Goal: Transaction & Acquisition: Register for event/course

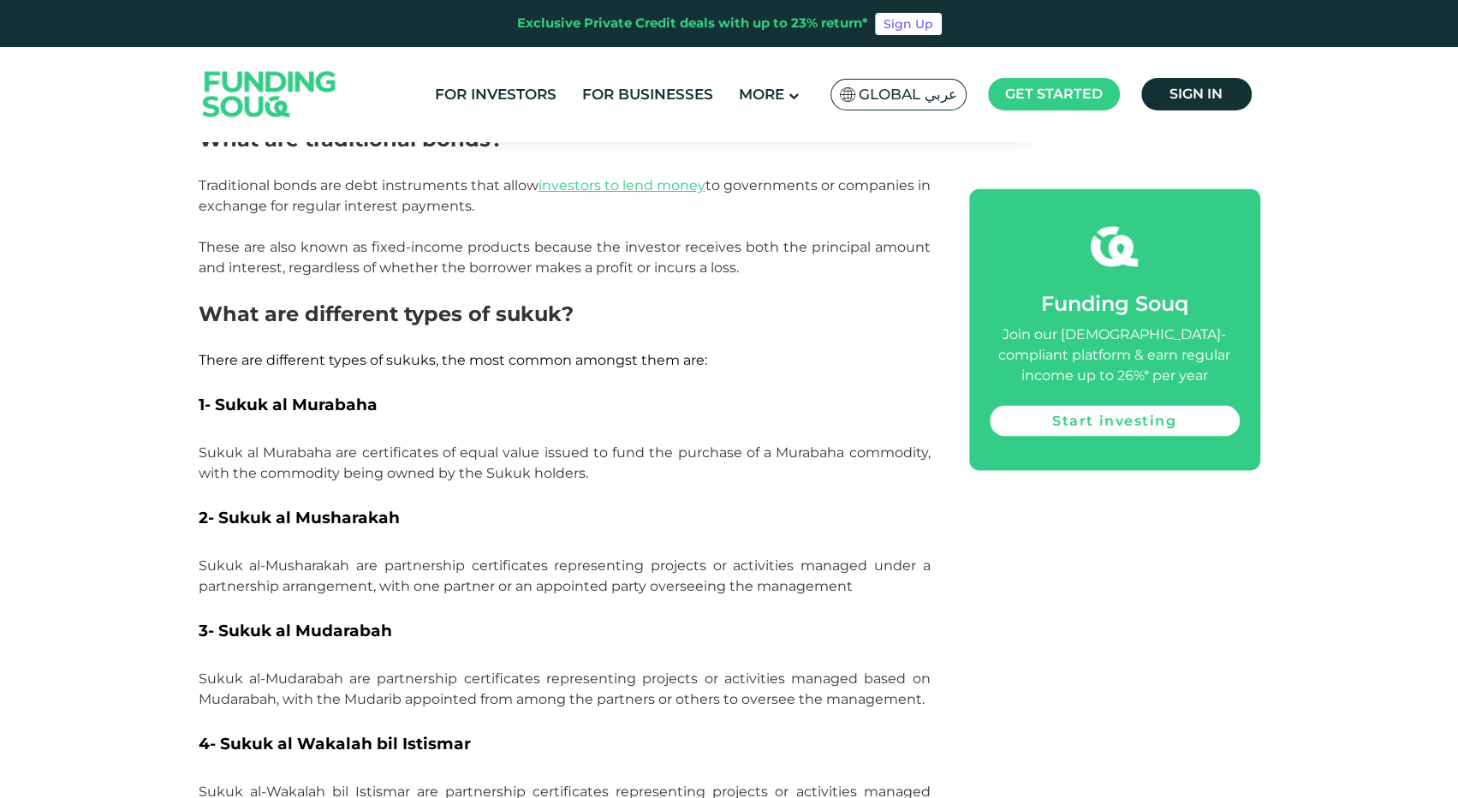
scroll to position [1798, 0]
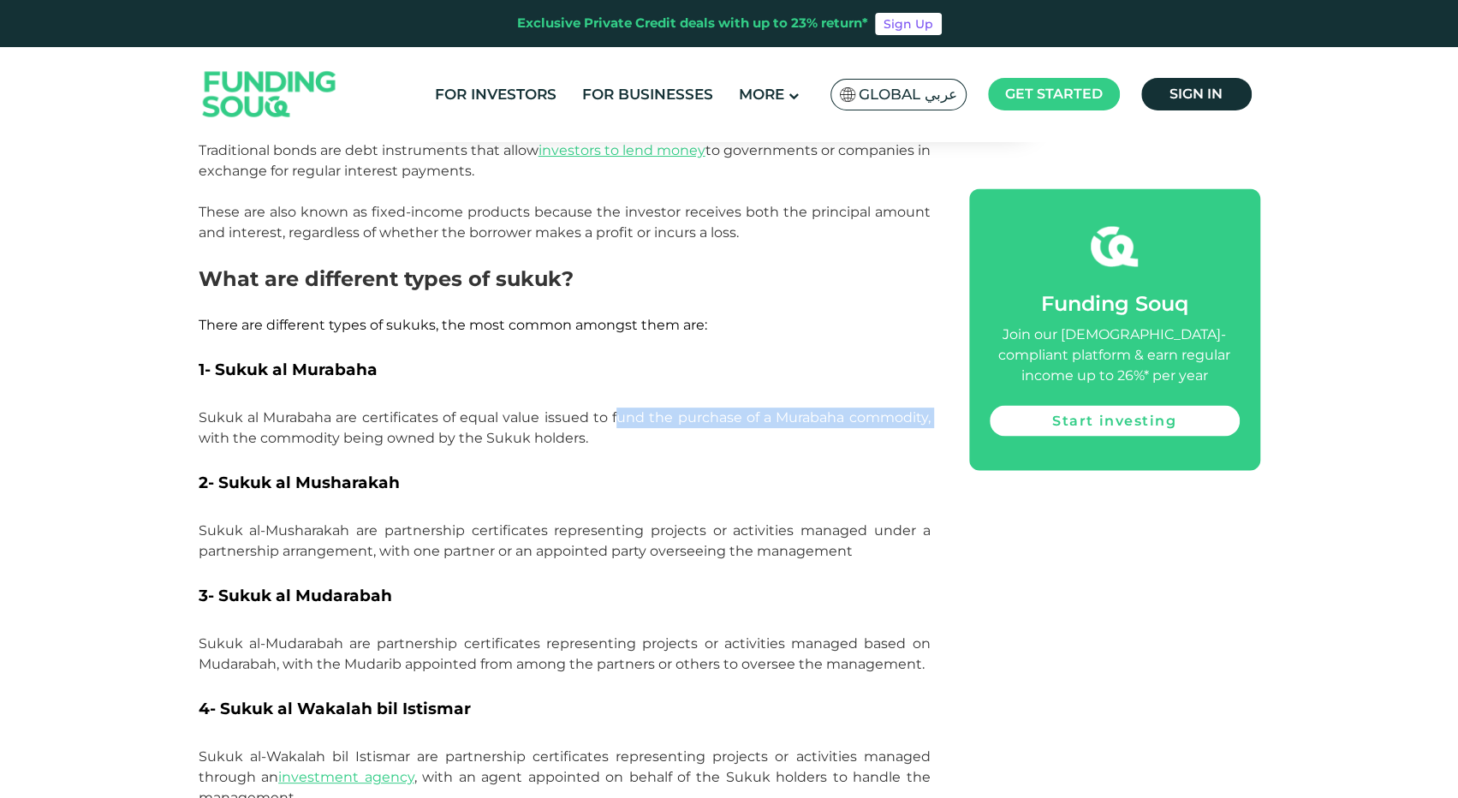
drag, startPoint x: 191, startPoint y: 412, endPoint x: 618, endPoint y: 401, distance: 427.4
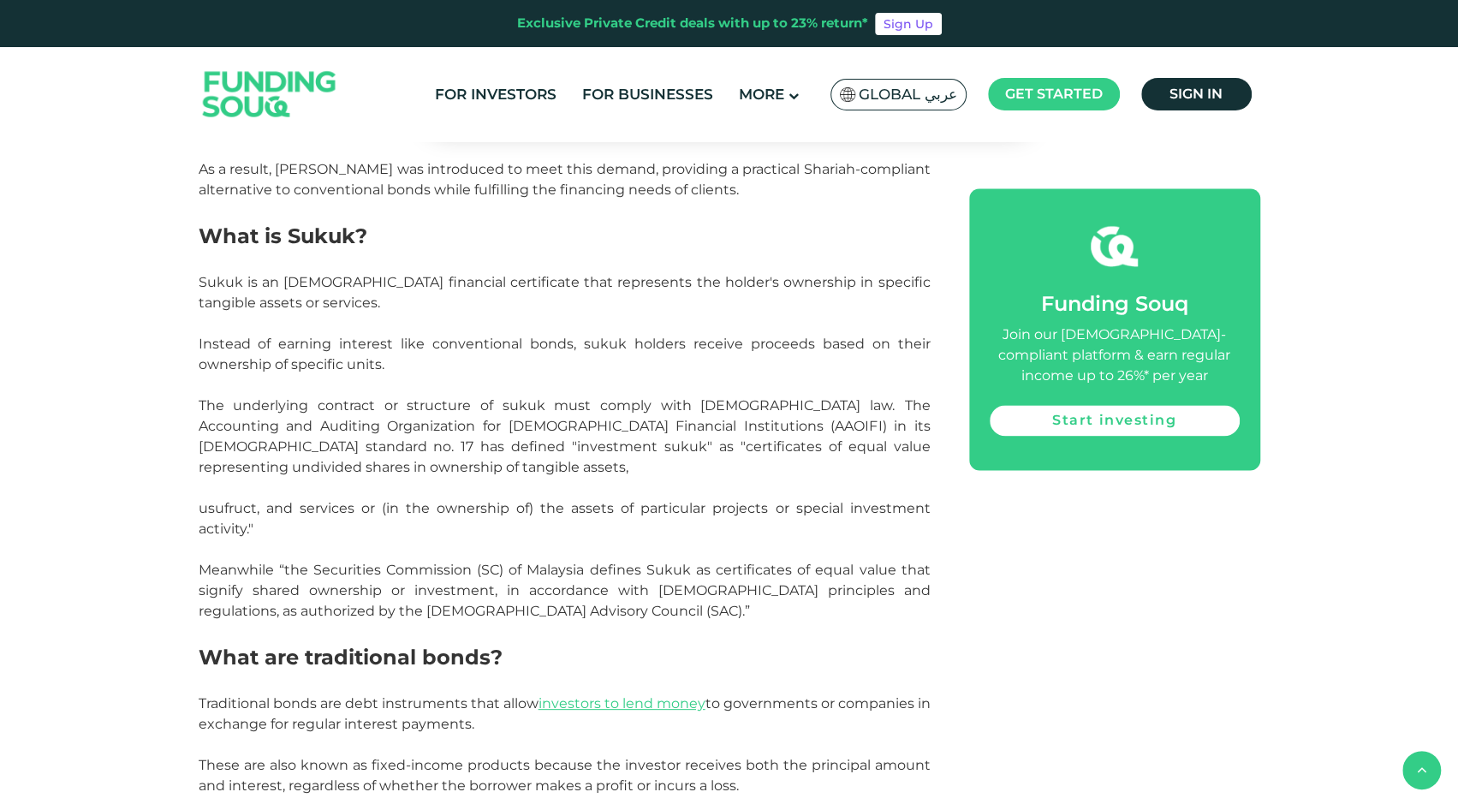
scroll to position [1199, 0]
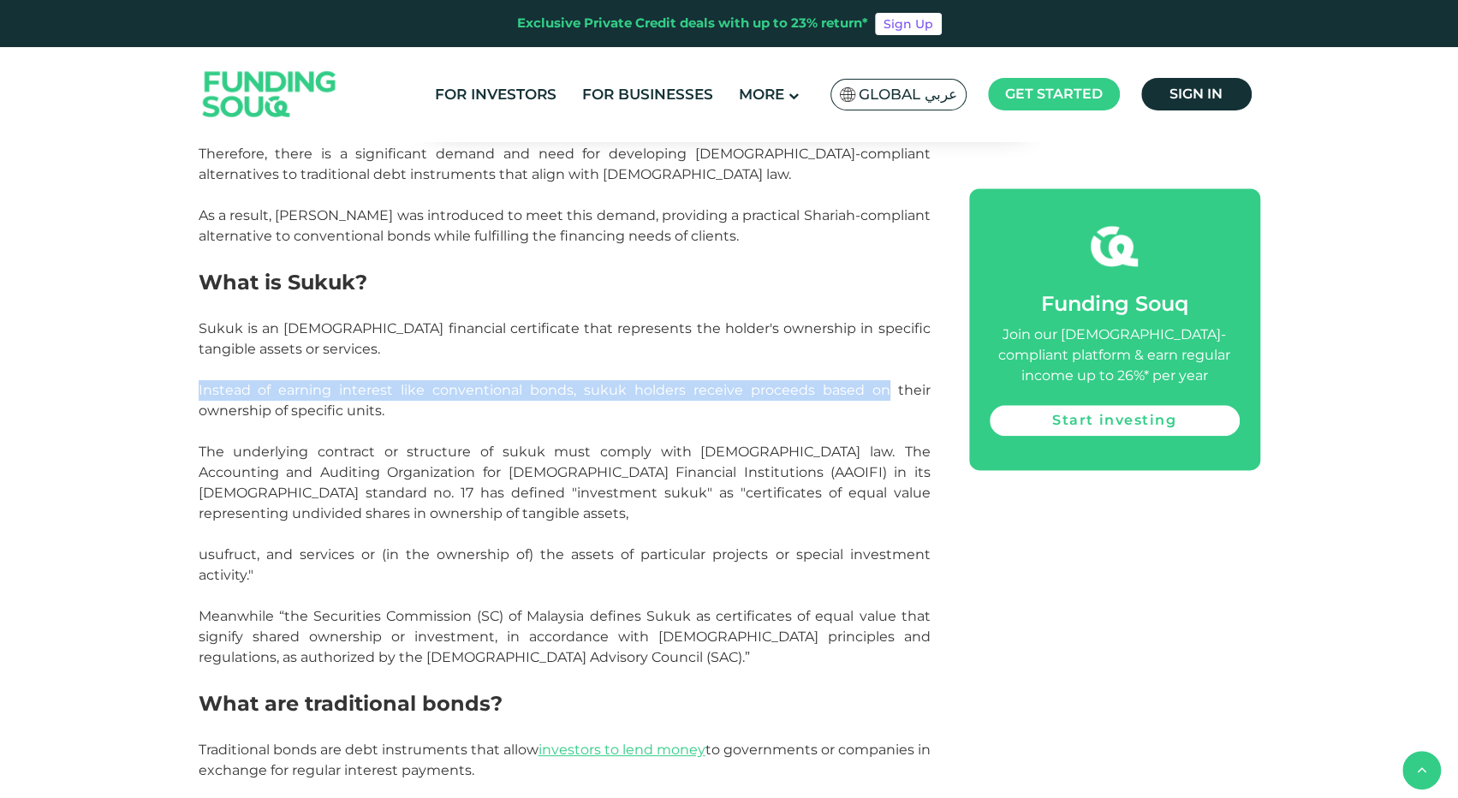
drag, startPoint x: 195, startPoint y: 367, endPoint x: 888, endPoint y: 370, distance: 692.6
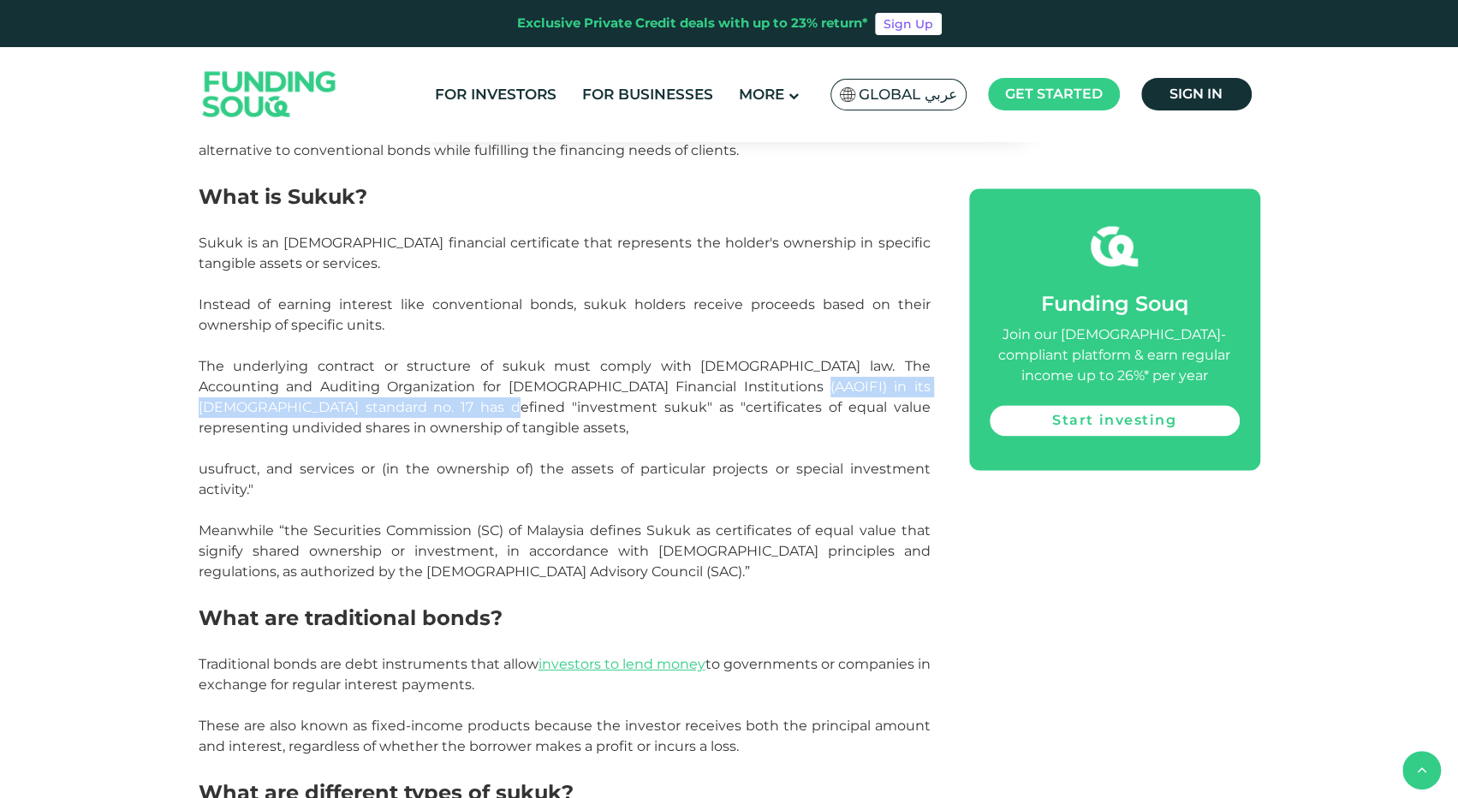
drag, startPoint x: 307, startPoint y: 382, endPoint x: 627, endPoint y: 372, distance: 319.5
click at [627, 372] on span "The underlying contract or structure of sukuk must comply with Islamic law. The…" at bounding box center [565, 397] width 732 height 78
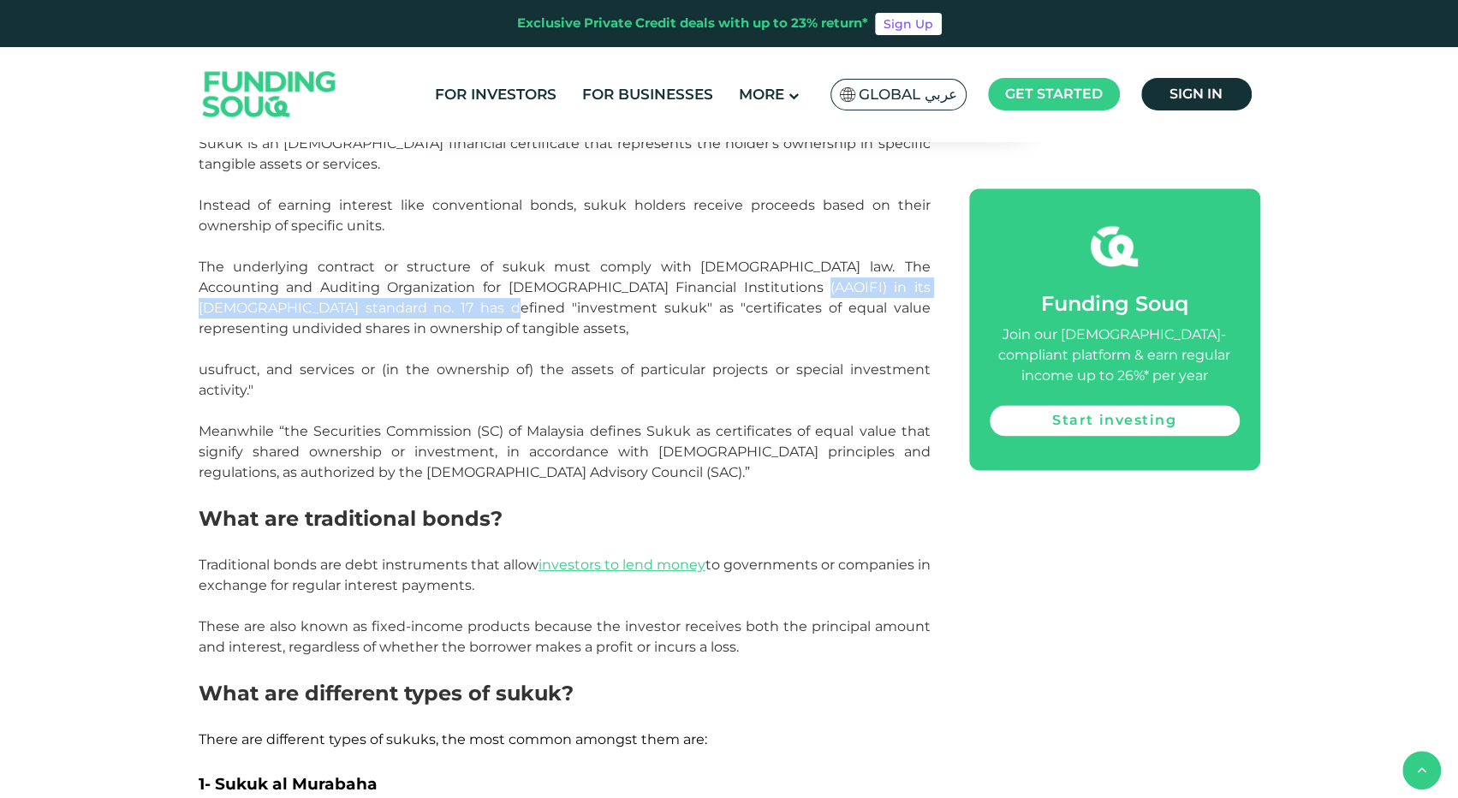
scroll to position [1455, 0]
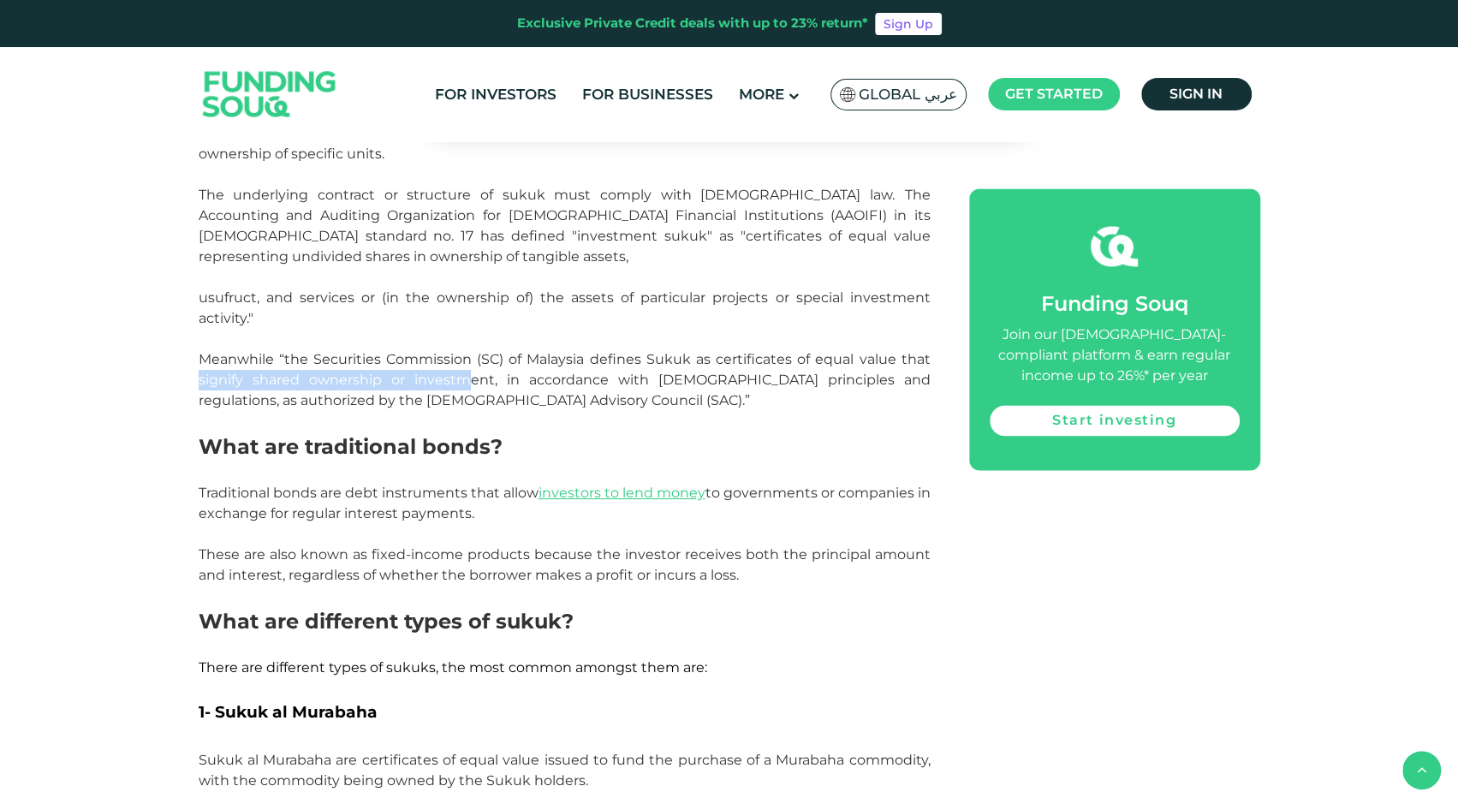
drag, startPoint x: 182, startPoint y: 360, endPoint x: 466, endPoint y: 369, distance: 284.4
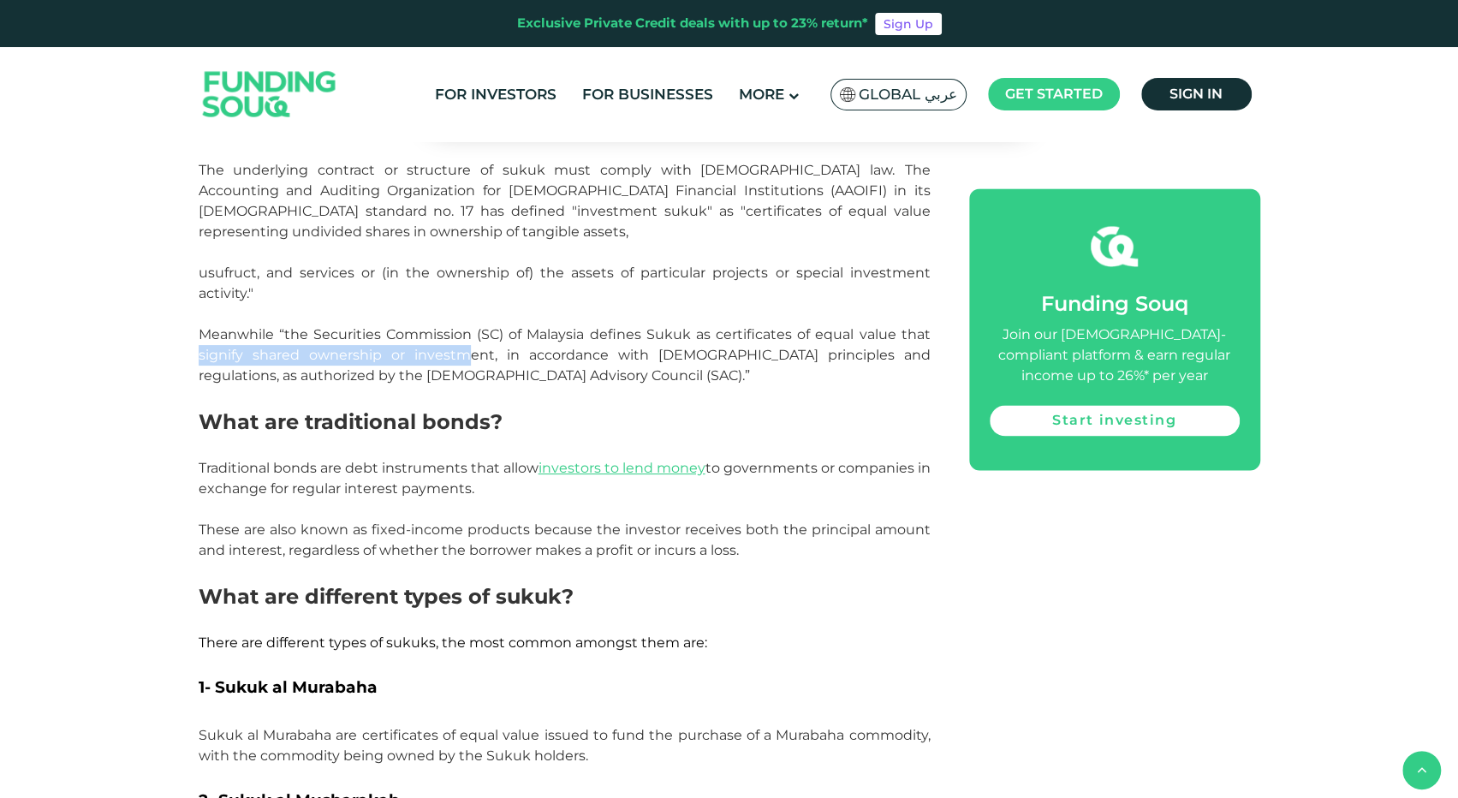
scroll to position [1712, 0]
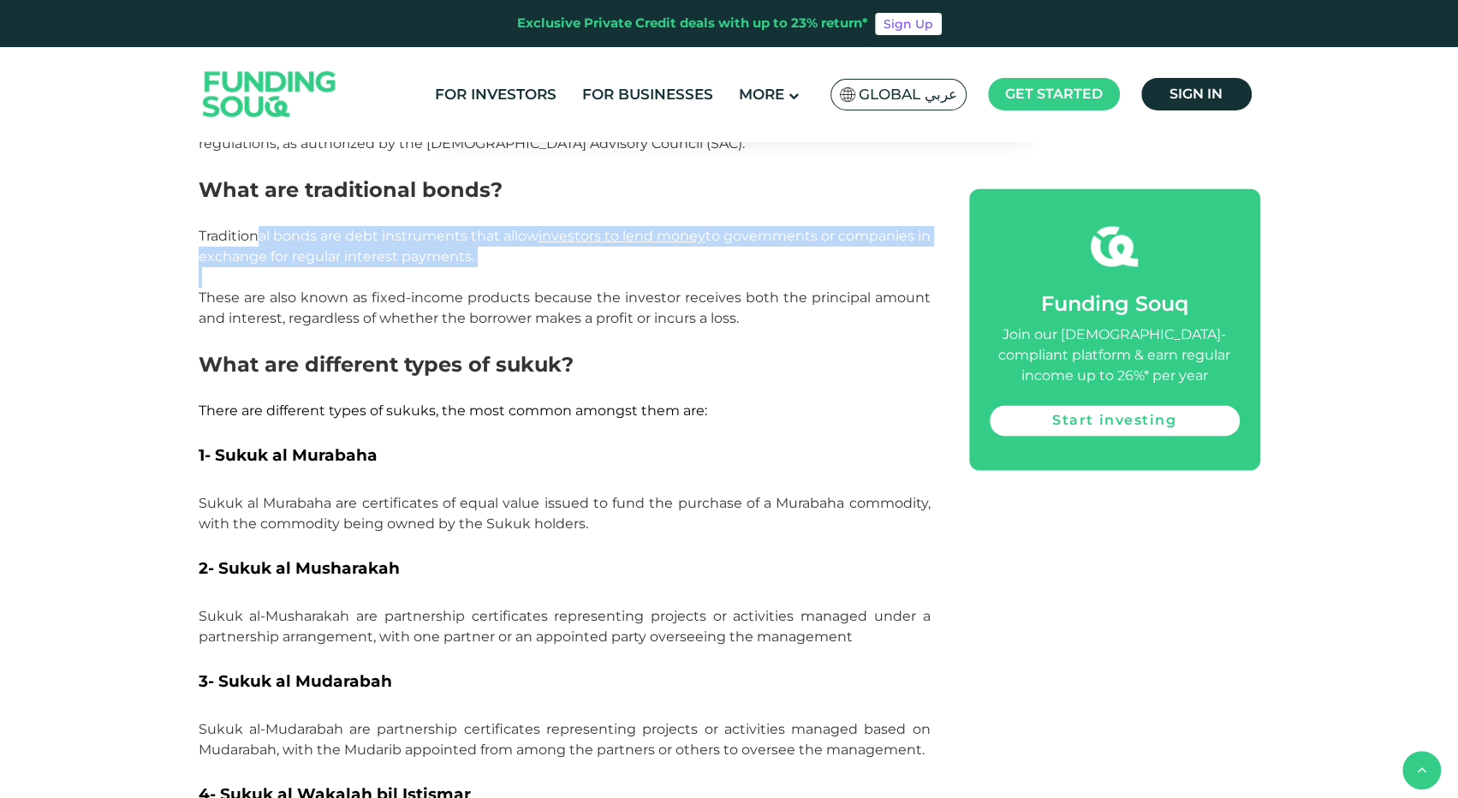
drag, startPoint x: 257, startPoint y: 219, endPoint x: 360, endPoint y: 261, distance: 111.0
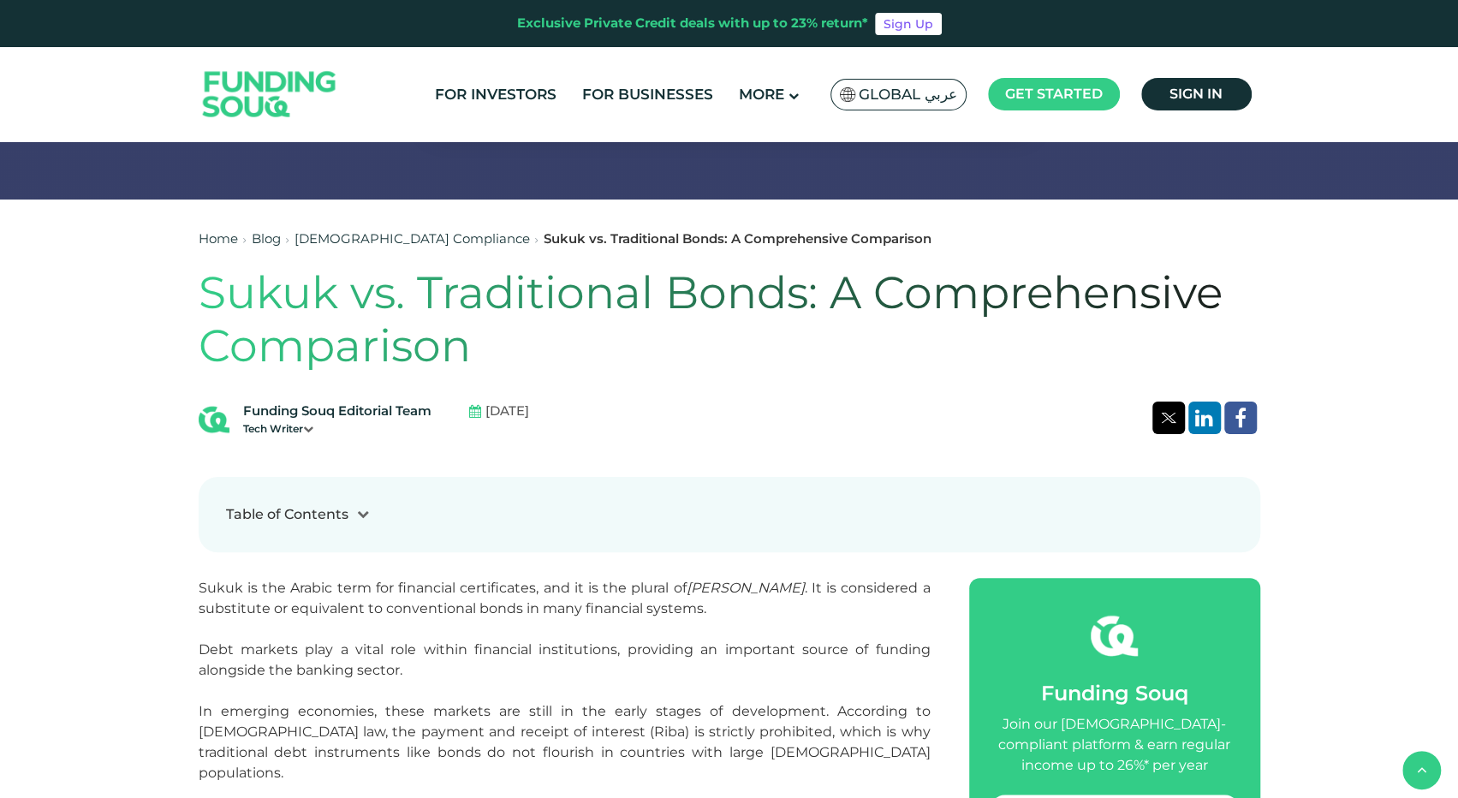
scroll to position [599, 0]
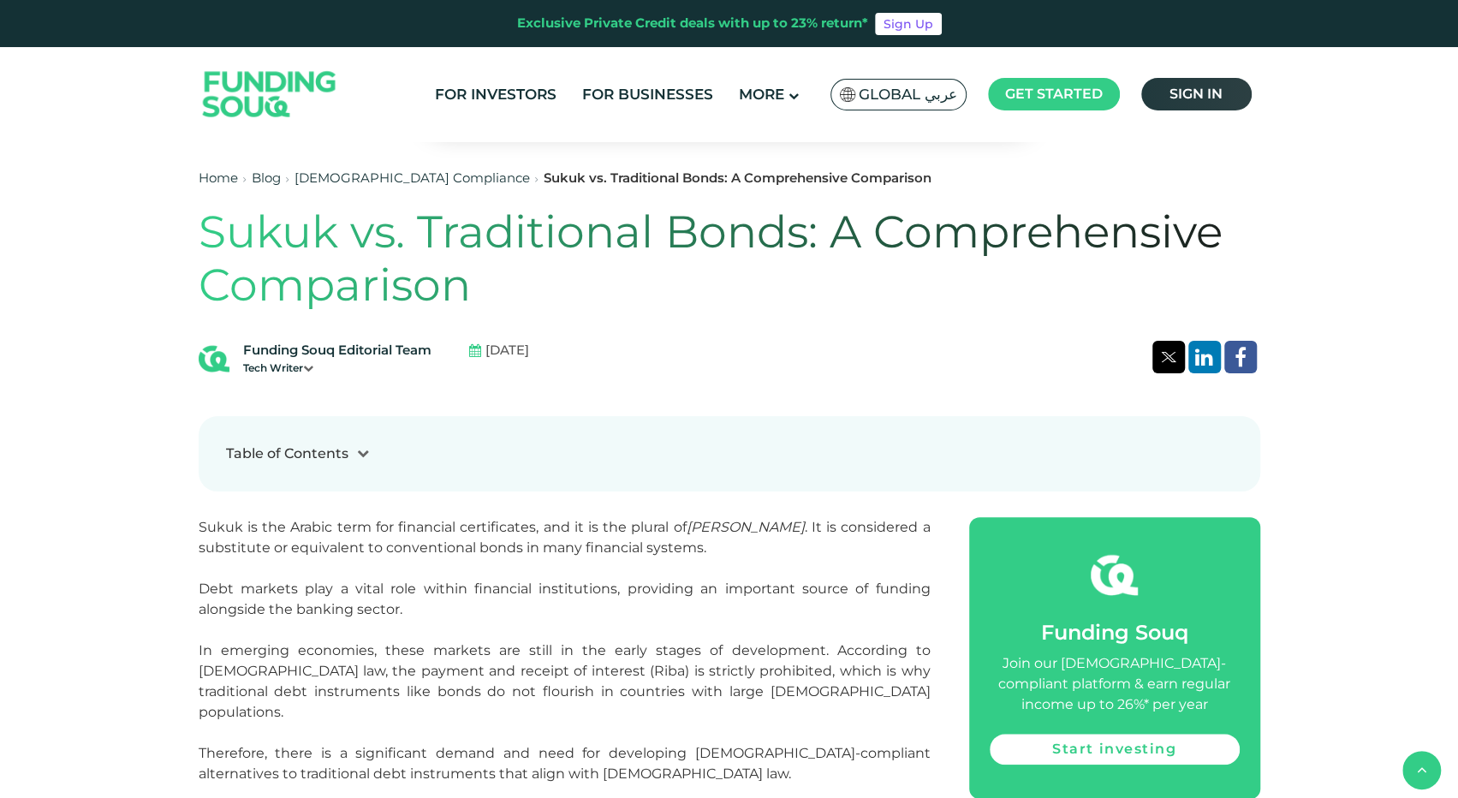
click at [1208, 102] on span "Sign in" at bounding box center [1196, 94] width 53 height 16
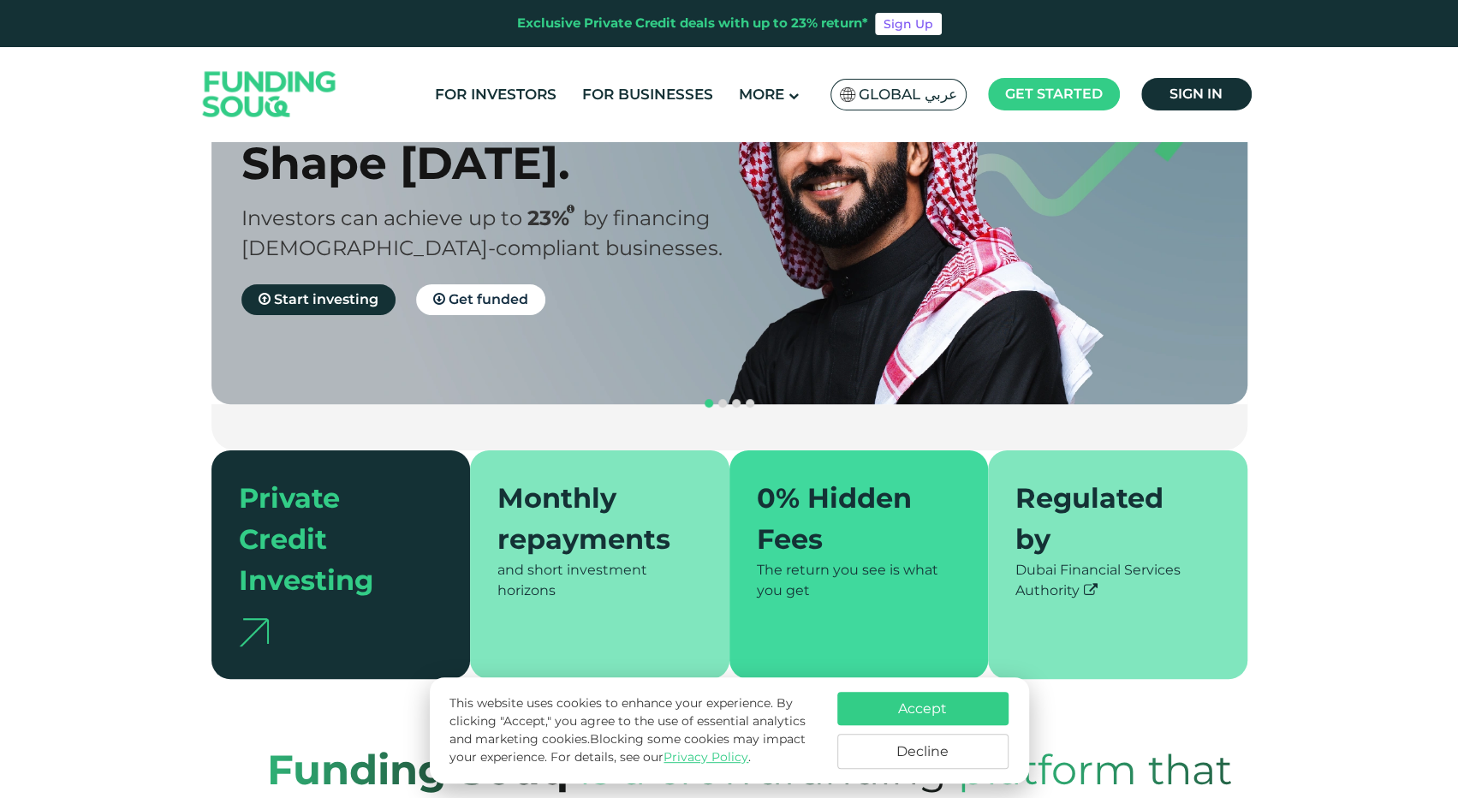
scroll to position [171, 0]
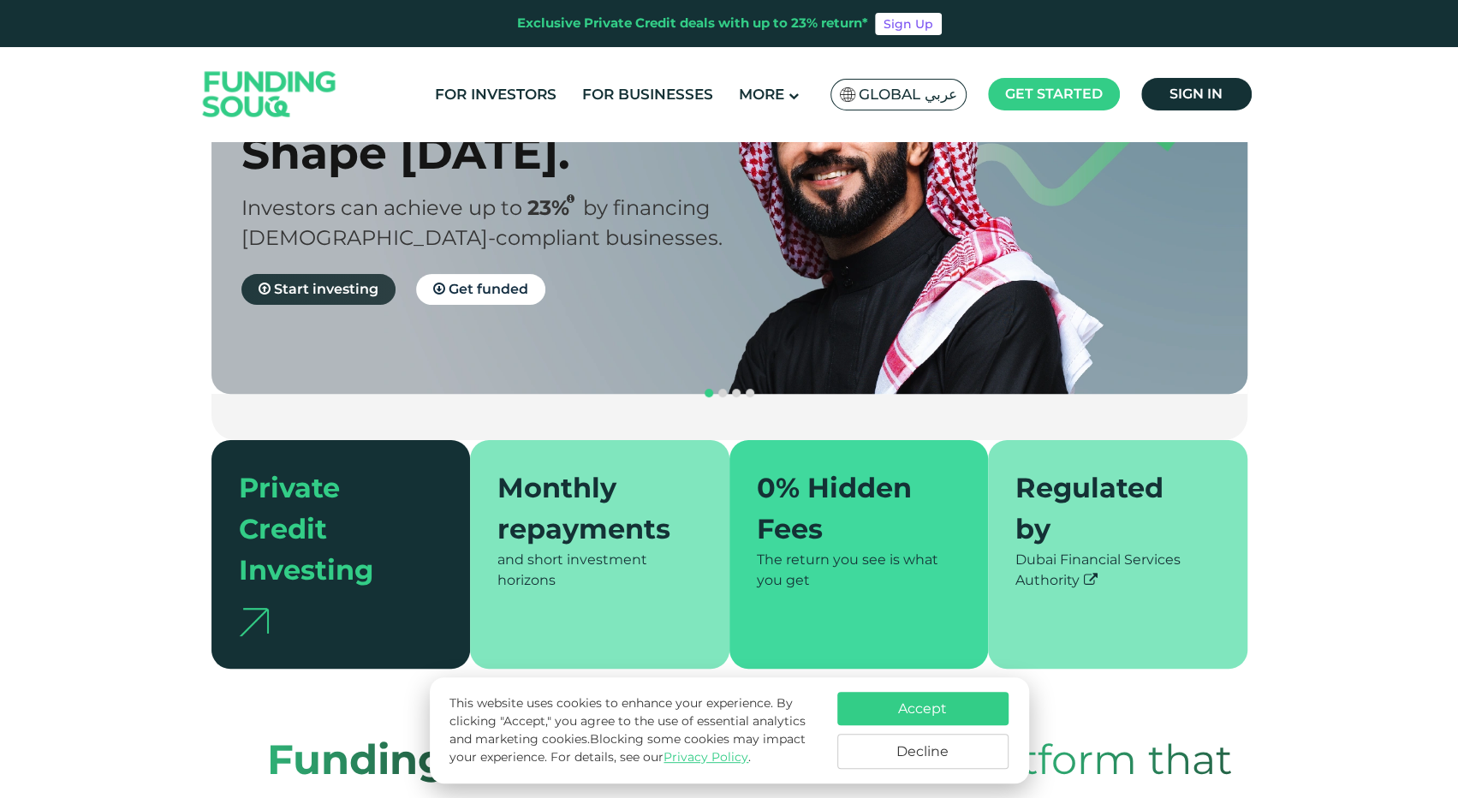
click at [300, 287] on span "Start investing" at bounding box center [326, 289] width 104 height 16
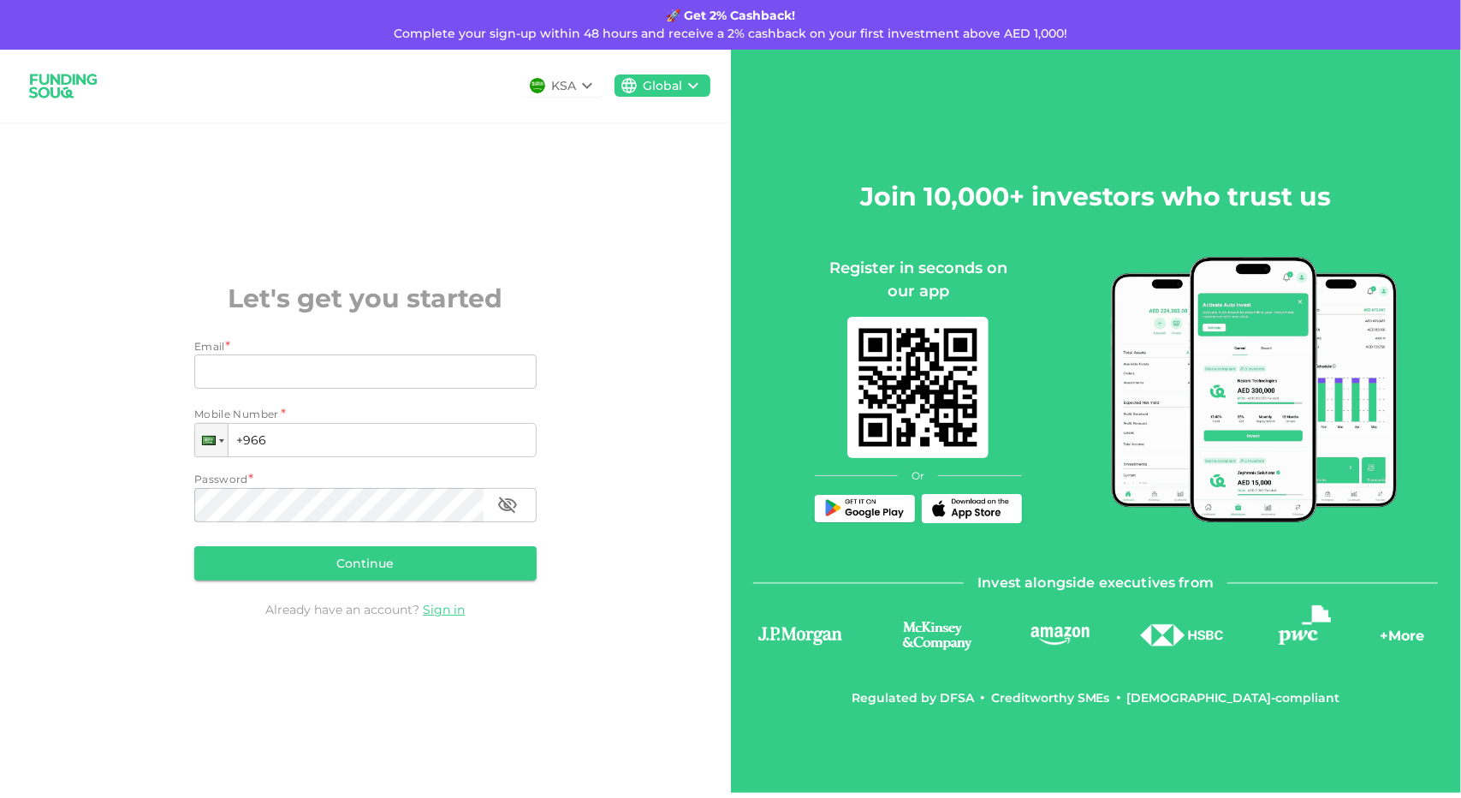
click at [587, 82] on icon at bounding box center [587, 85] width 21 height 21
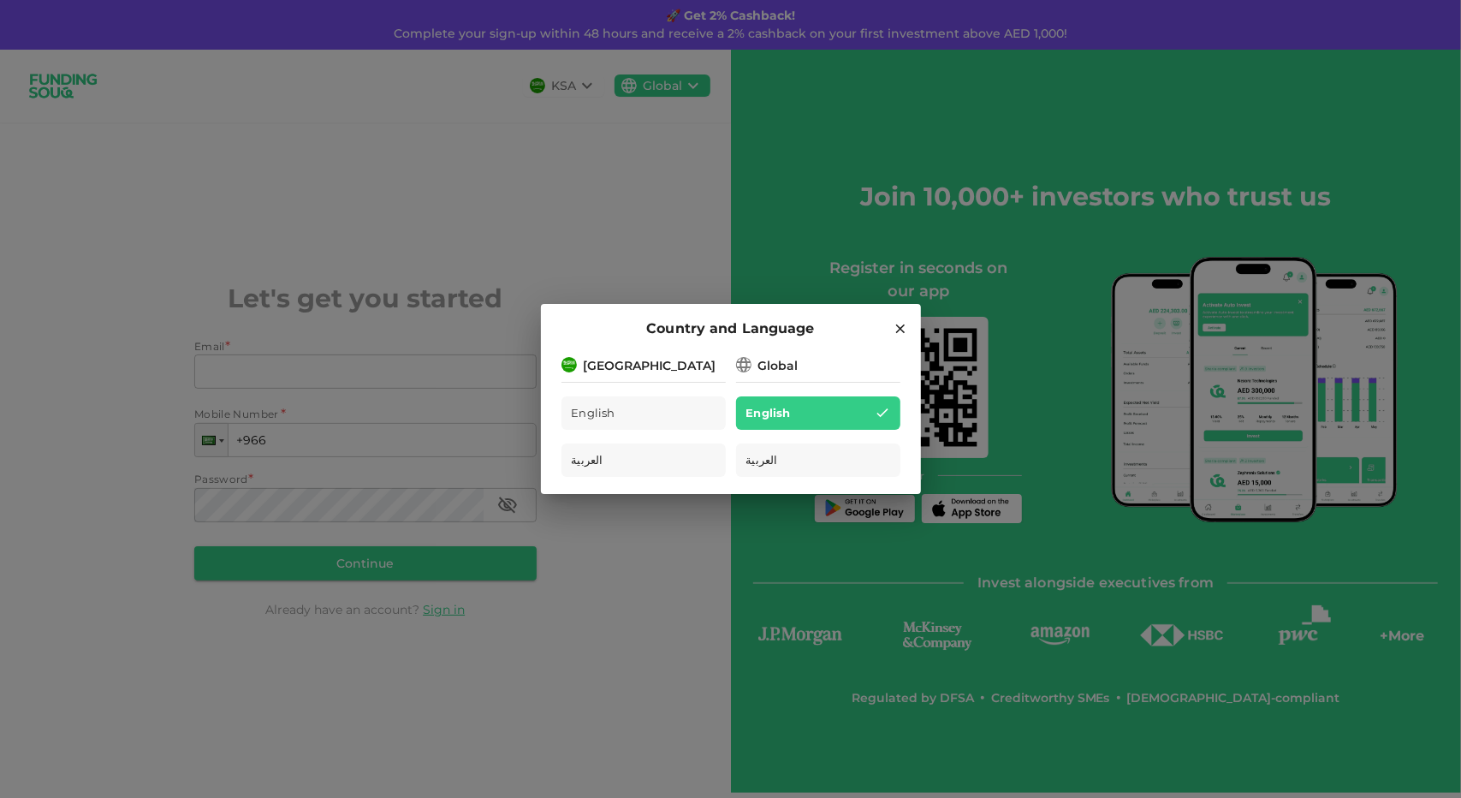
click at [639, 366] on div "[GEOGRAPHIC_DATA]" at bounding box center [650, 366] width 133 height 18
click at [680, 379] on hr at bounding box center [644, 379] width 164 height 8
click at [899, 325] on icon at bounding box center [900, 328] width 15 height 15
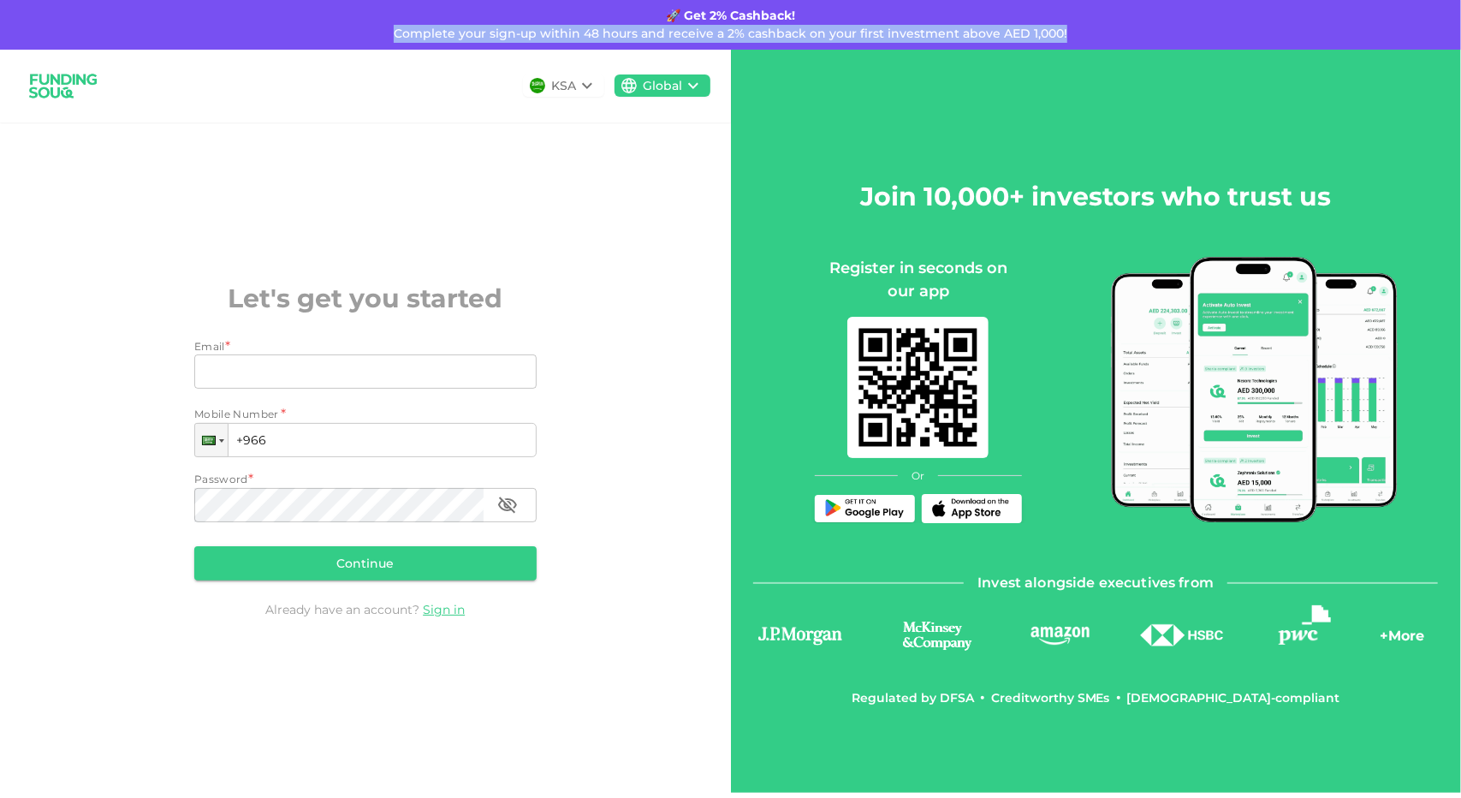
drag, startPoint x: 377, startPoint y: 39, endPoint x: 1116, endPoint y: 29, distance: 739.8
click at [1116, 29] on div "🚀 Get 2% Cashback! Complete your sign-up within 48 hours and receive a 2% cashb…" at bounding box center [730, 25] width 1461 height 50
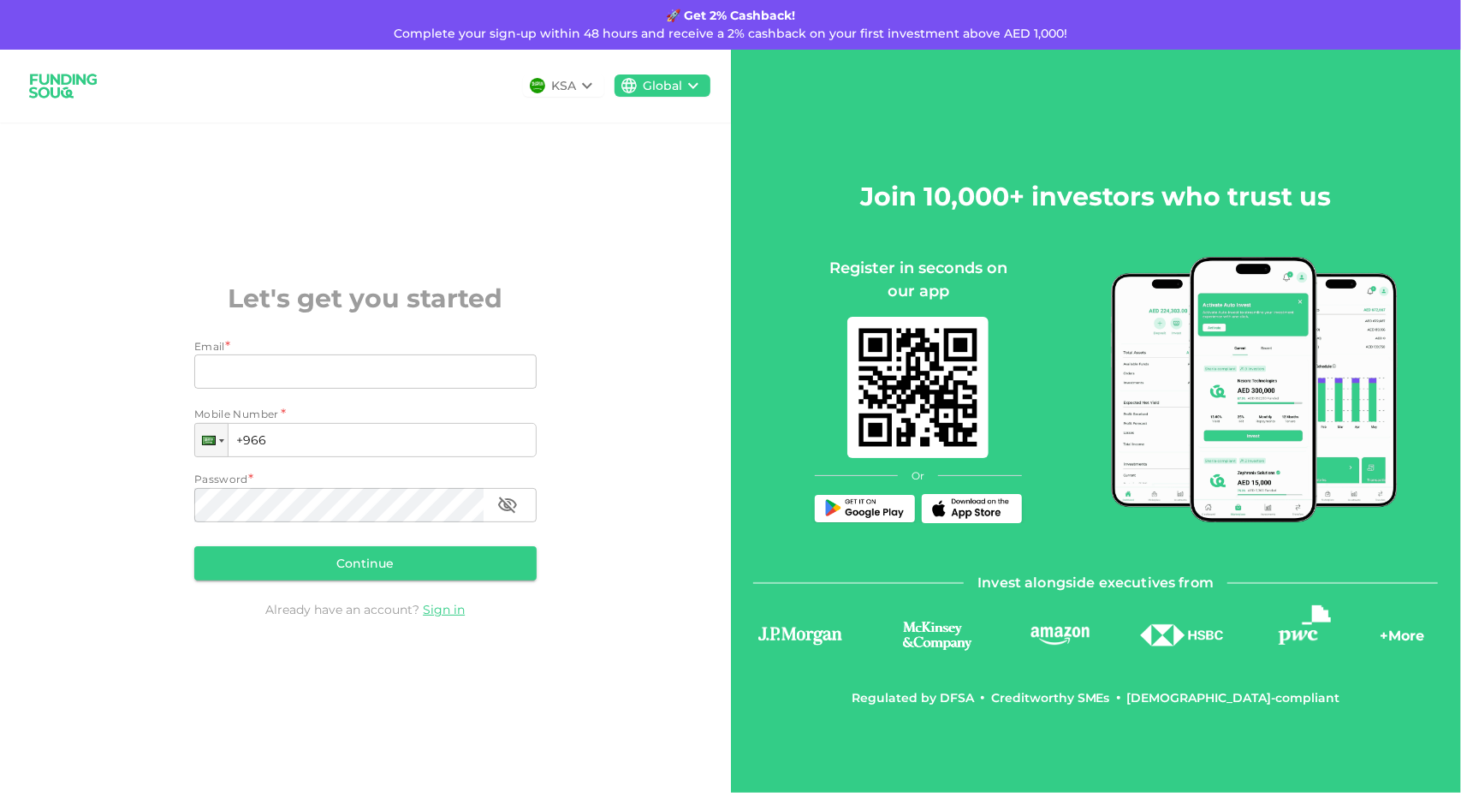
click at [1080, 74] on div "Join 10,000+ investors who trust us Register in seconds on our app Or Invest al…" at bounding box center [1096, 421] width 731 height 743
click at [325, 447] on input "+966" at bounding box center [365, 440] width 342 height 34
click at [197, 444] on div at bounding box center [212, 440] width 33 height 31
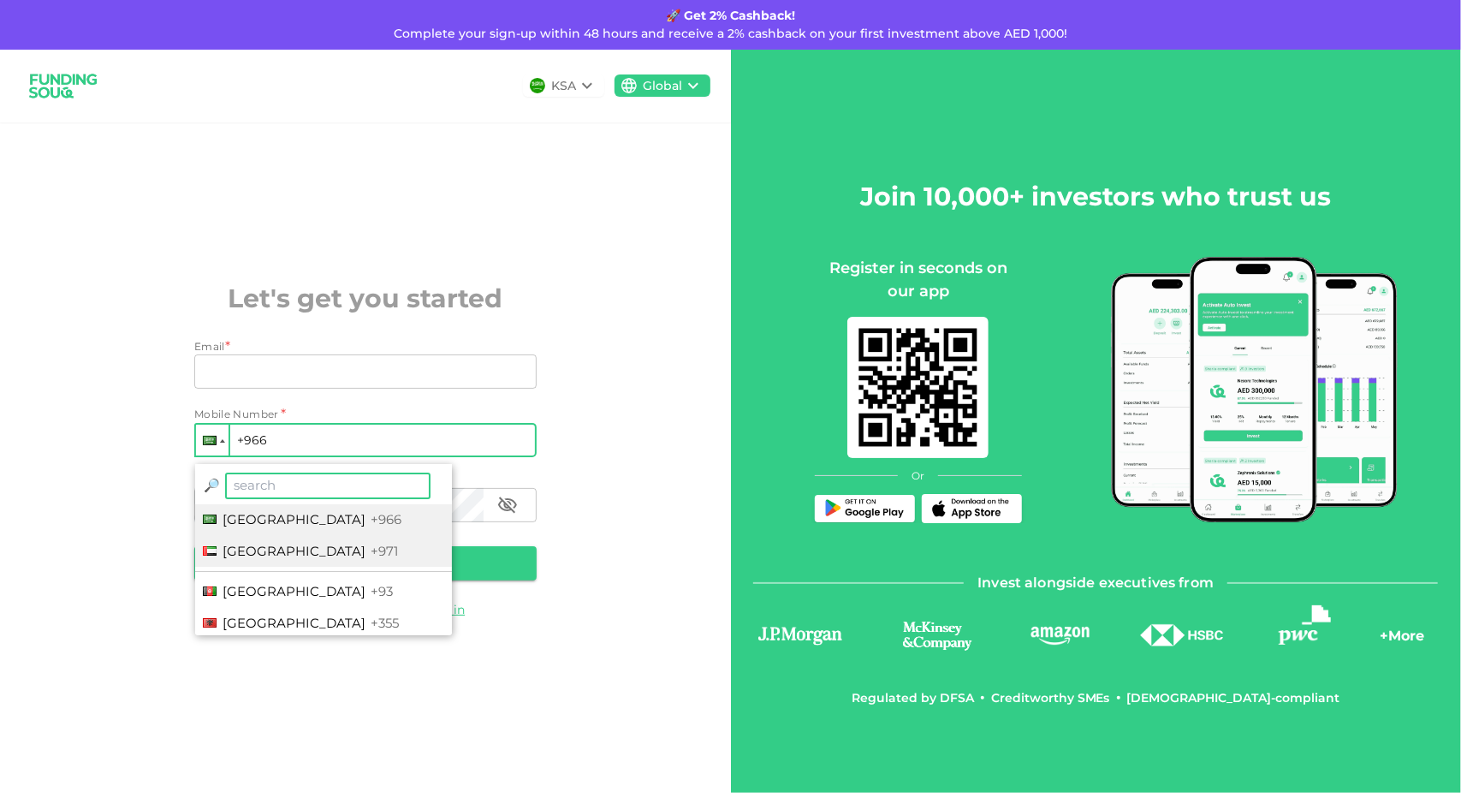
click at [269, 555] on span "United Arab Emirates" at bounding box center [294, 551] width 143 height 16
type input "+971"
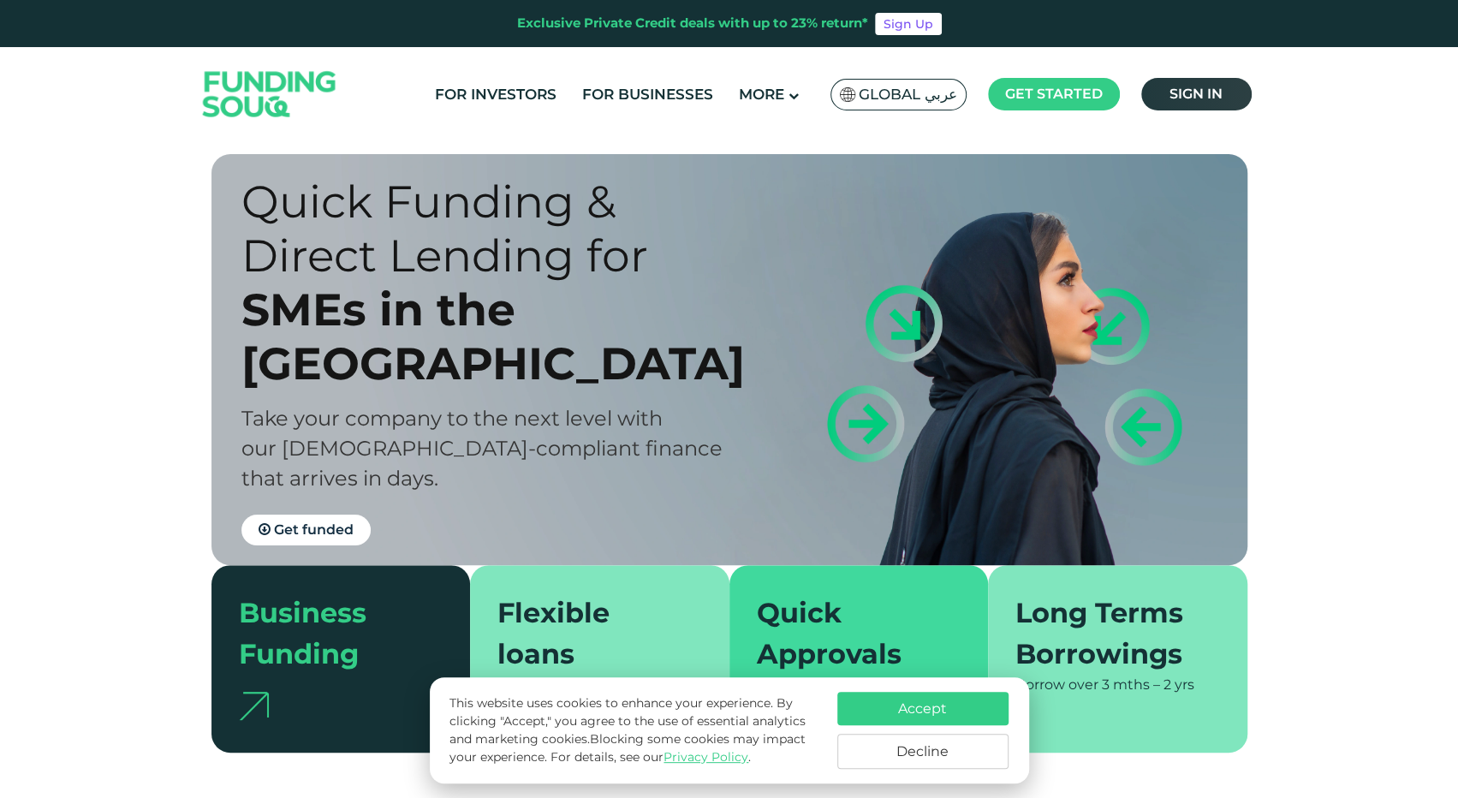
click at [1228, 92] on link "Sign in" at bounding box center [1196, 94] width 110 height 33
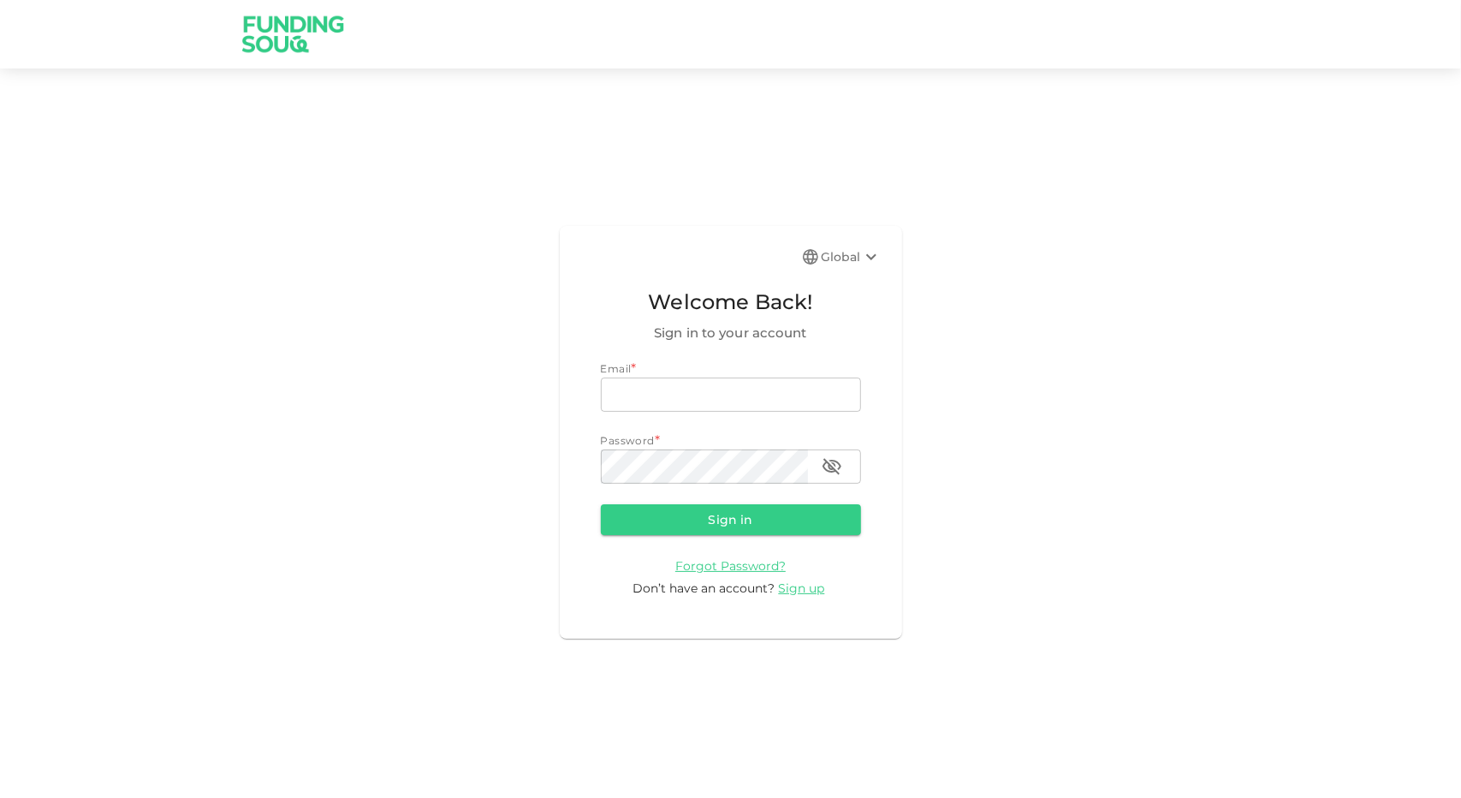
click at [863, 265] on icon at bounding box center [871, 257] width 21 height 21
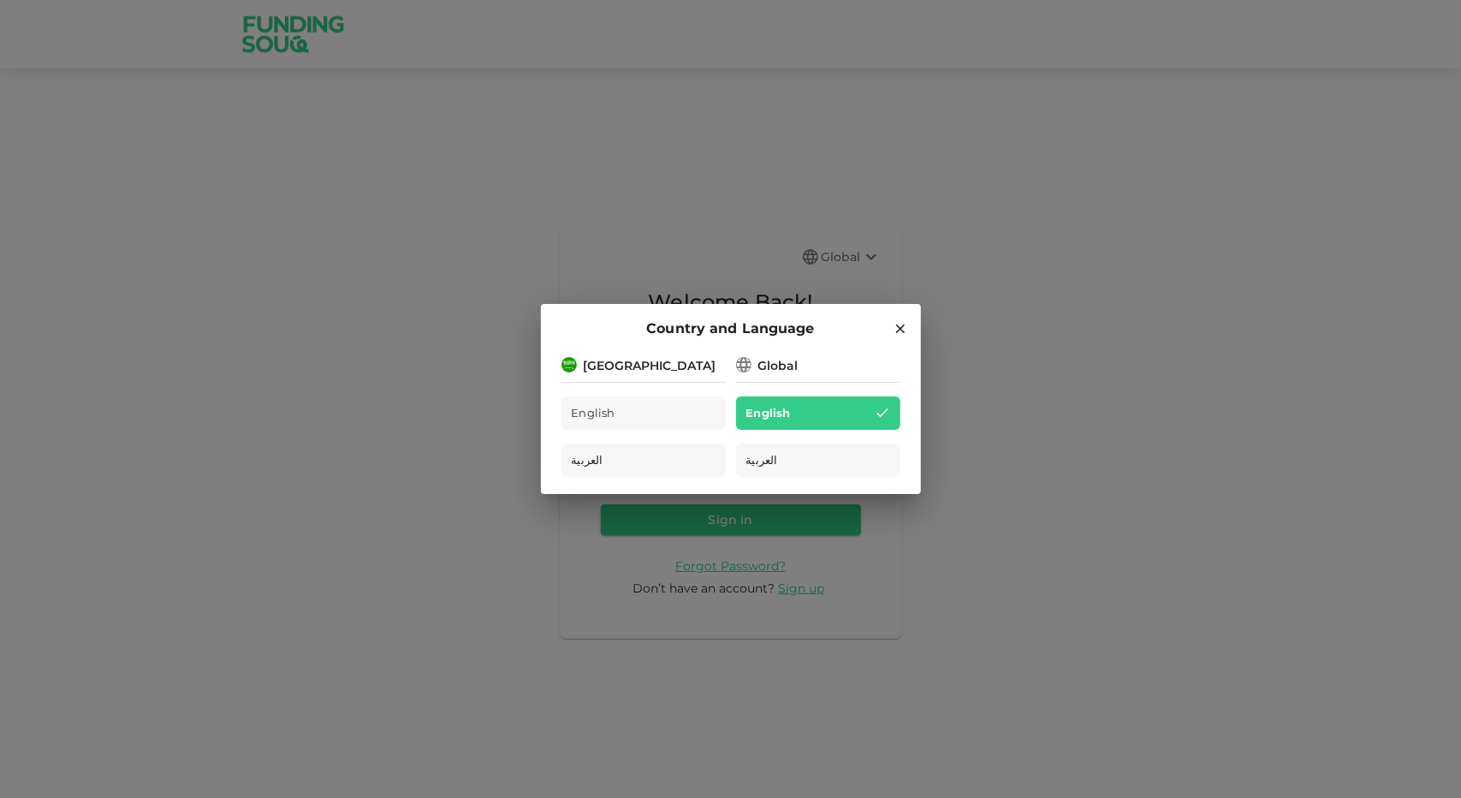
click at [901, 323] on icon at bounding box center [900, 328] width 15 height 15
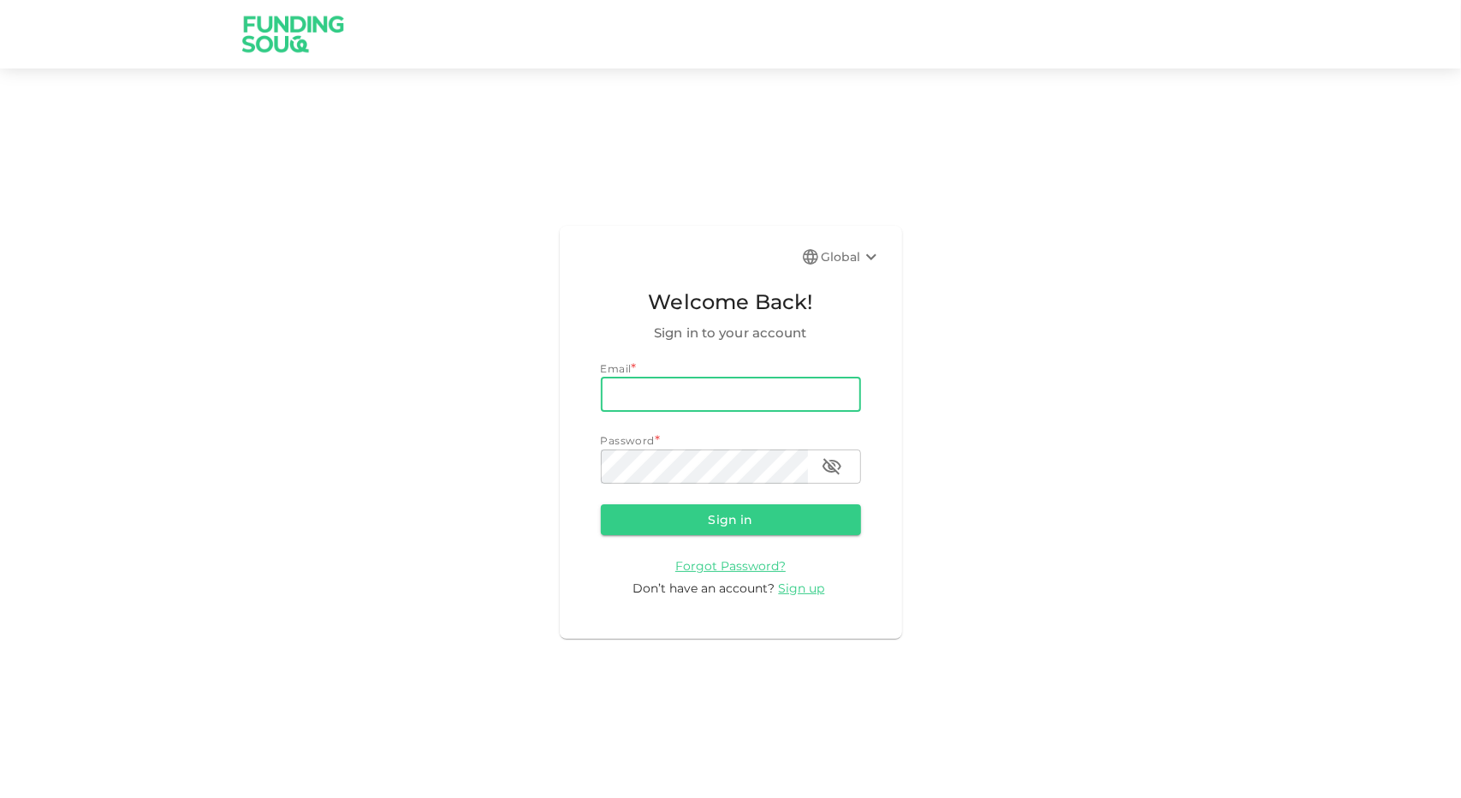
click at [687, 379] on input "email" at bounding box center [731, 395] width 260 height 34
click at [801, 587] on span "Sign up" at bounding box center [802, 587] width 46 height 15
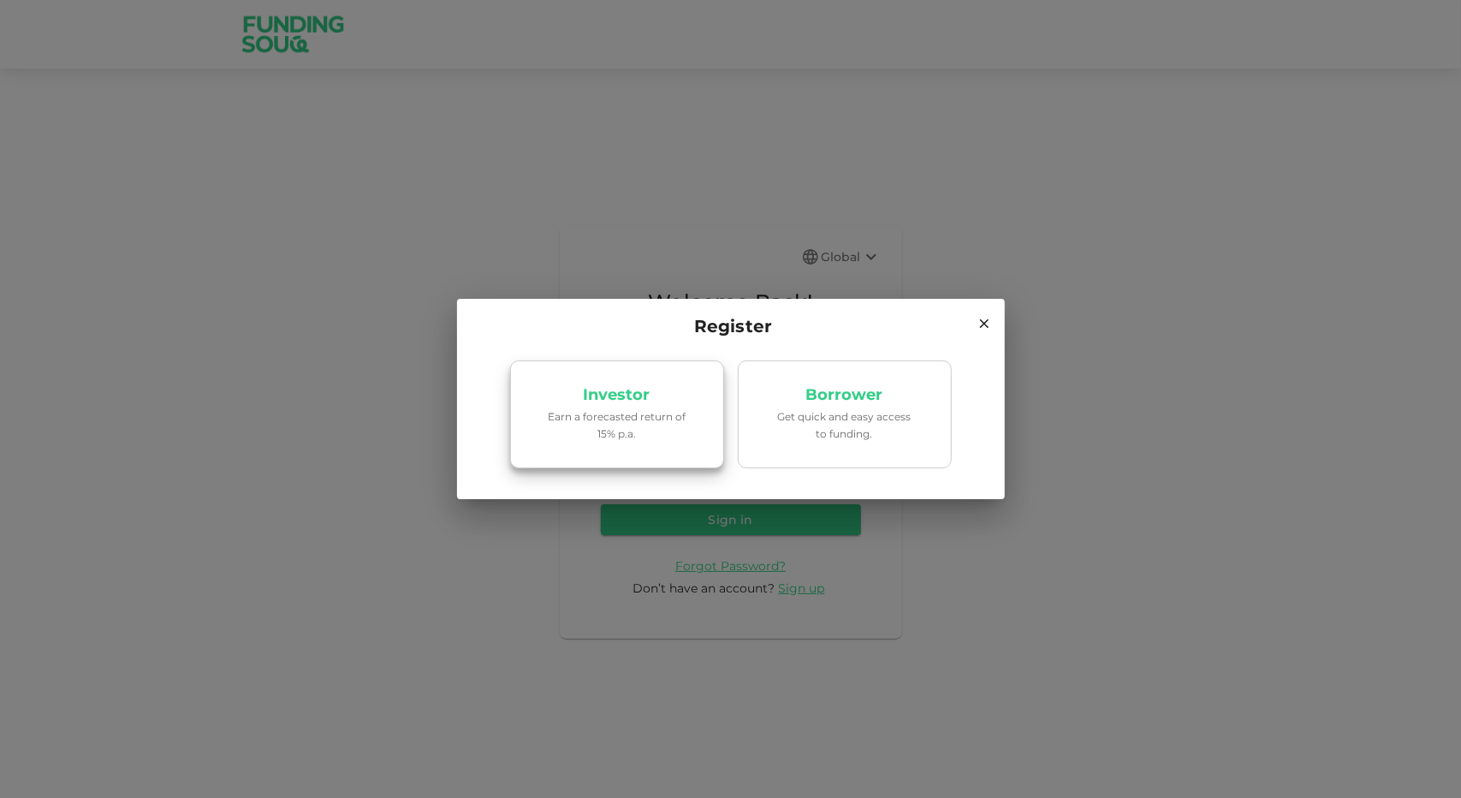
click at [603, 395] on p "Investor" at bounding box center [617, 395] width 67 height 16
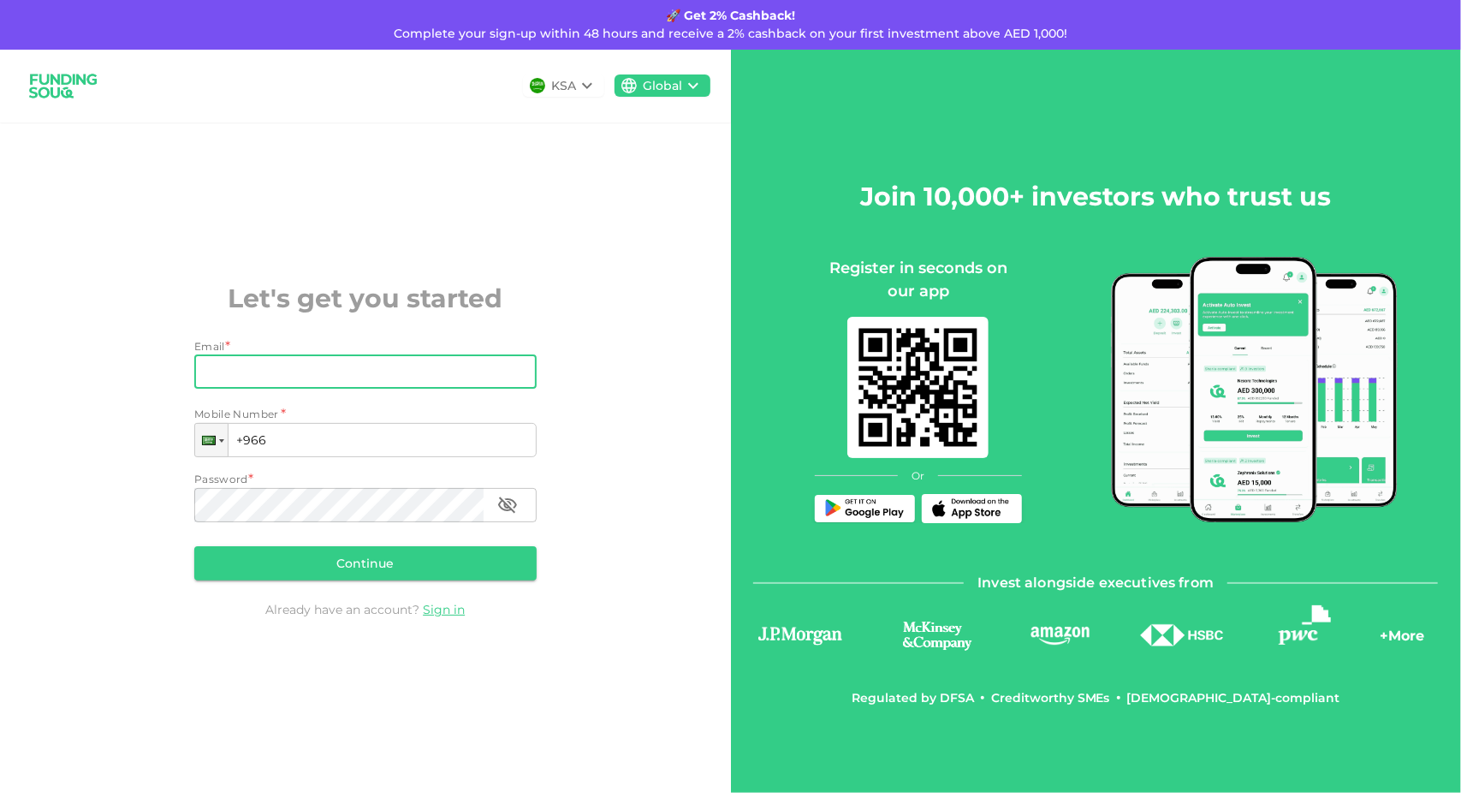
click at [372, 354] on input "Email" at bounding box center [356, 371] width 324 height 34
type input "[EMAIL_ADDRESS][DOMAIN_NAME]"
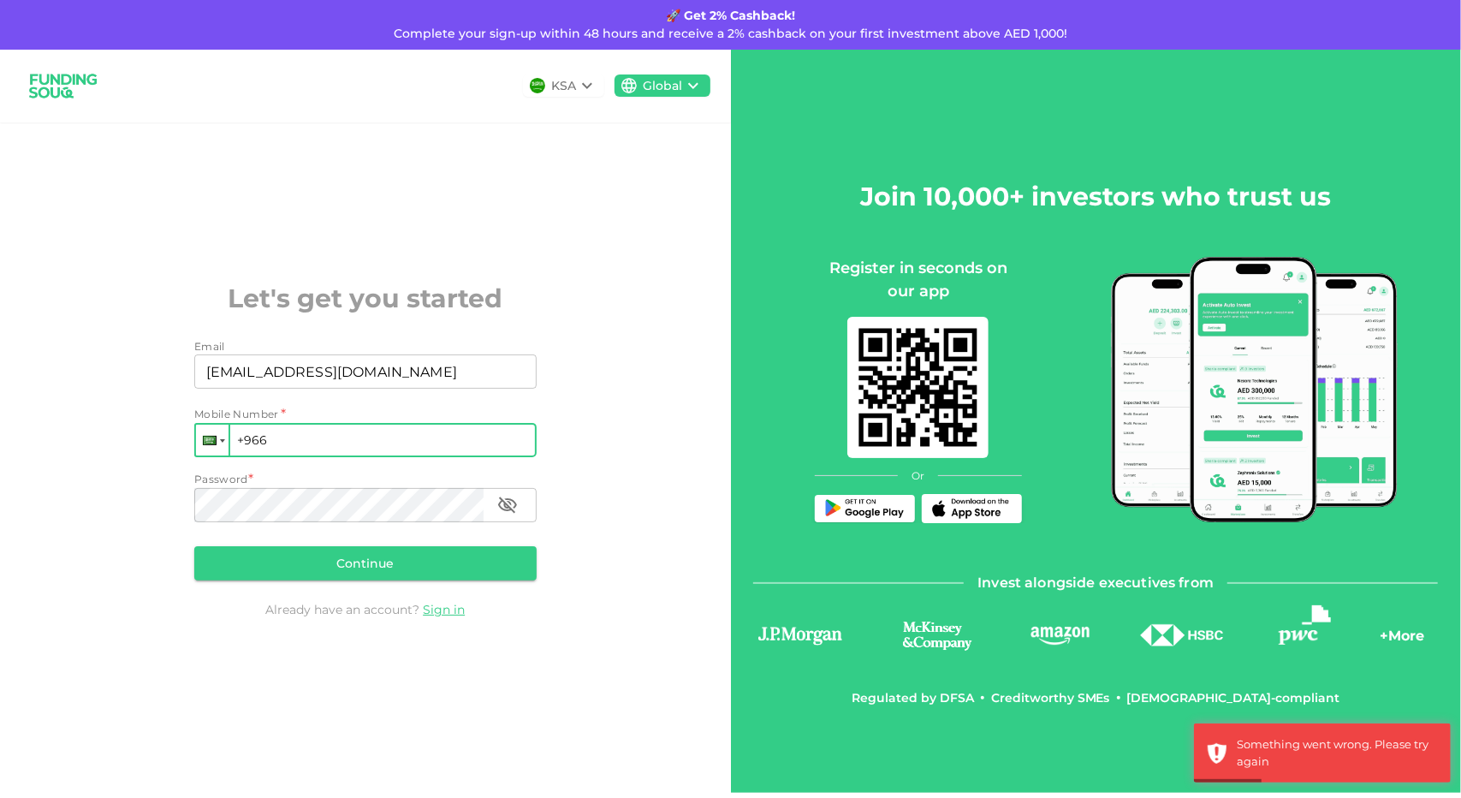
click at [214, 438] on div at bounding box center [210, 440] width 14 height 9
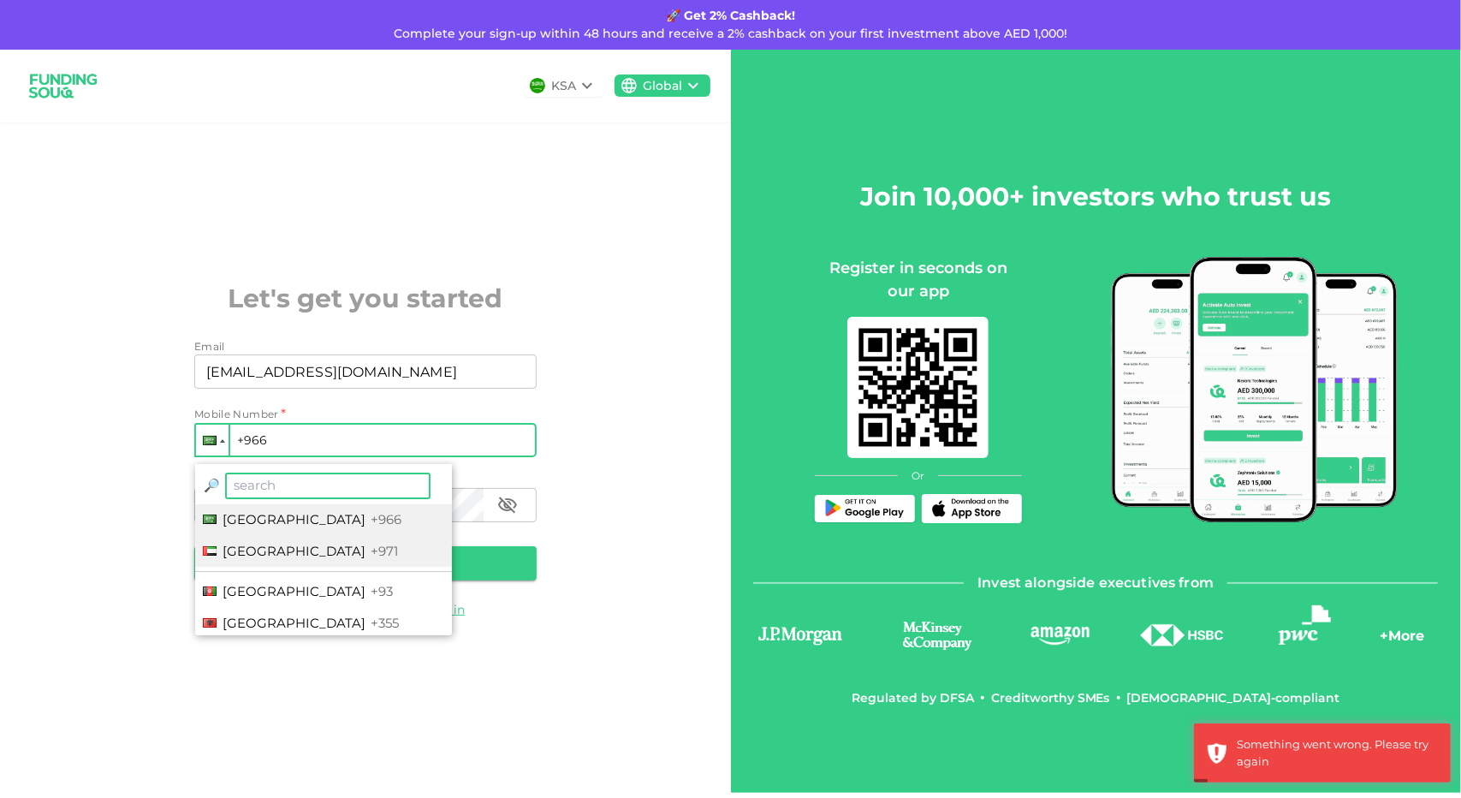
click at [287, 549] on span "United Arab Emirates" at bounding box center [294, 551] width 143 height 16
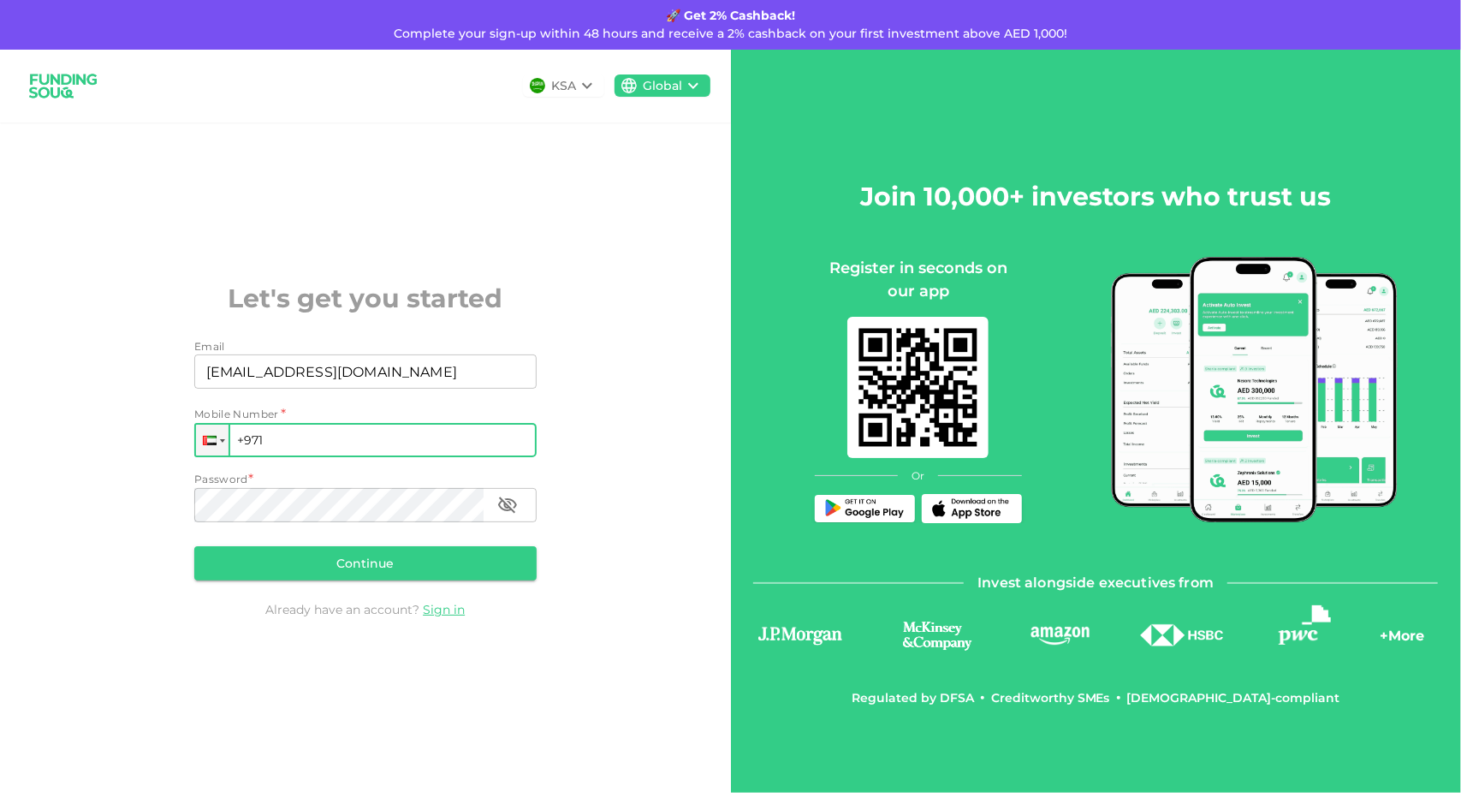
click at [318, 438] on input "+971" at bounding box center [365, 440] width 342 height 34
type input "+971 524 765 797"
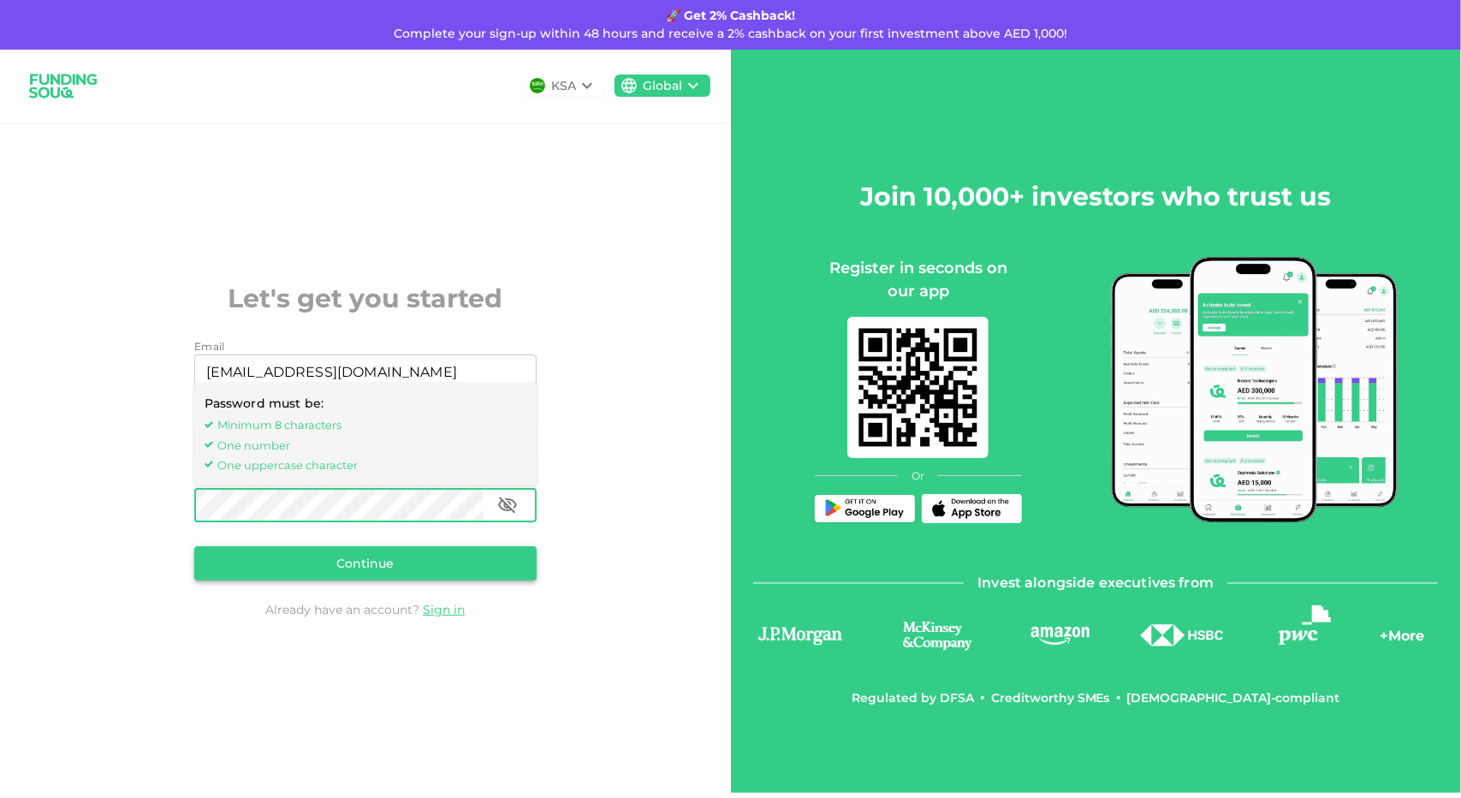
click at [366, 563] on button "Continue" at bounding box center [365, 563] width 342 height 34
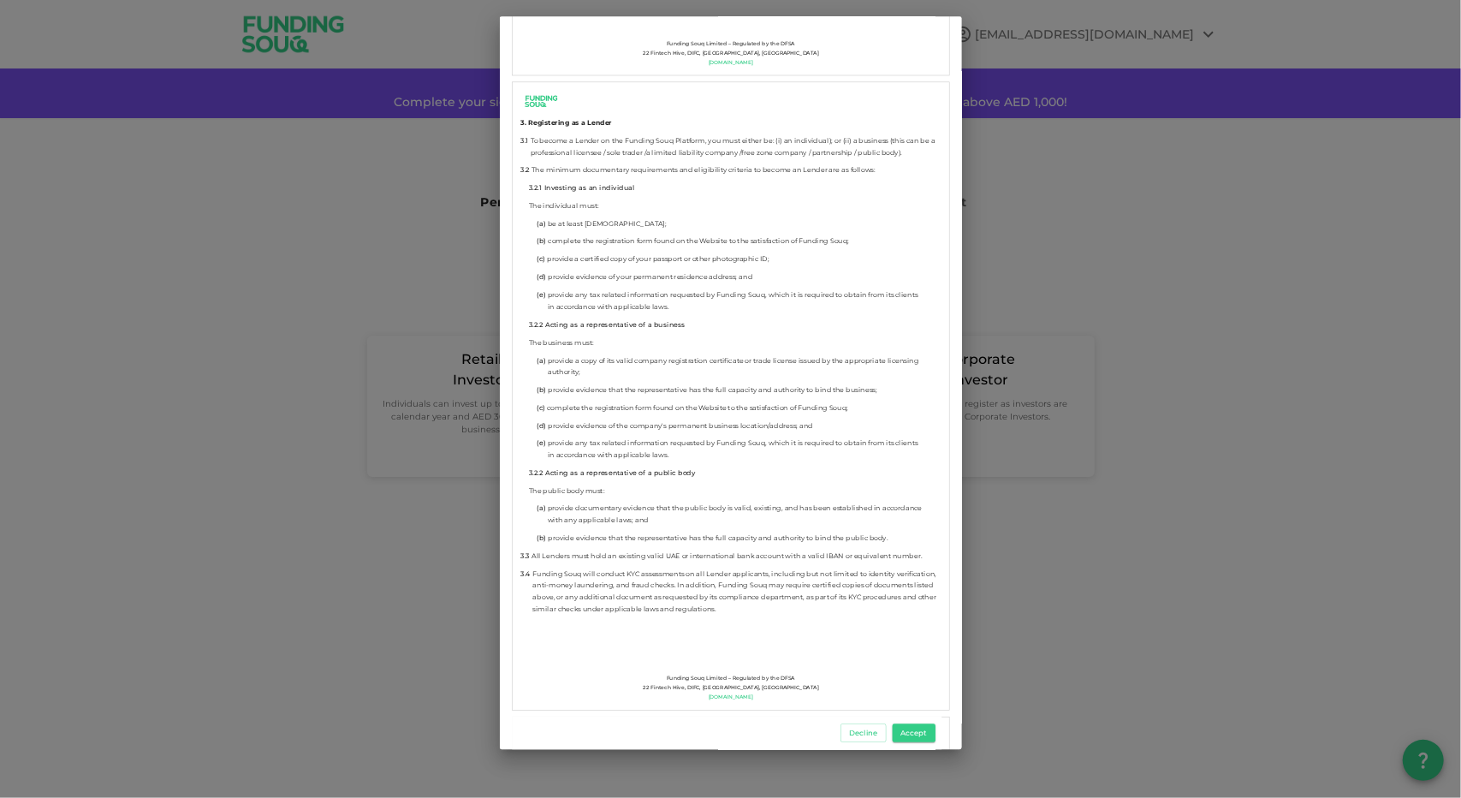
scroll to position [2140, 0]
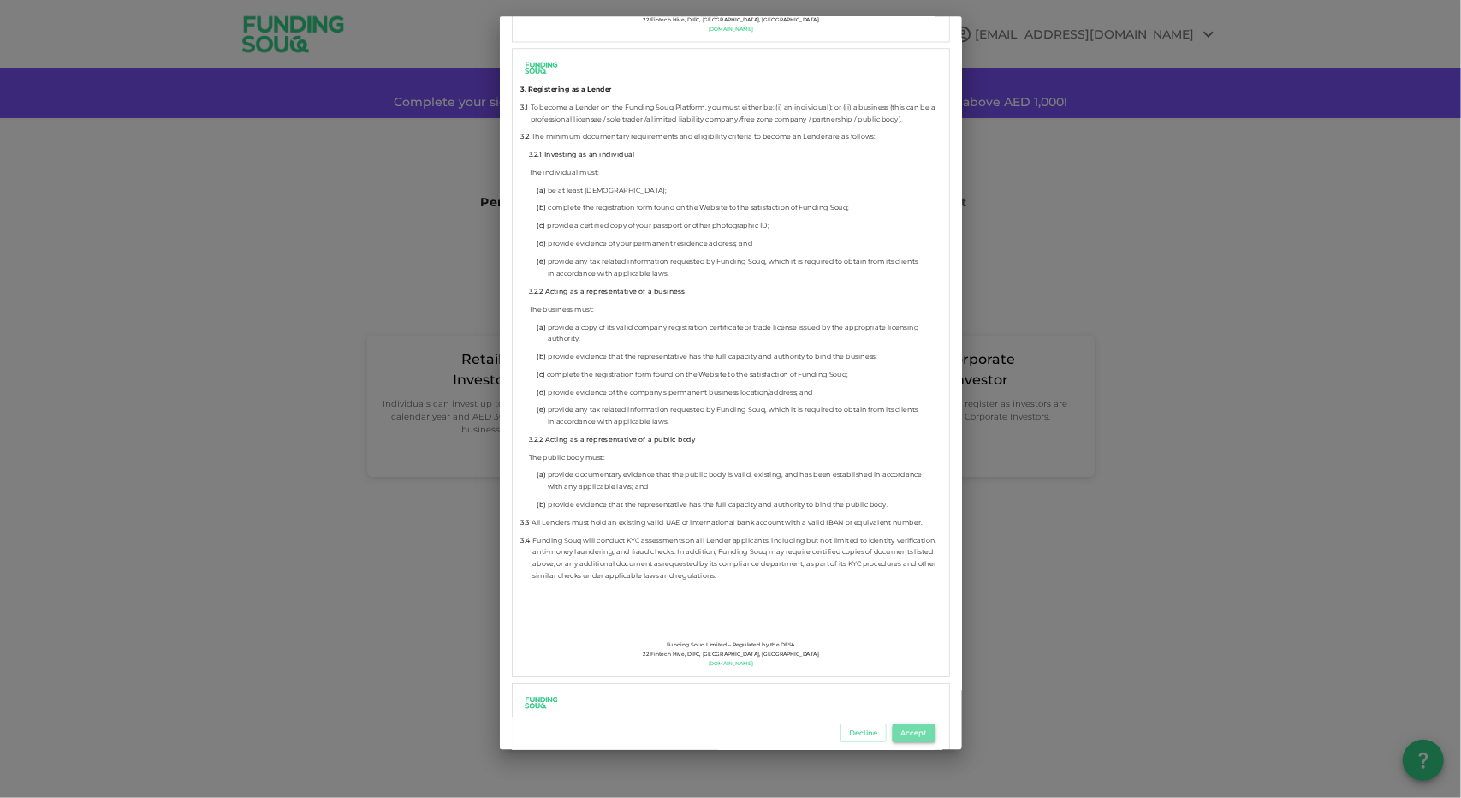
click at [923, 738] on button "Accept" at bounding box center [914, 733] width 43 height 19
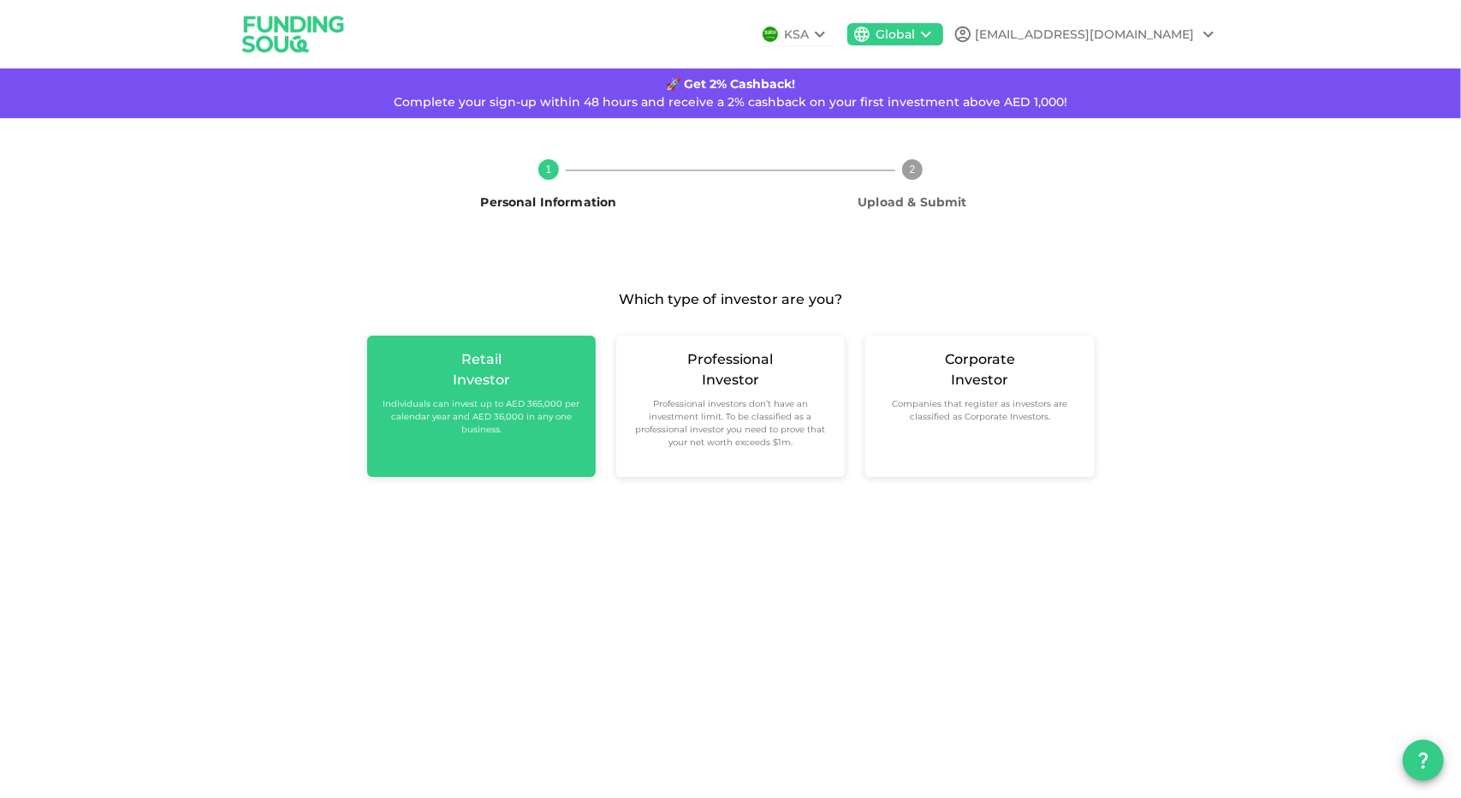
click at [496, 417] on small "Individuals can invest up to AED 365,000 per calendar year and AED 36,000 in an…" at bounding box center [481, 416] width 201 height 39
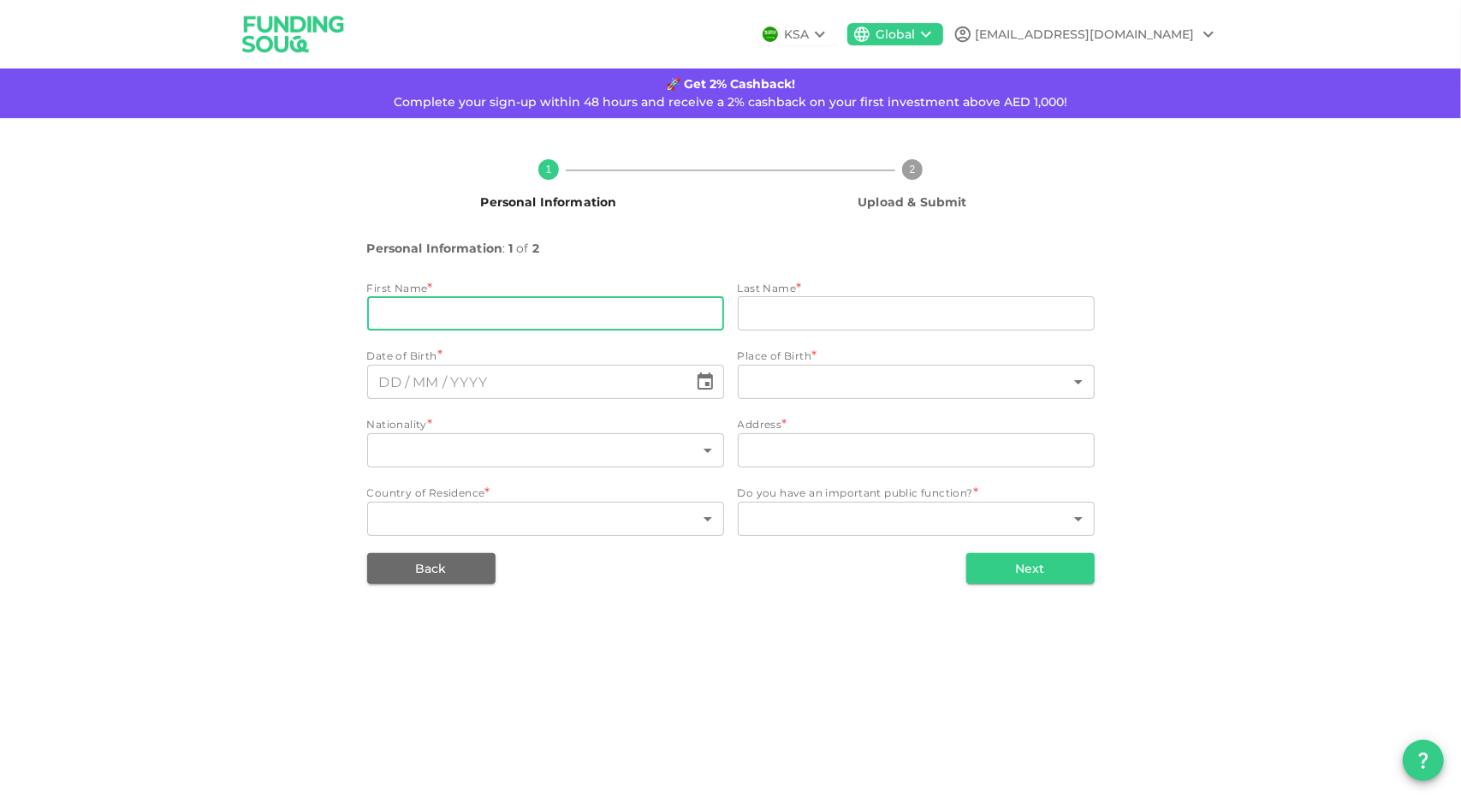
click at [493, 309] on input "firstName" at bounding box center [545, 313] width 357 height 34
type input "Azim"
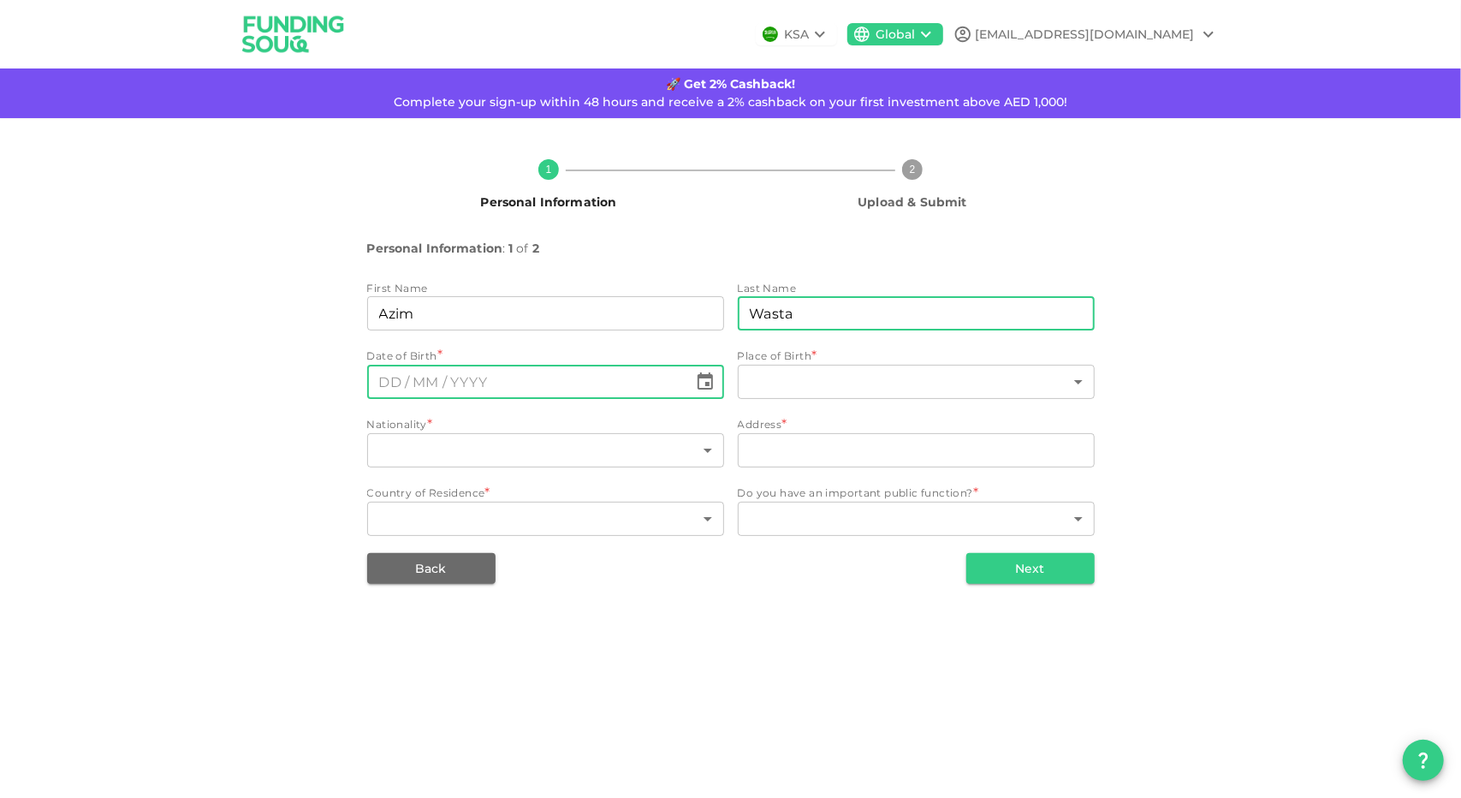
type input "Wasta"
click at [506, 374] on input "⁦⁨DD⁩ / ⁨MM⁩ / ⁨YYYY⁩⁩" at bounding box center [527, 382] width 321 height 34
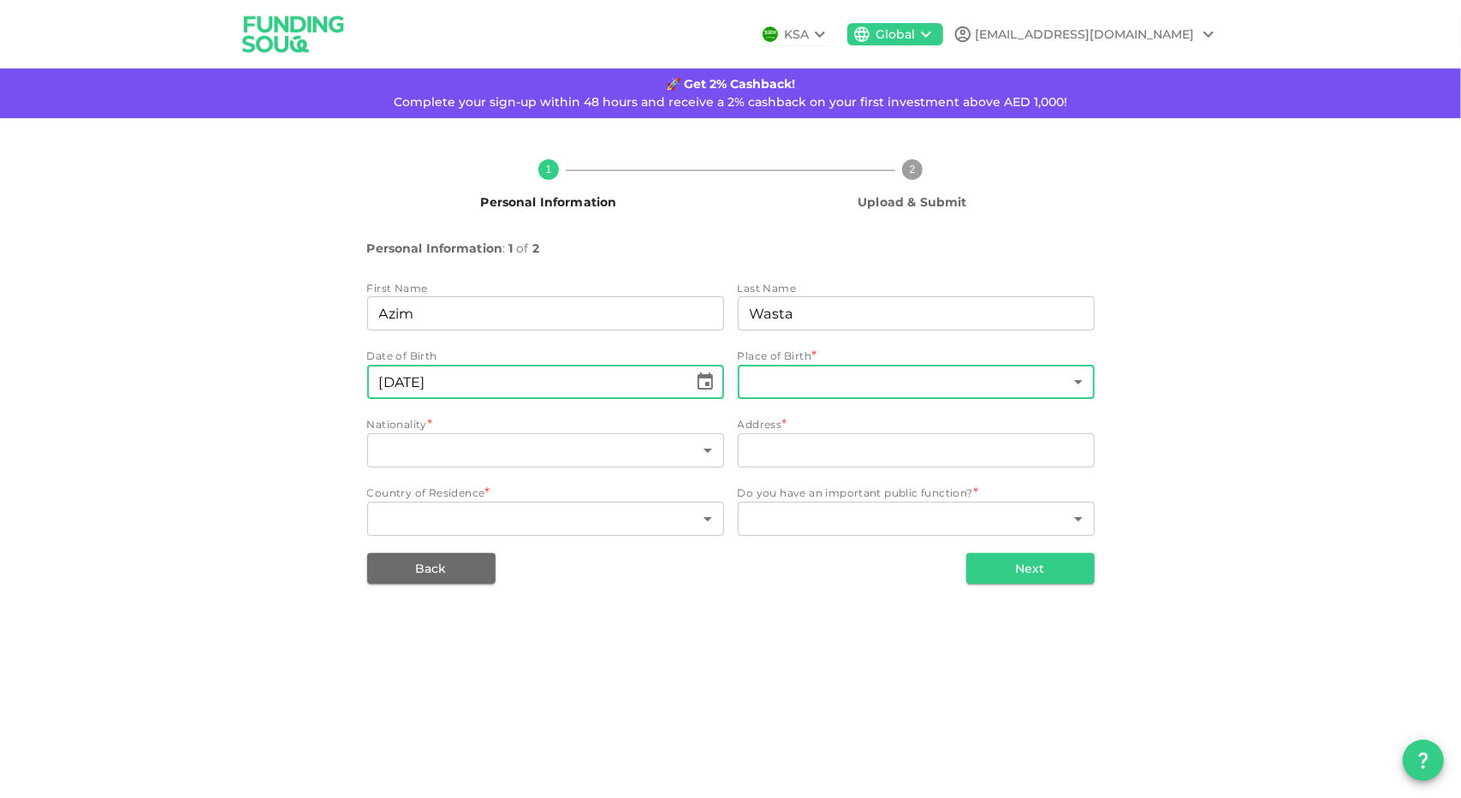
type input "⁦⁨25⁩ / ⁨11⁩ / ⁨1988⁩⁩"
click at [807, 376] on body "KSA Global azim160818@gmail.com 🚀 Get 2% Cashback! Complete your sign-up within…" at bounding box center [730, 399] width 1461 height 798
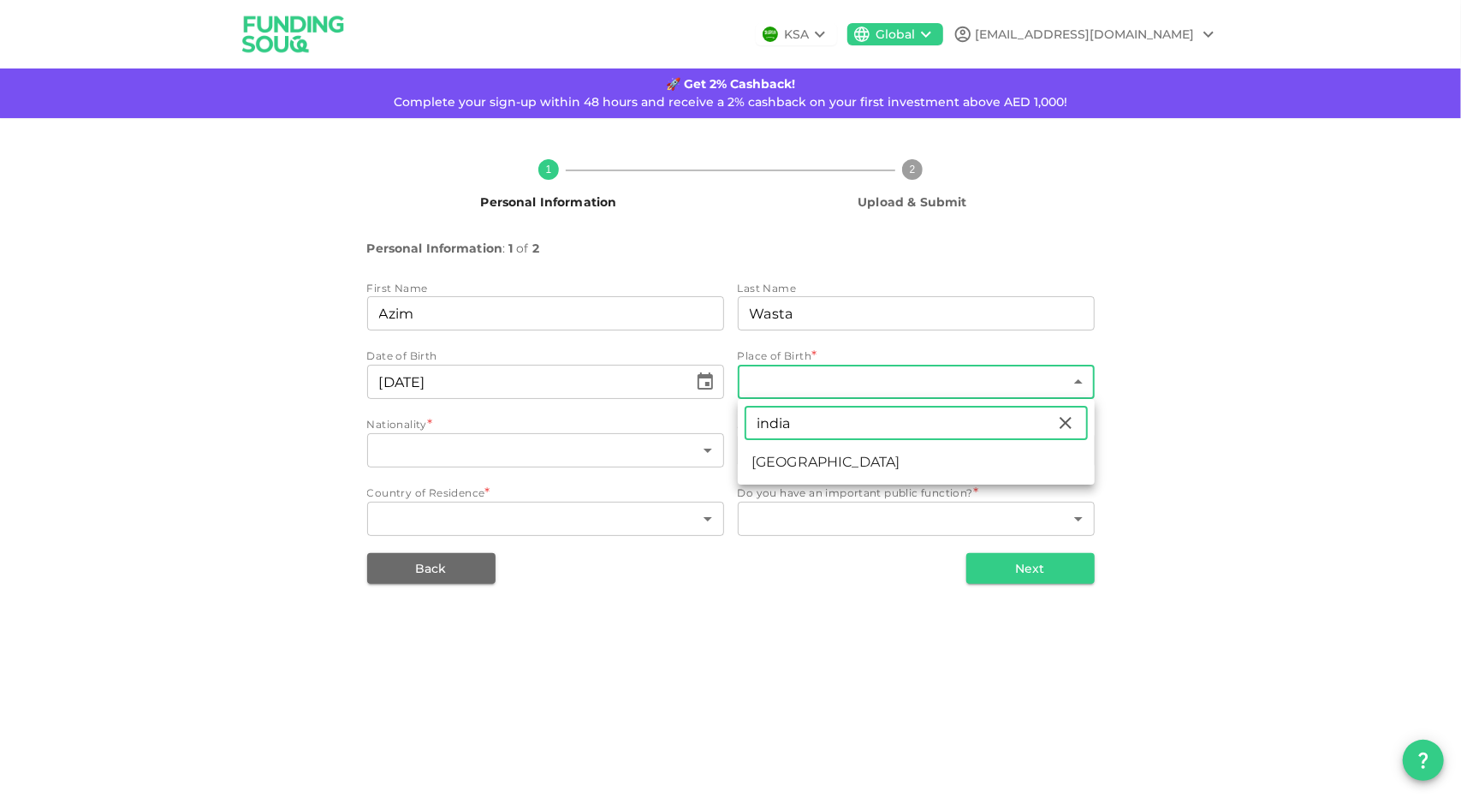
type input "india"
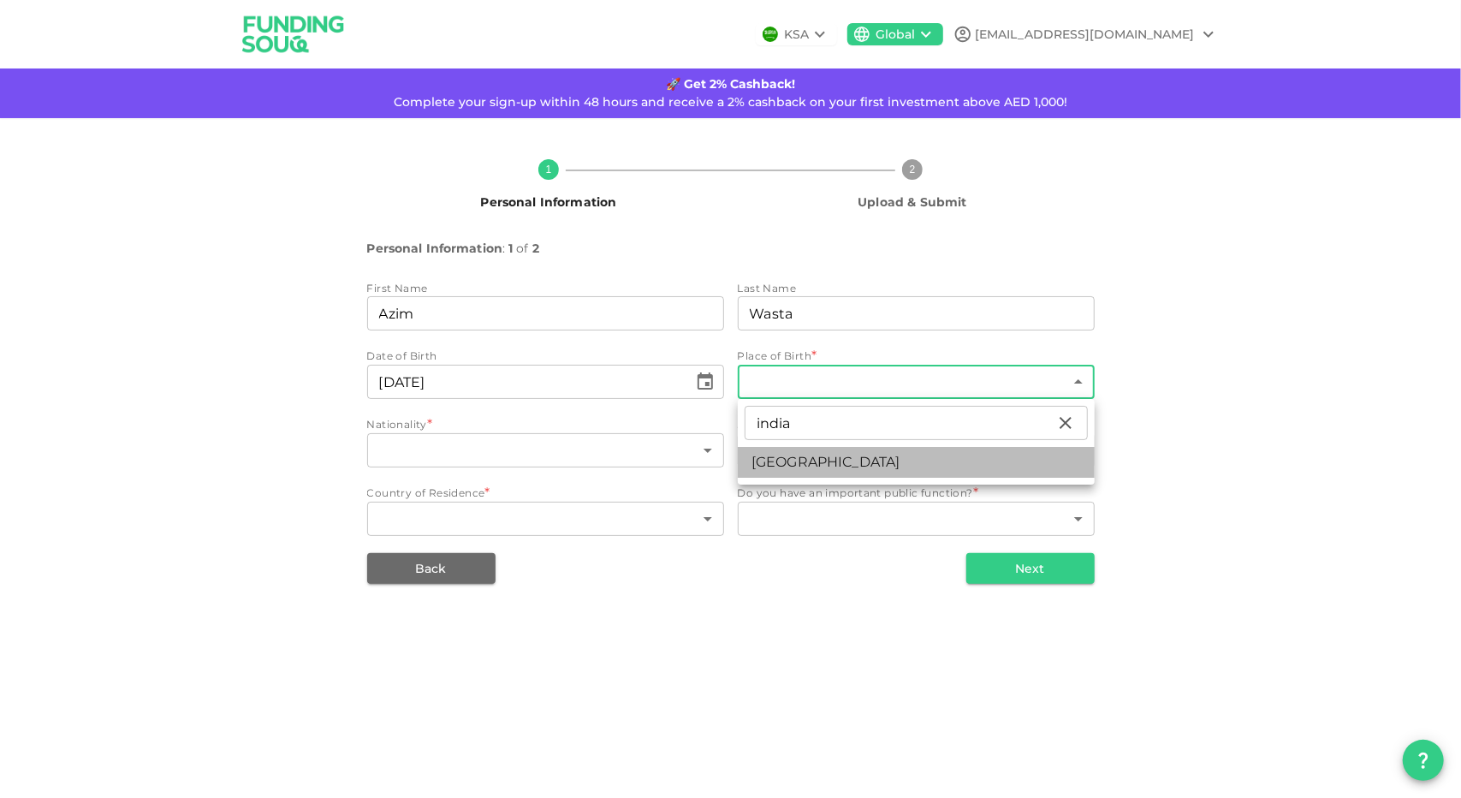
click at [788, 457] on li "India" at bounding box center [916, 462] width 357 height 31
type input "88"
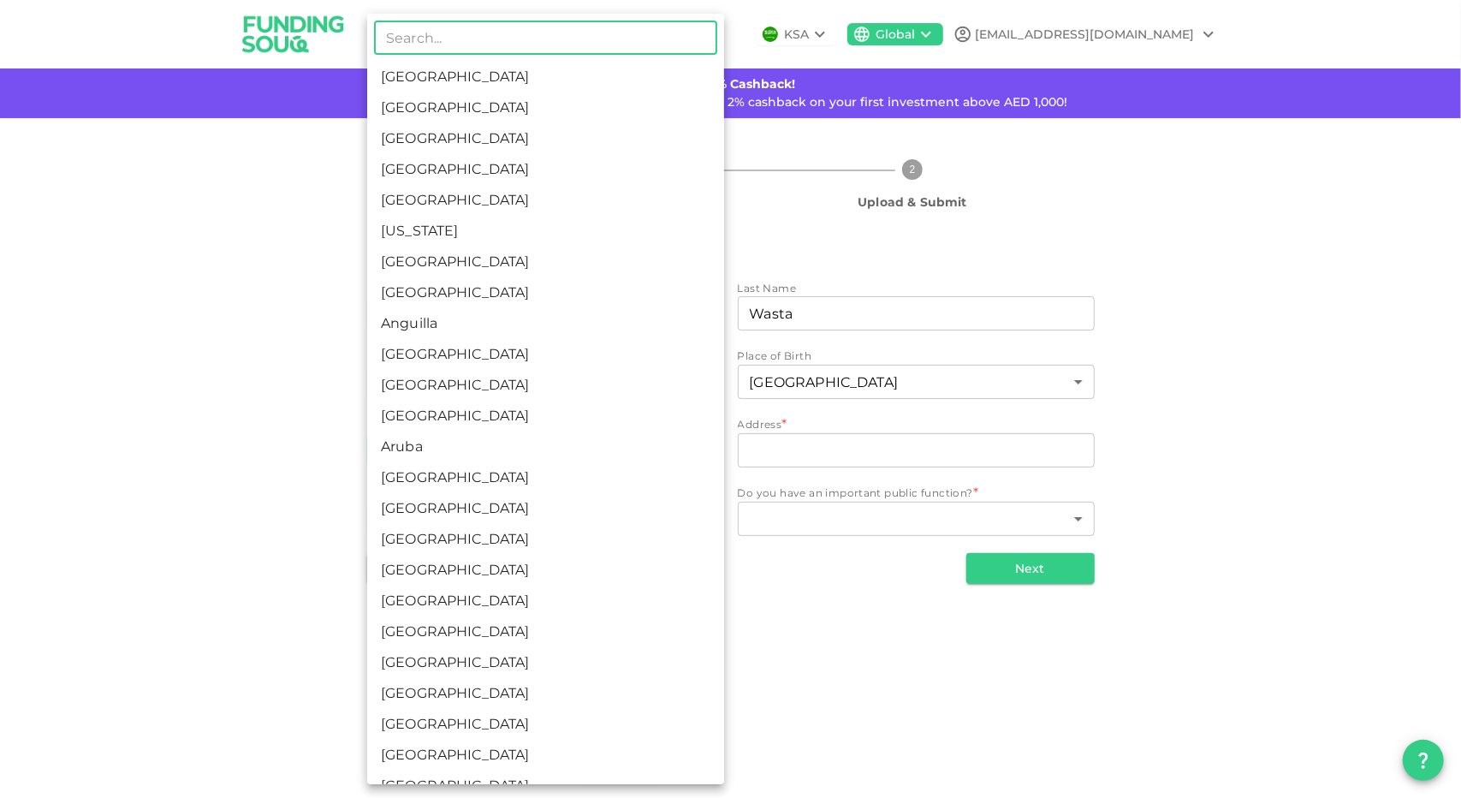
click at [432, 462] on body "KSA Global azim160818@gmail.com 🚀 Get 2% Cashback! Complete your sign-up within…" at bounding box center [730, 399] width 1461 height 798
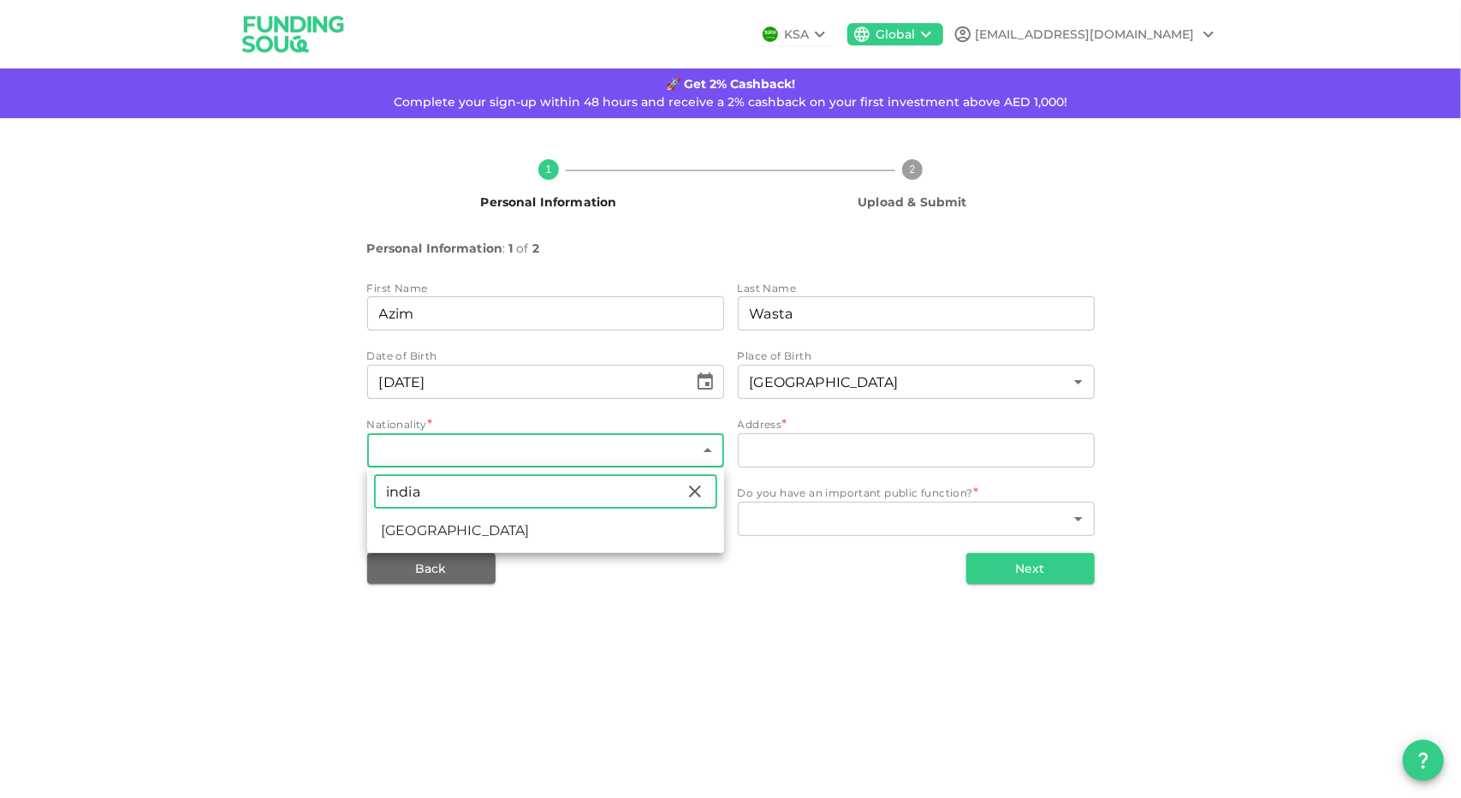
type input "india"
click at [437, 532] on li "India" at bounding box center [545, 530] width 357 height 31
type input "88"
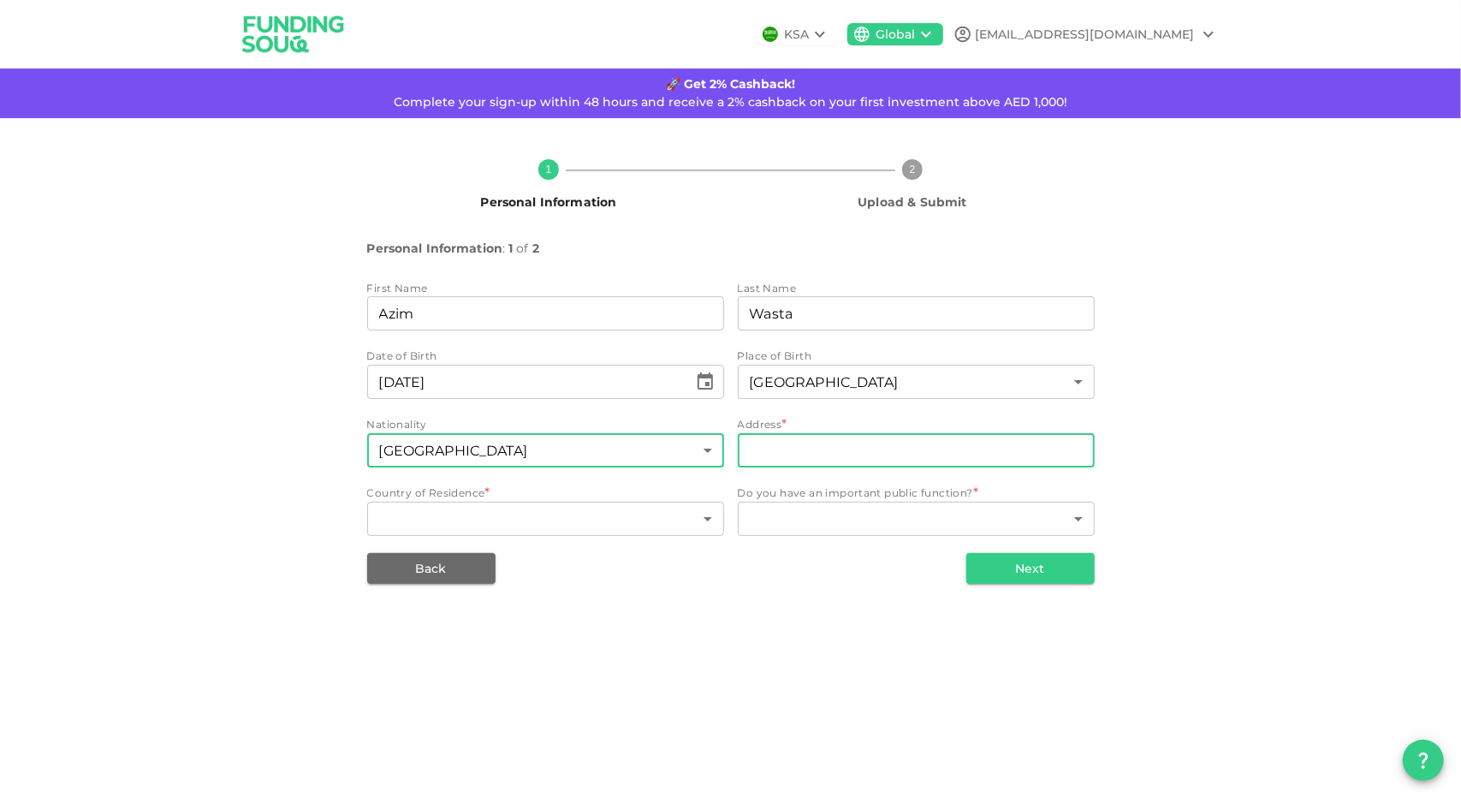
click at [813, 439] on input "address" at bounding box center [916, 450] width 357 height 34
click at [826, 455] on input "address" at bounding box center [916, 450] width 357 height 34
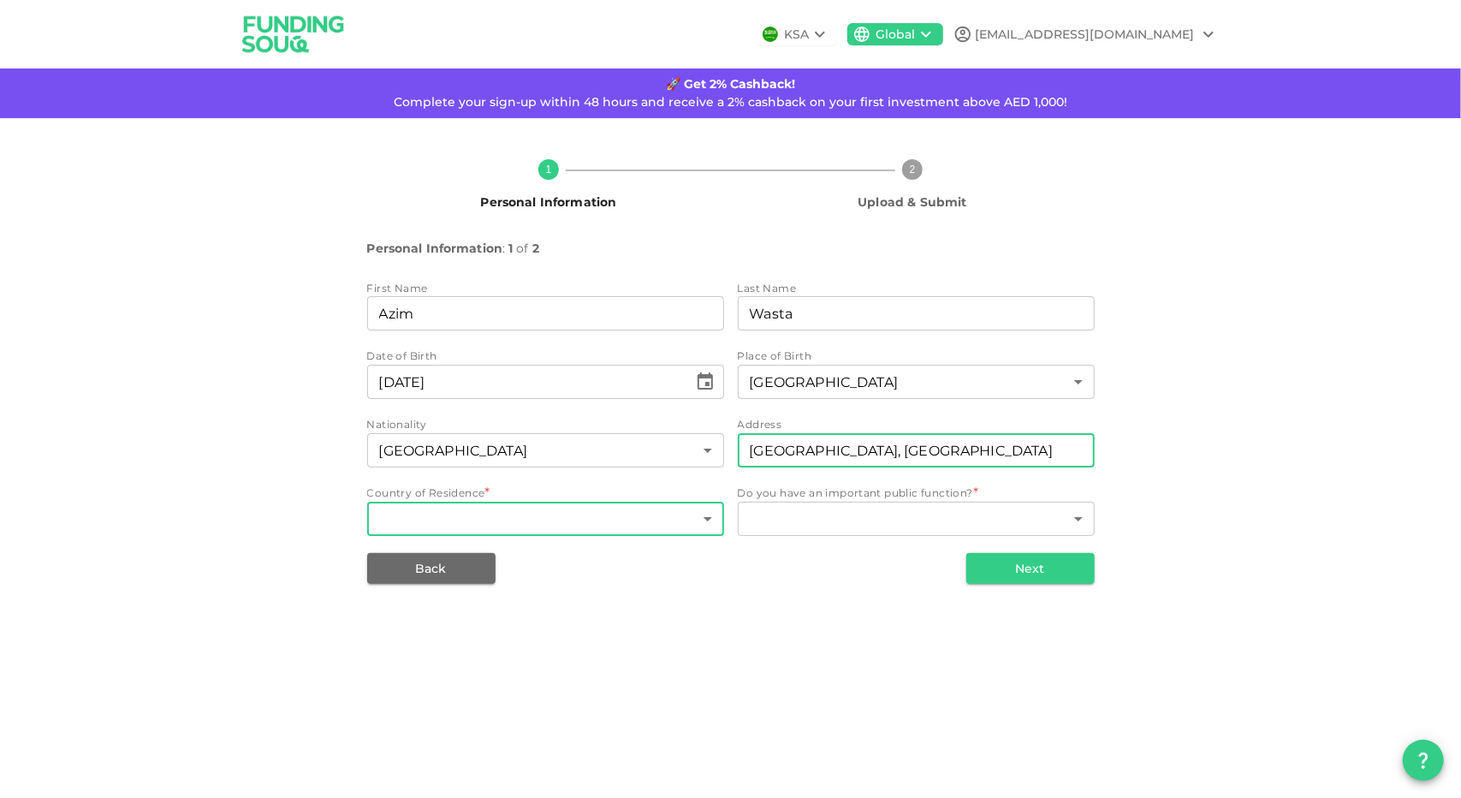
type input "Dubai Investment Park, Dubai"
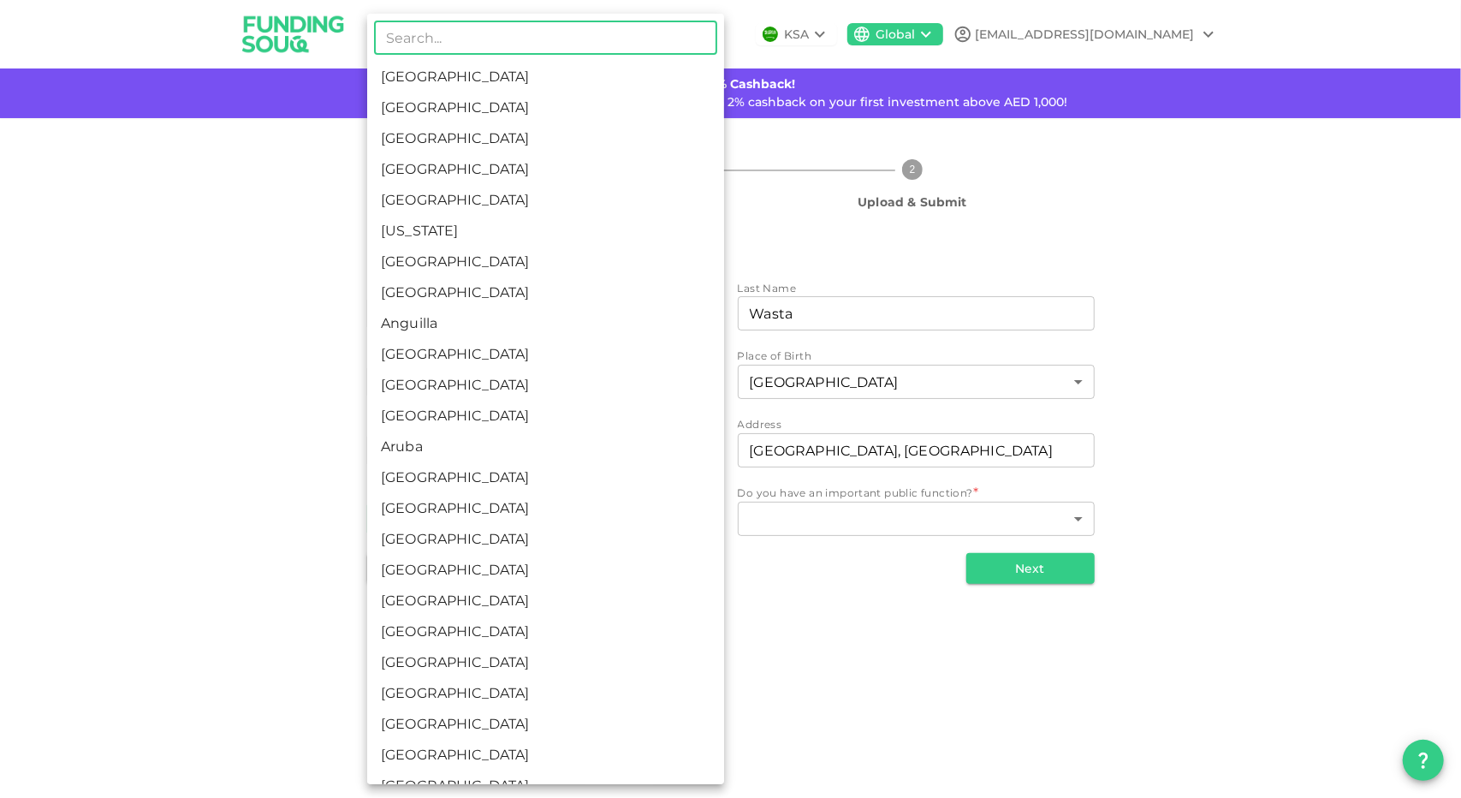
click at [534, 512] on body "KSA Global azim160818@gmail.com 🚀 Get 2% Cashback! Complete your sign-up within…" at bounding box center [730, 399] width 1461 height 798
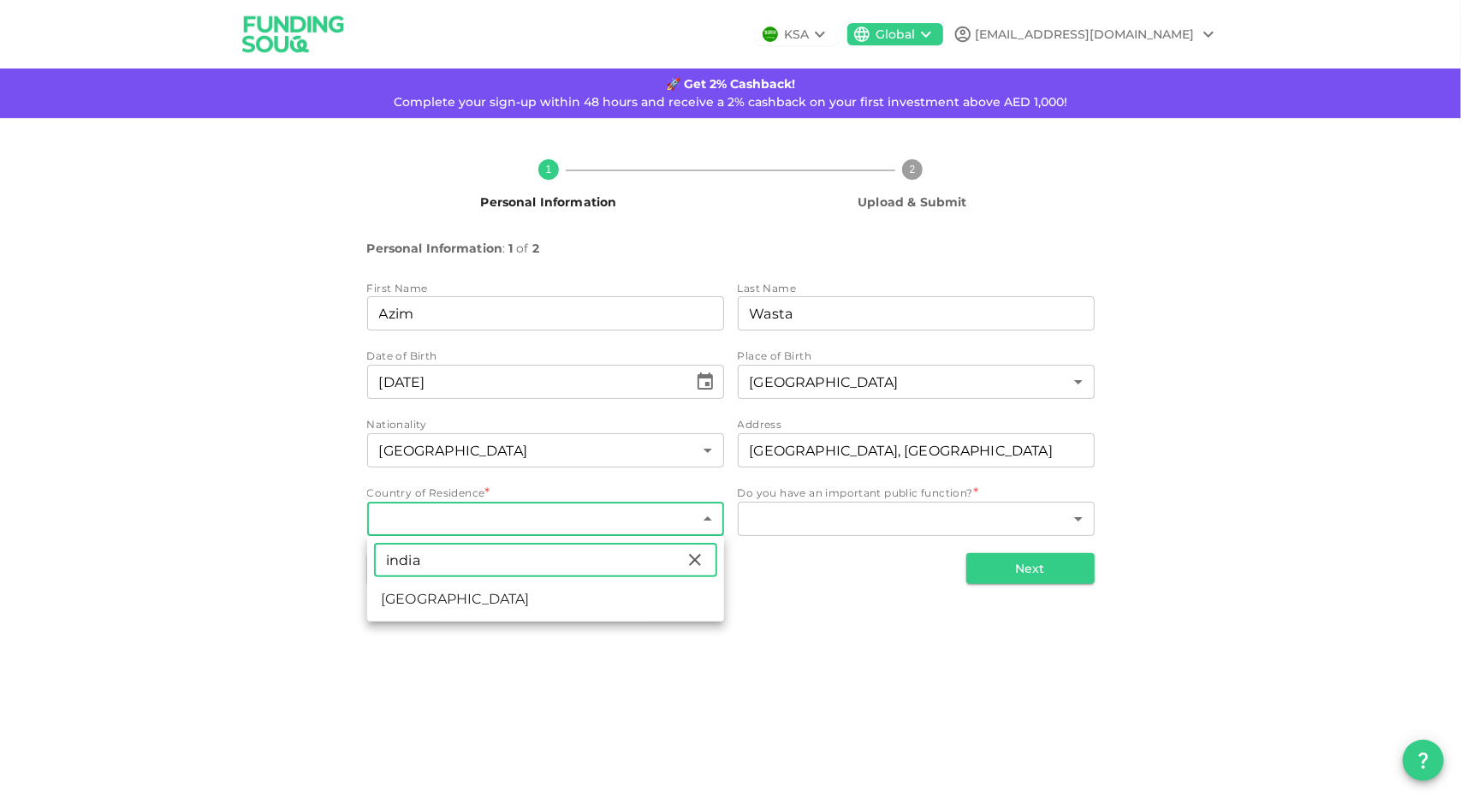
type input "india"
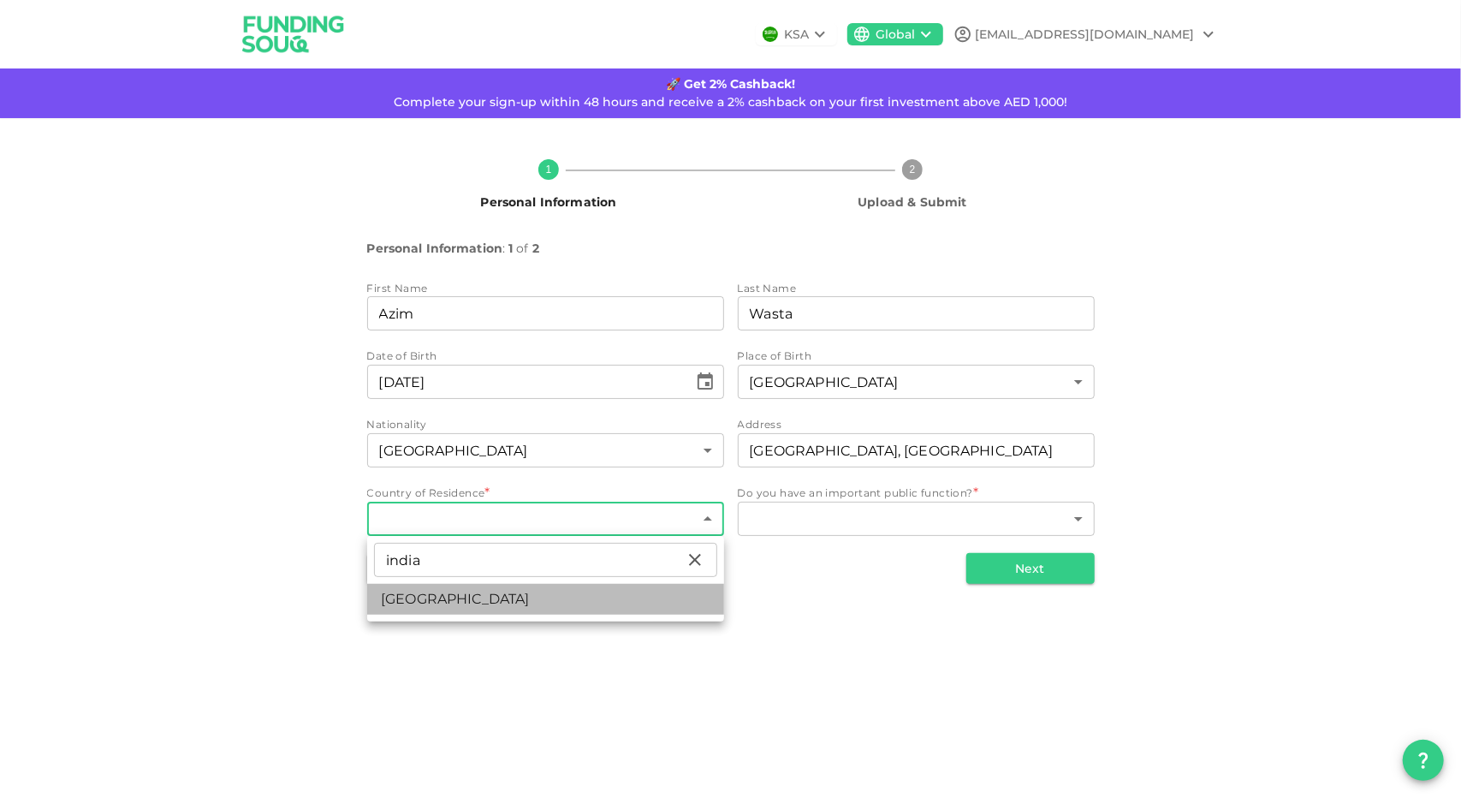
click at [411, 592] on li "India" at bounding box center [545, 599] width 357 height 31
type input "88"
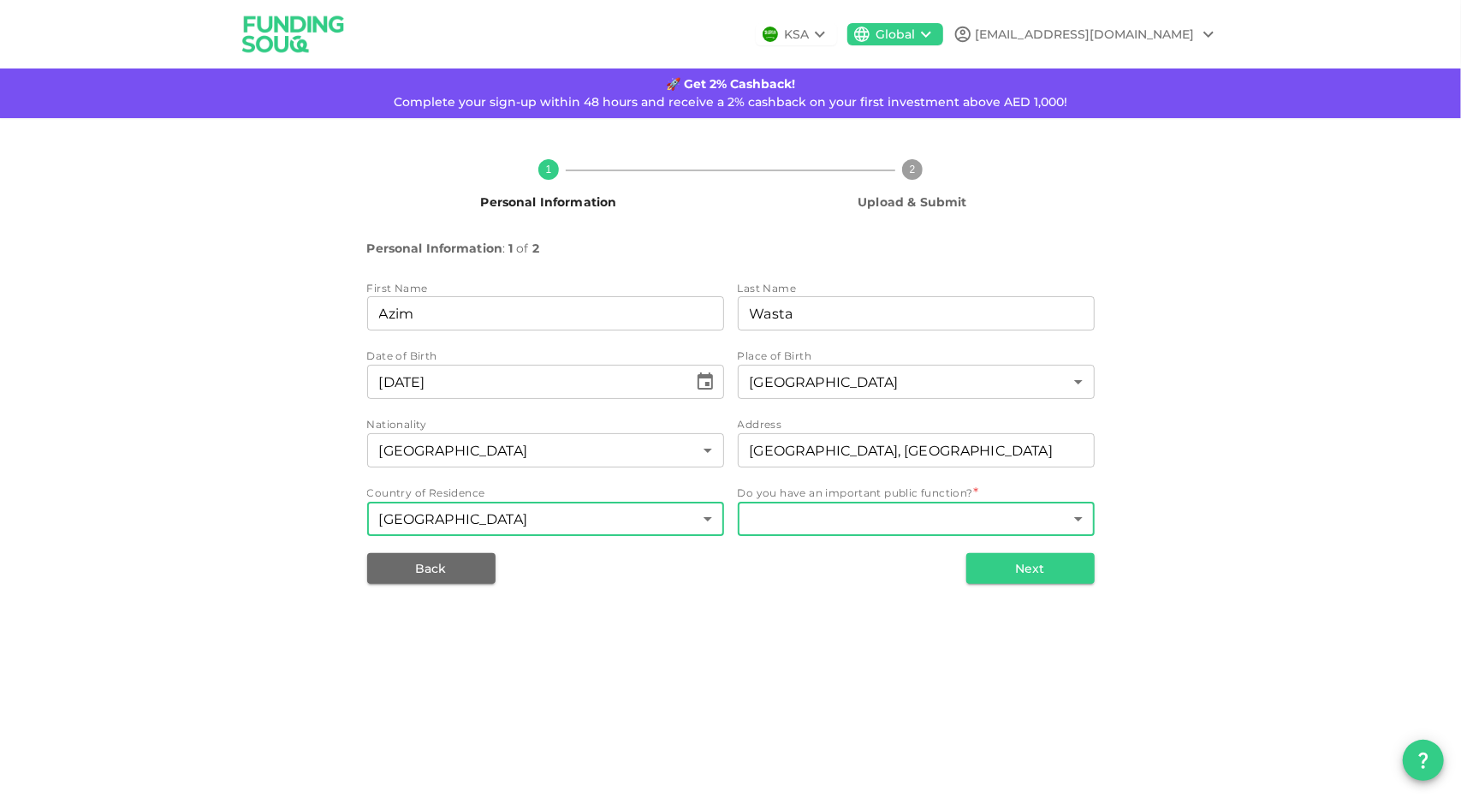
click at [872, 515] on body "KSA Global azim160818@gmail.com 🚀 Get 2% Cashback! Complete your sign-up within…" at bounding box center [730, 399] width 1461 height 798
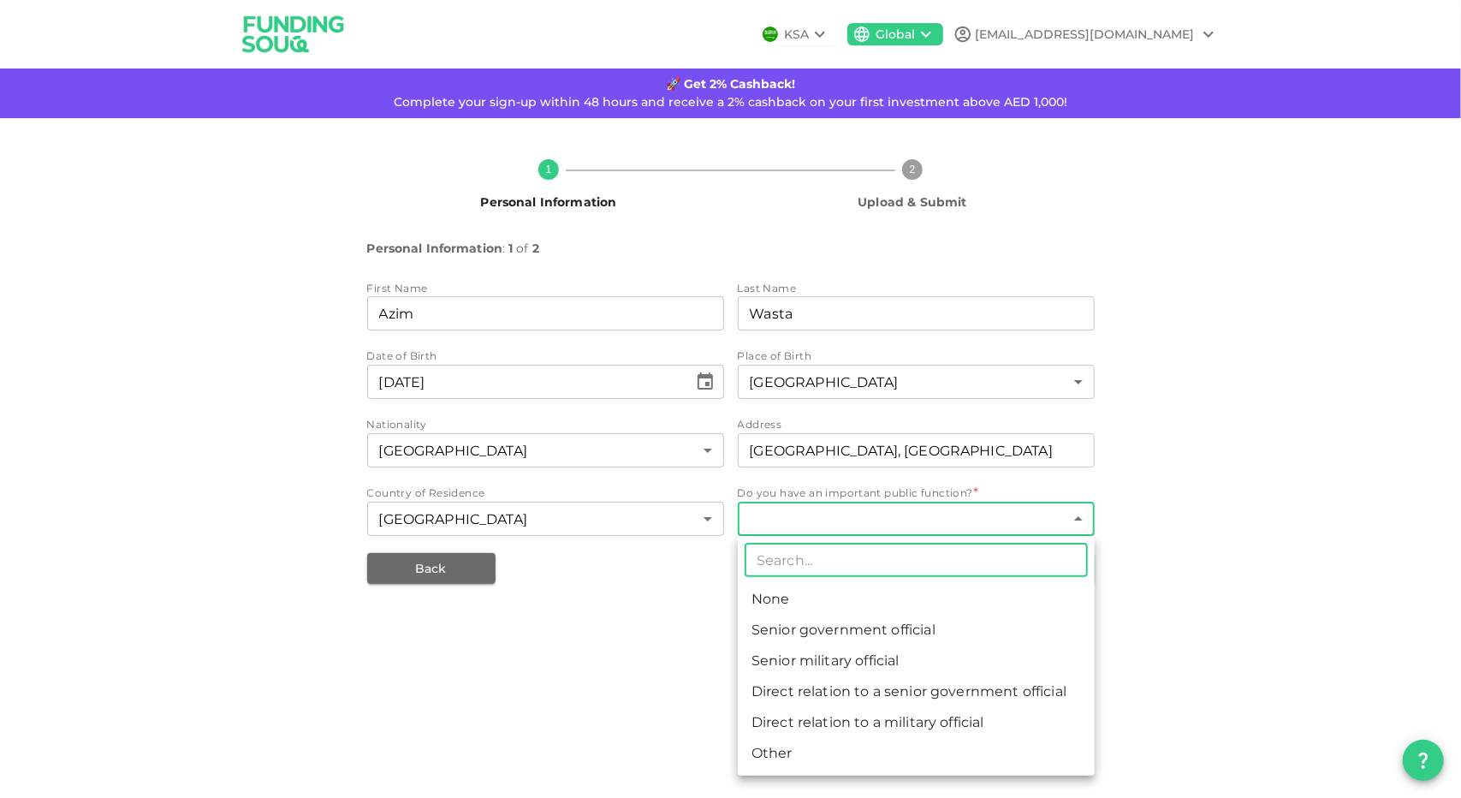
click at [796, 593] on li "None" at bounding box center [916, 599] width 357 height 31
type input "1"
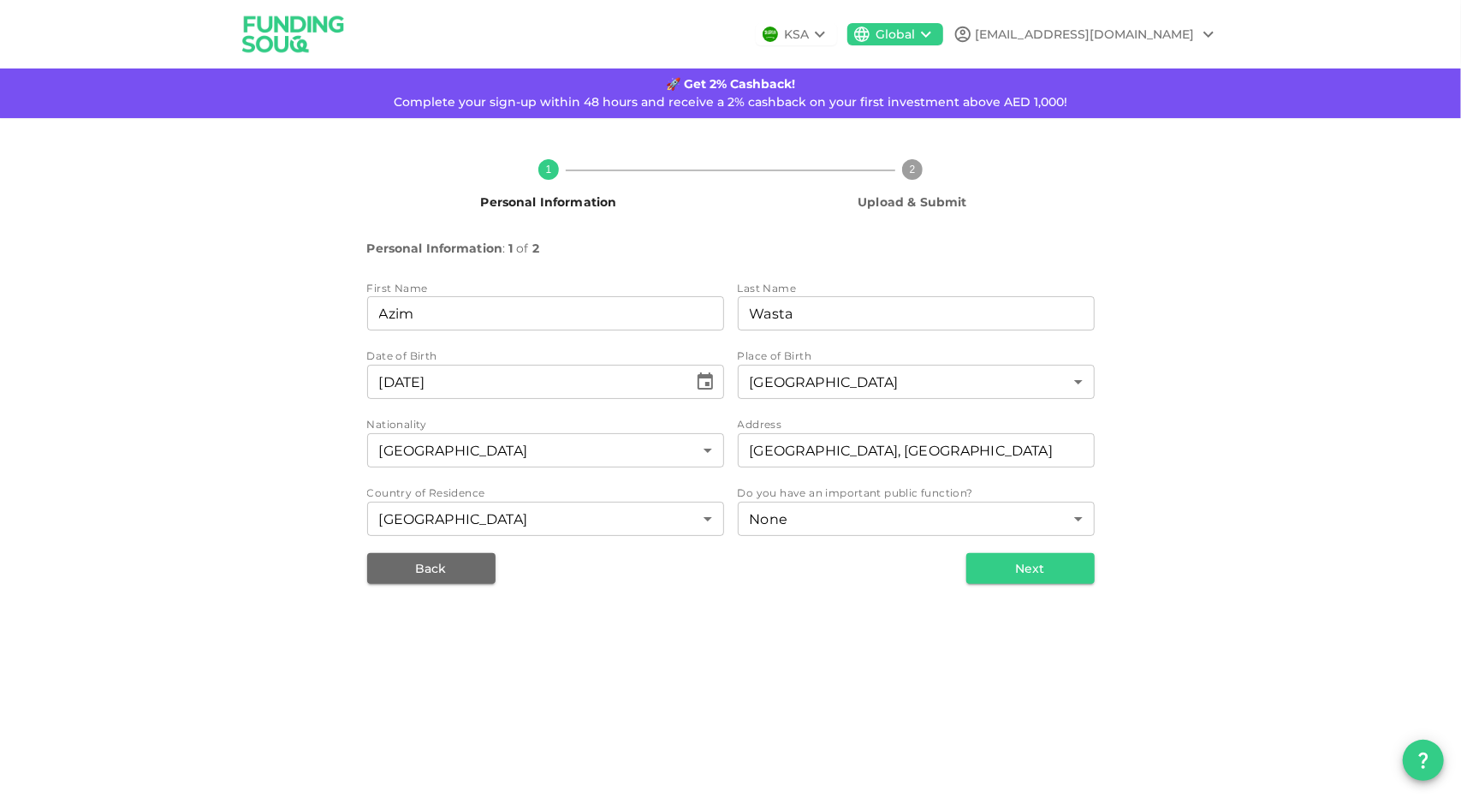
click at [943, 604] on div "1 Personal Information 2 Upload & Submit Personal Information : 1 of 2 First Na…" at bounding box center [730, 364] width 1461 height 493
click at [1068, 560] on button "Next" at bounding box center [1031, 568] width 128 height 31
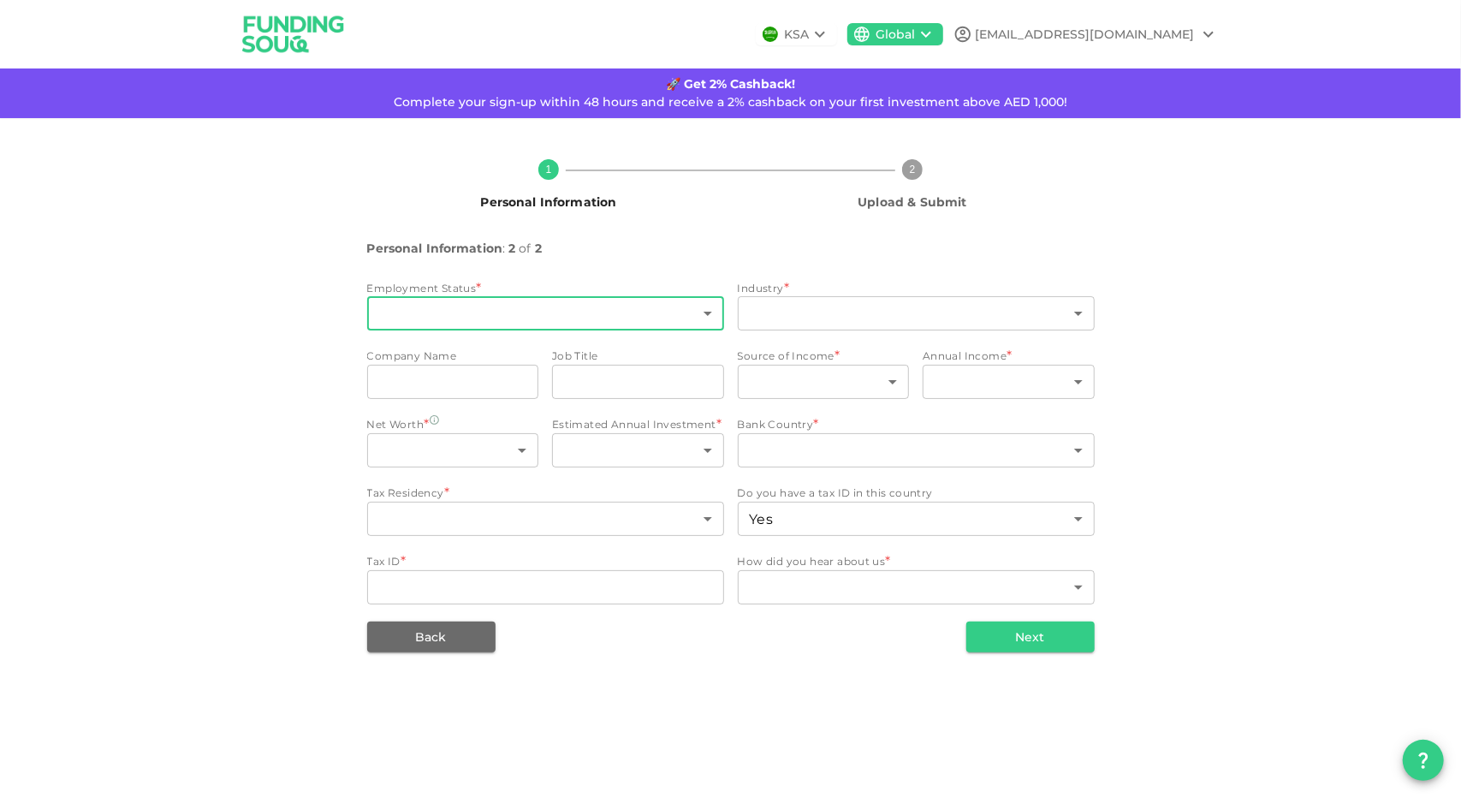
click at [419, 316] on body "KSA Global azim160818@gmail.com 🚀 Get 2% Cashback! Complete your sign-up within…" at bounding box center [730, 399] width 1461 height 798
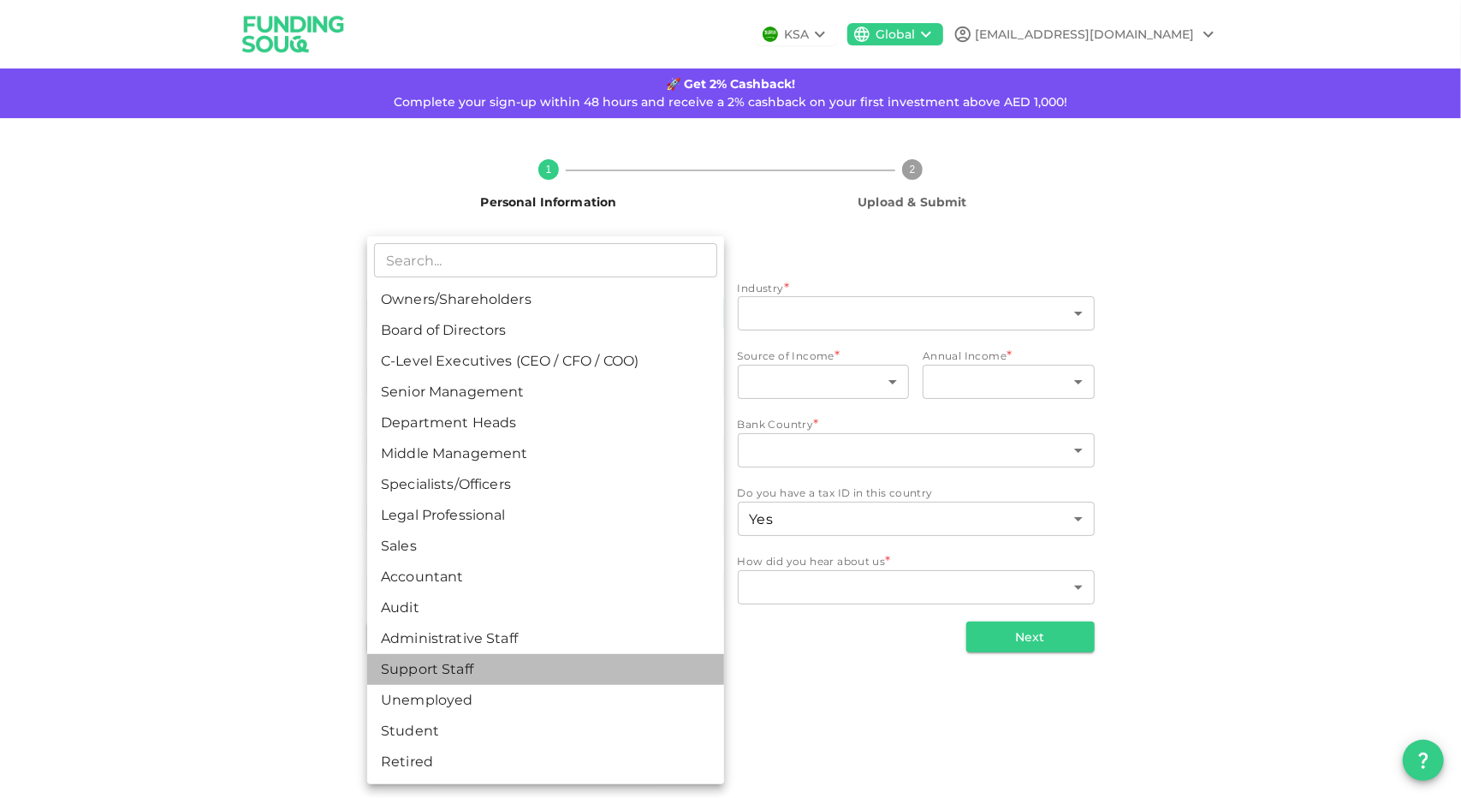
click at [437, 665] on li "Support Staff" at bounding box center [545, 669] width 357 height 31
type input "13"
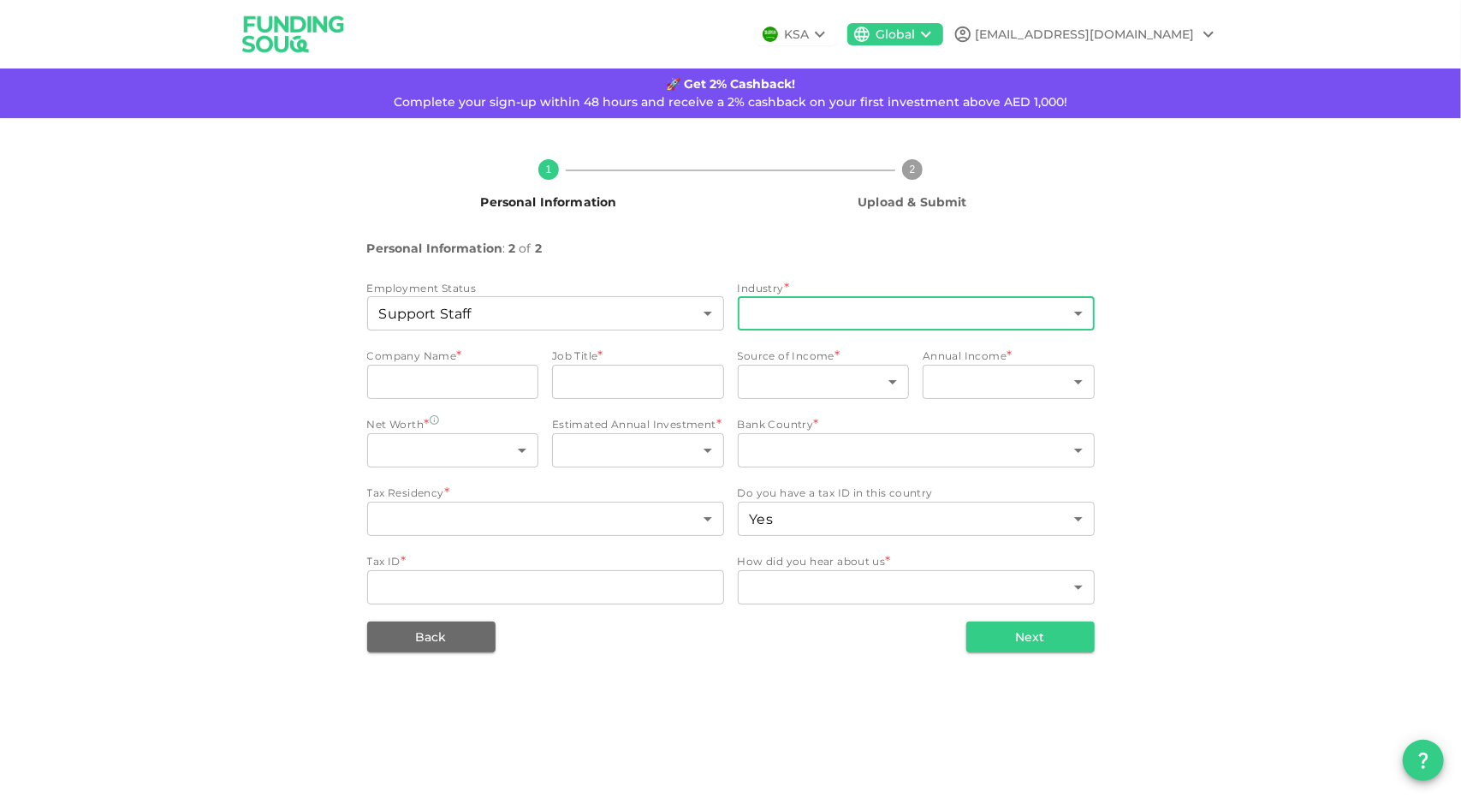
click at [796, 317] on body "KSA Global azim160818@gmail.com 🚀 Get 2% Cashback! Complete your sign-up within…" at bounding box center [730, 399] width 1461 height 798
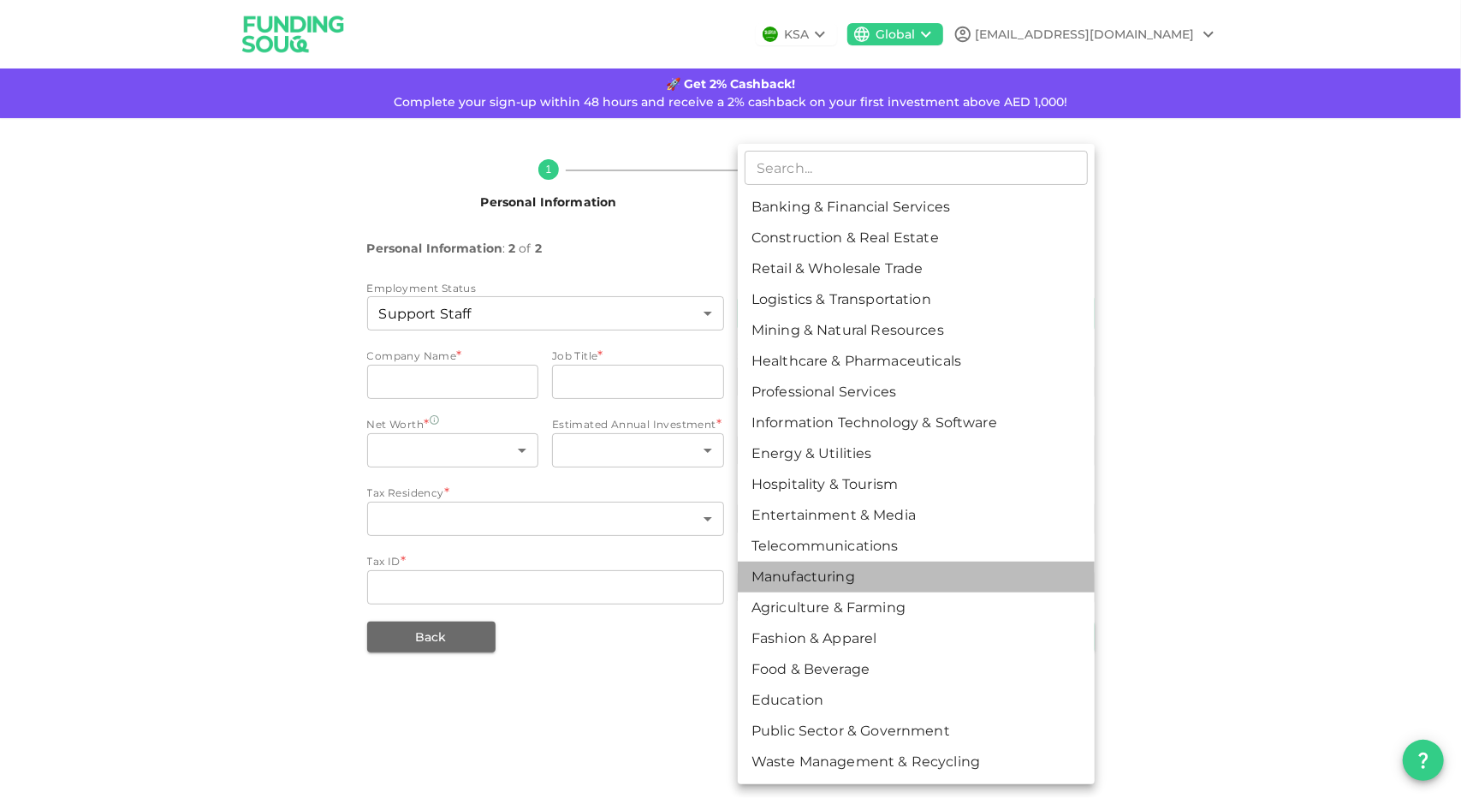
click at [818, 580] on li "Manufacturing" at bounding box center [916, 577] width 357 height 31
type input "13"
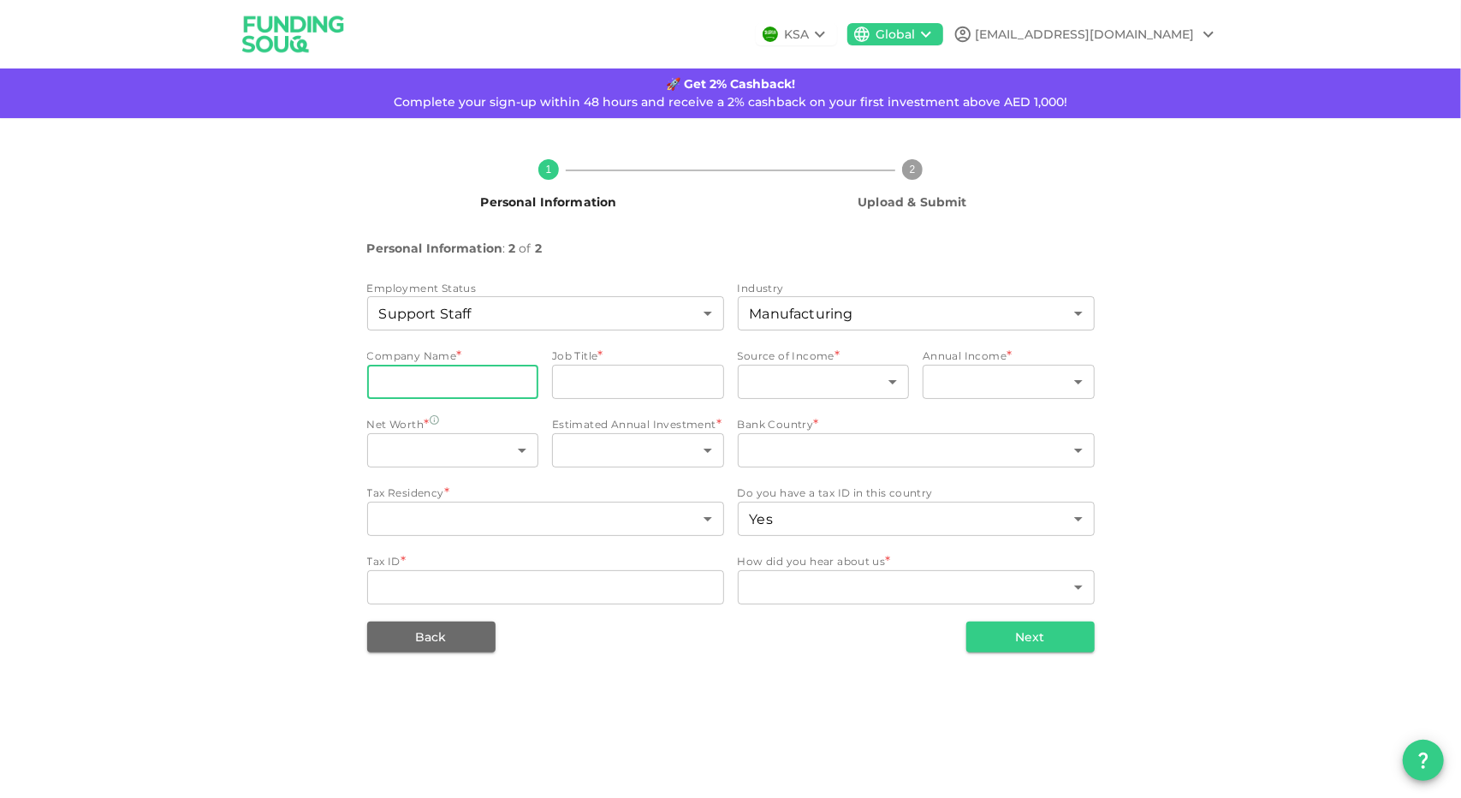
click at [437, 387] on input "companyName" at bounding box center [453, 382] width 172 height 34
type input "Trosten Industries LLC"
click at [581, 385] on input "jobTitle" at bounding box center [638, 382] width 172 height 34
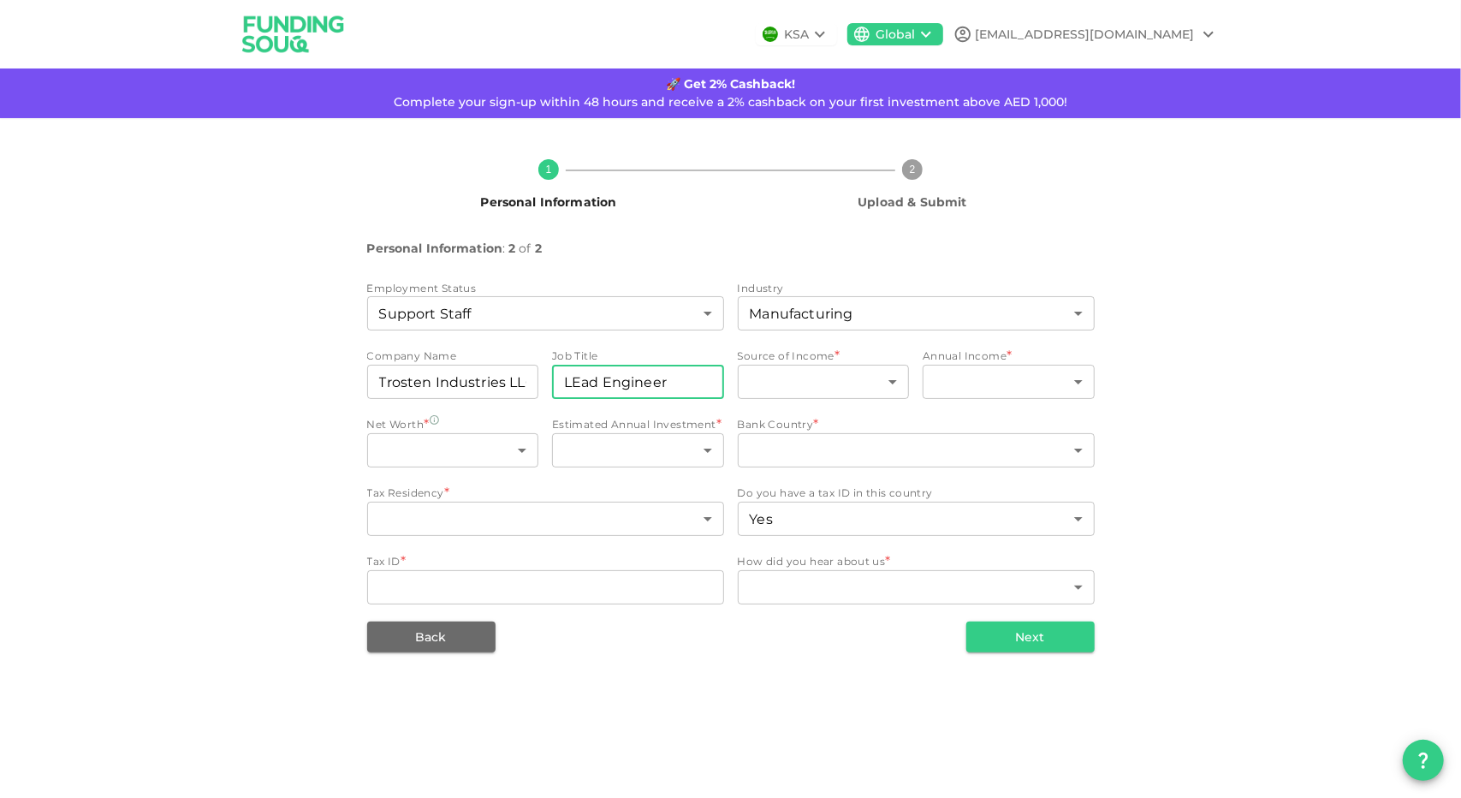
click at [584, 381] on input "LEad Engineer" at bounding box center [638, 382] width 172 height 34
type input "Lead Engineer"
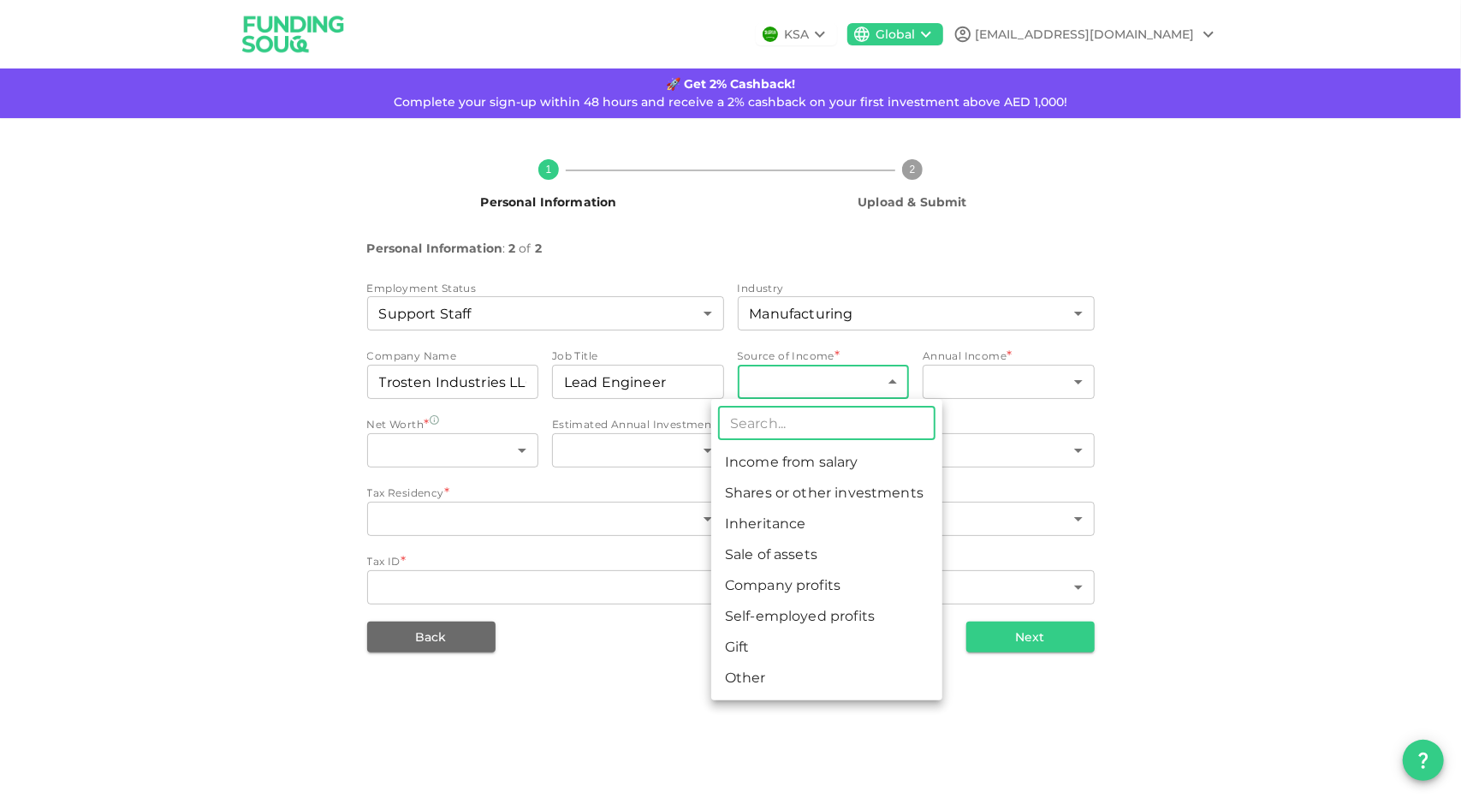
click at [845, 386] on body "KSA Global azim160818@gmail.com 🚀 Get 2% Cashback! Complete your sign-up within…" at bounding box center [730, 399] width 1461 height 798
click at [787, 465] on li "Income from salary" at bounding box center [826, 462] width 231 height 31
type input "1"
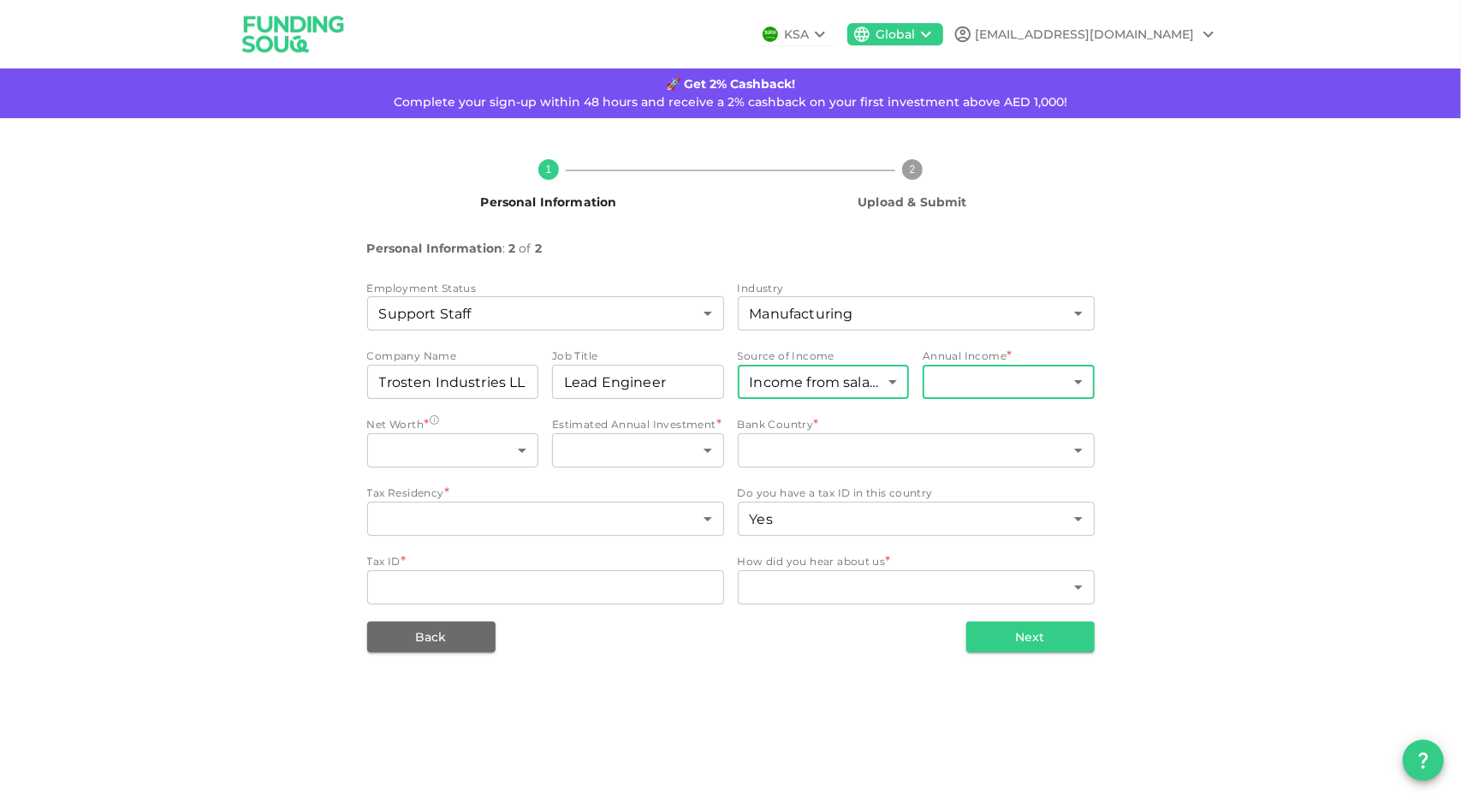
click at [1010, 377] on body "KSA Global azim160818@gmail.com 🚀 Get 2% Cashback! Complete your sign-up within…" at bounding box center [730, 399] width 1461 height 798
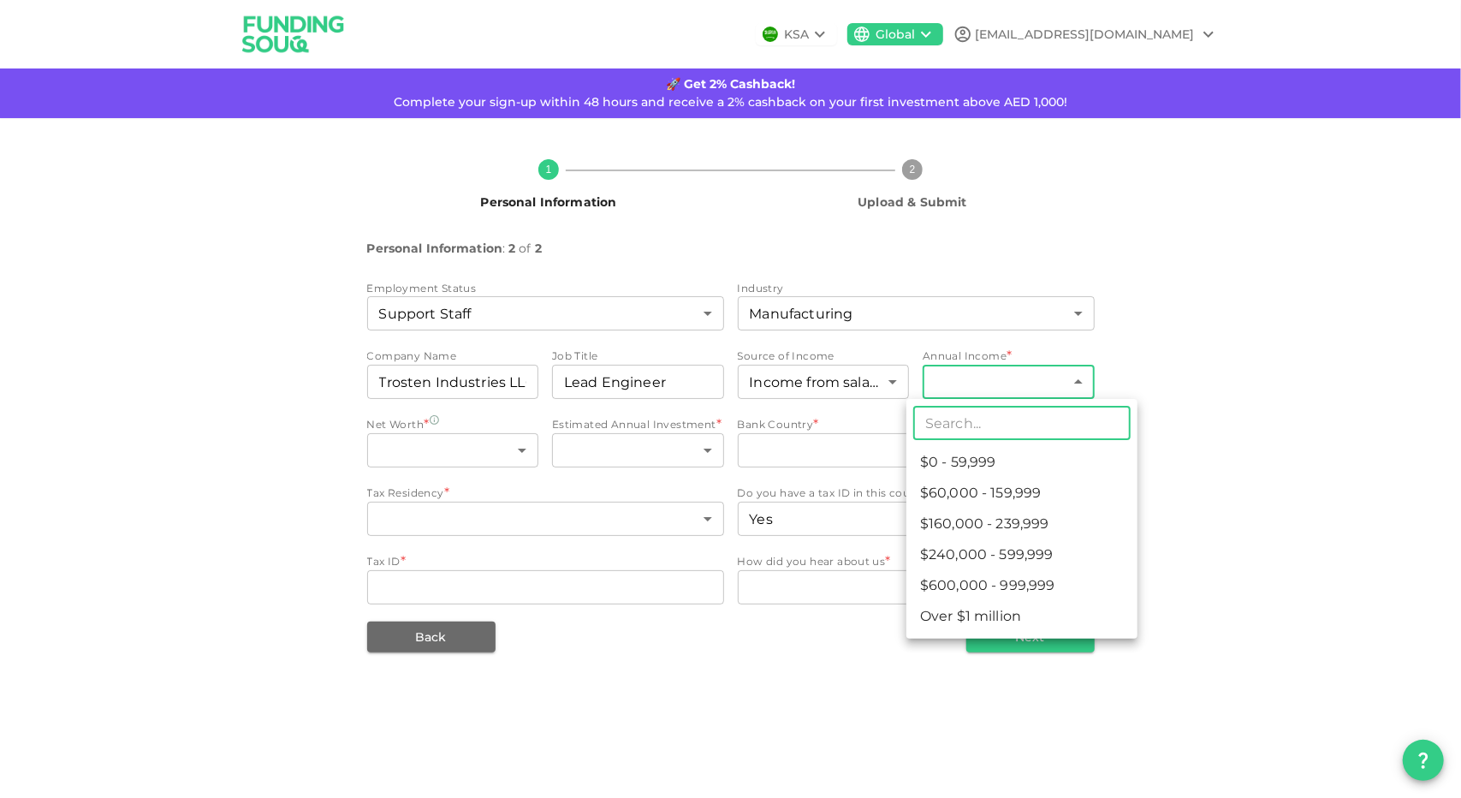
click at [972, 465] on li "$0 - 59,999" at bounding box center [1022, 462] width 231 height 31
type input "1"
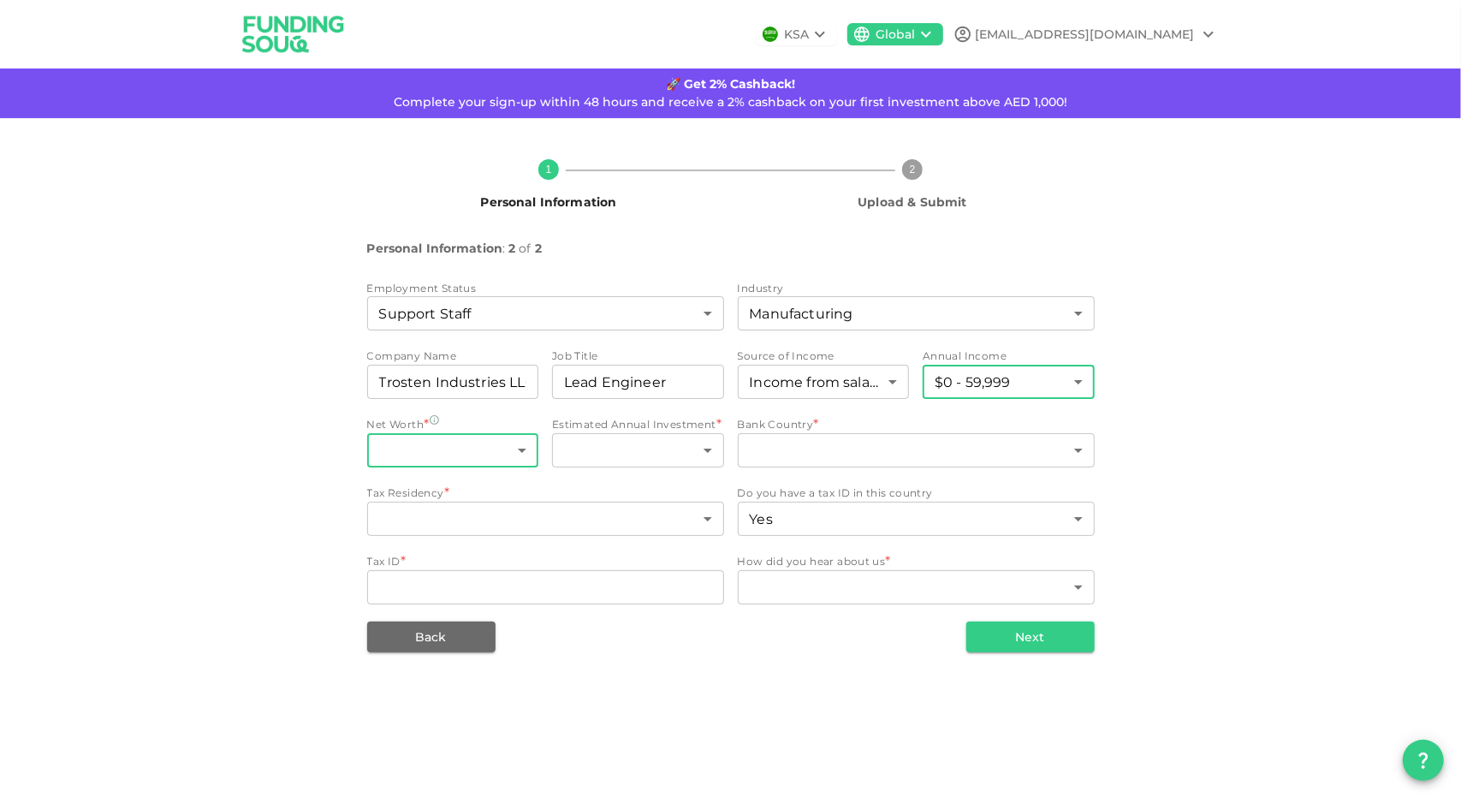
click at [461, 461] on body "KSA Global azim160818@gmail.com 🚀 Get 2% Cashback! Complete your sign-up within…" at bounding box center [730, 399] width 1461 height 798
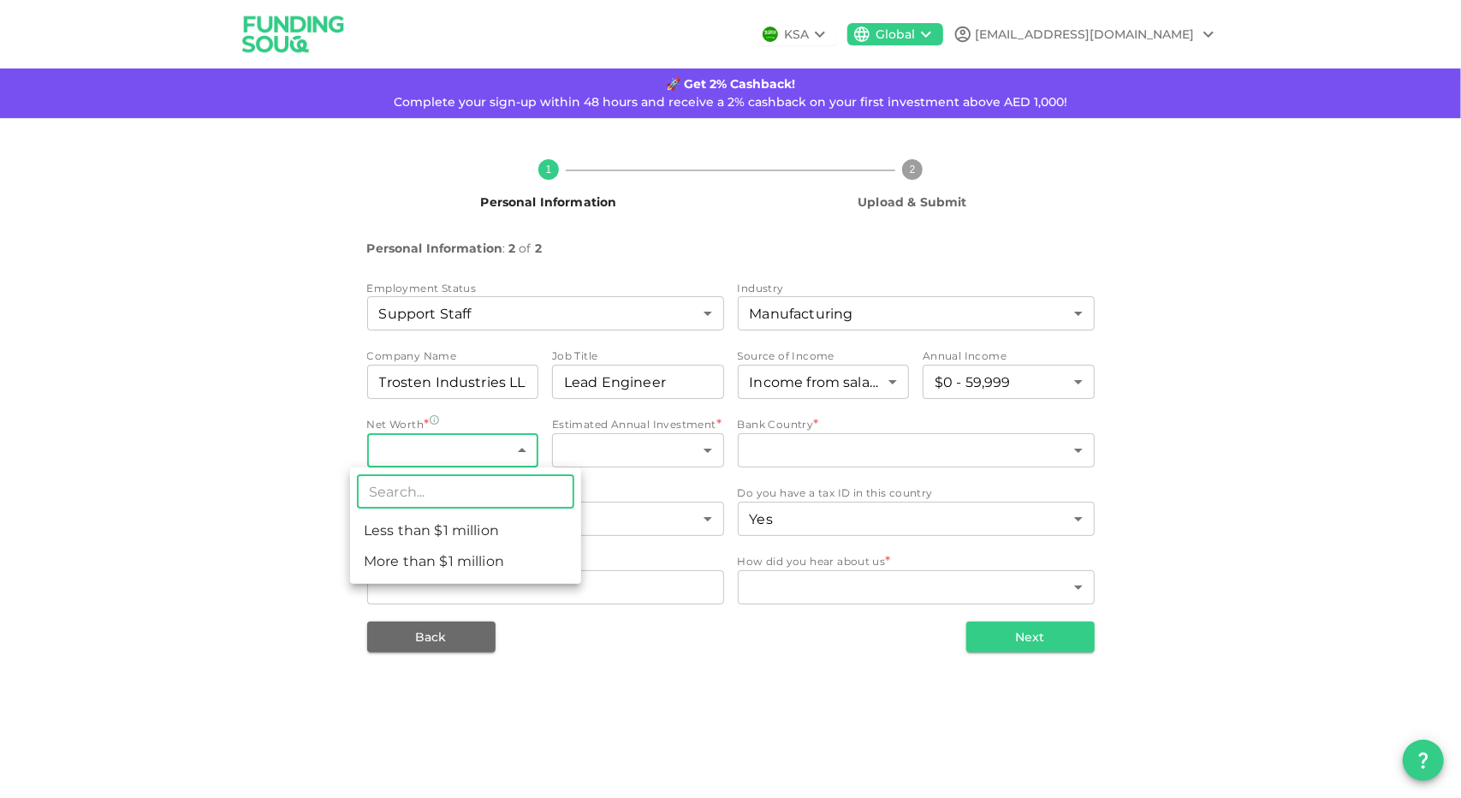
click at [472, 543] on li "Less than $1 million" at bounding box center [465, 530] width 231 height 31
type input "1"
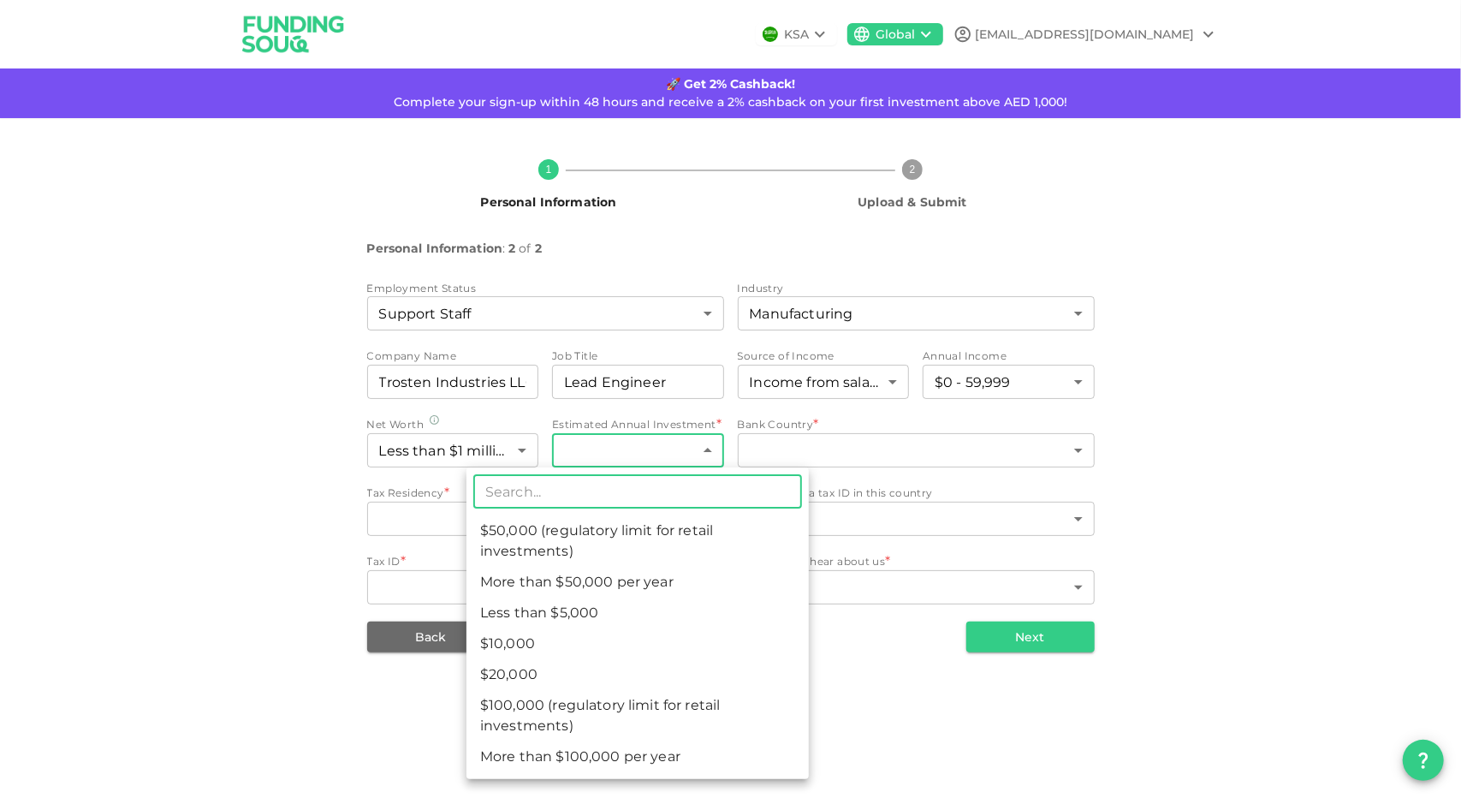
click at [705, 453] on body "KSA Global azim160818@gmail.com 🚀 Get 2% Cashback! Complete your sign-up within…" at bounding box center [730, 399] width 1461 height 798
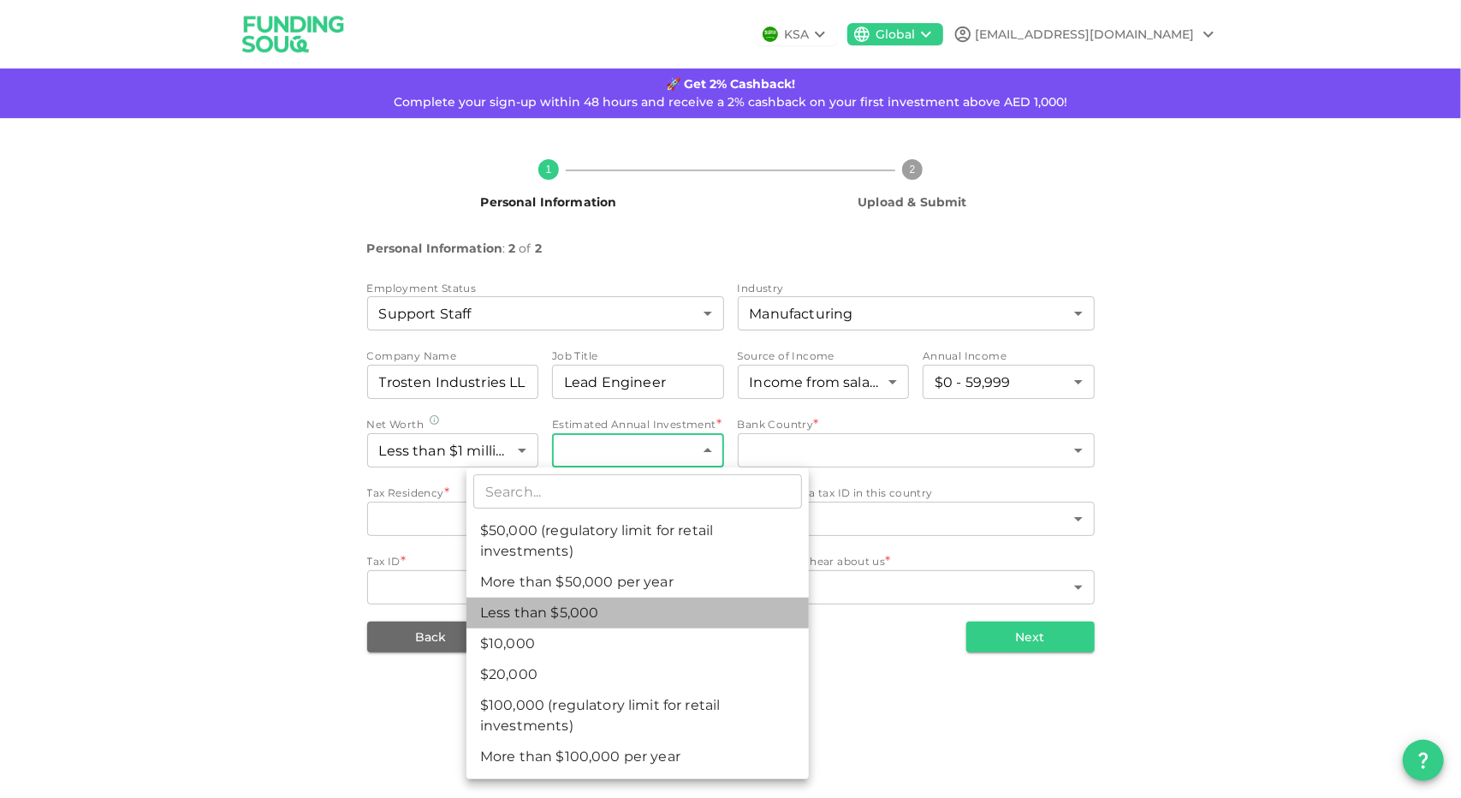
click at [598, 620] on li "Less than $5,000" at bounding box center [638, 613] width 342 height 31
type input "1"
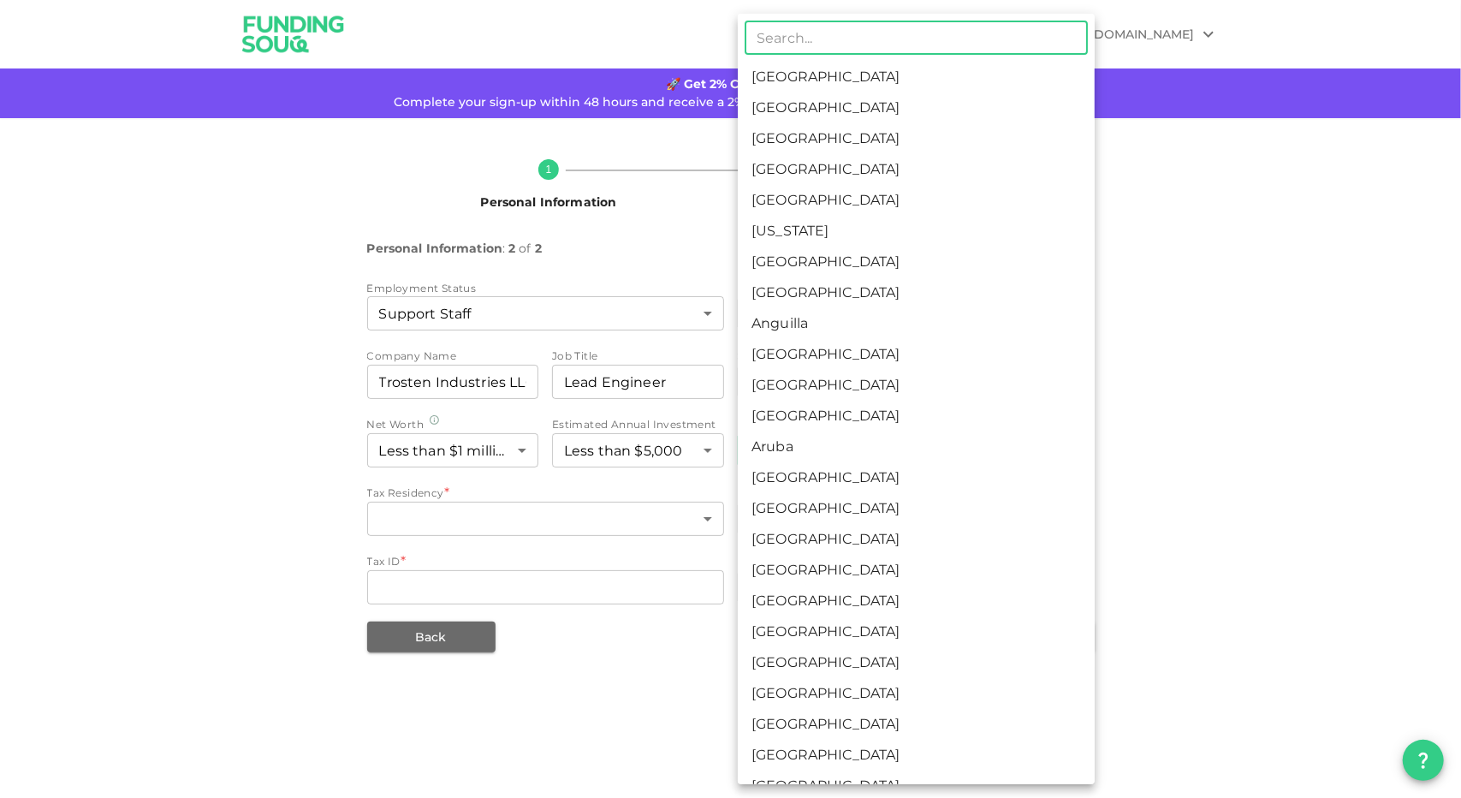
click at [938, 452] on body "KSA Global azim160818@gmail.com 🚀 Get 2% Cashback! Complete your sign-up within…" at bounding box center [730, 399] width 1461 height 798
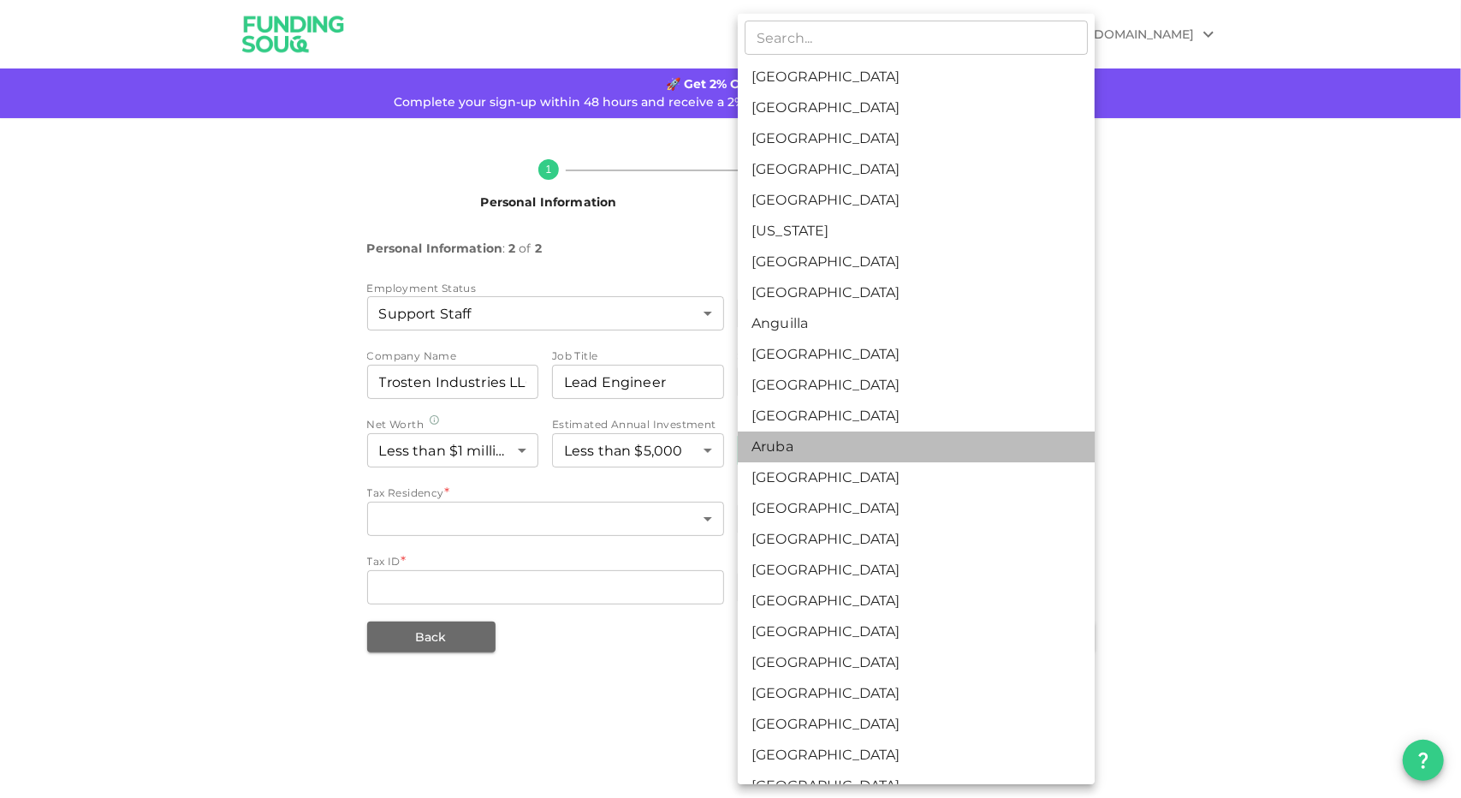
click at [938, 452] on li "Aruba" at bounding box center [916, 447] width 357 height 31
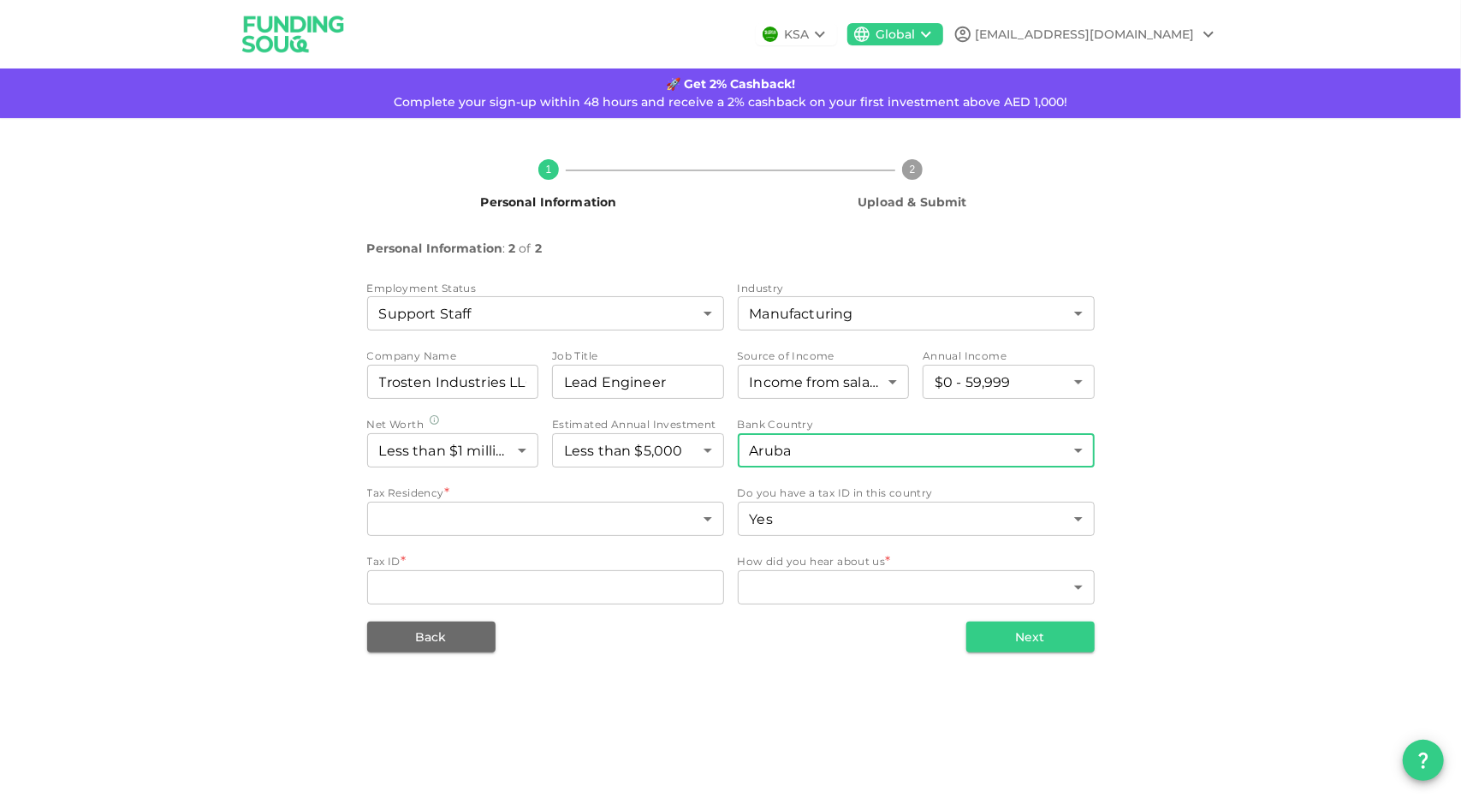
click at [847, 451] on body "KSA Global azim160818@gmail.com 🚀 Get 2% Cashback! Complete your sign-up within…" at bounding box center [730, 399] width 1461 height 798
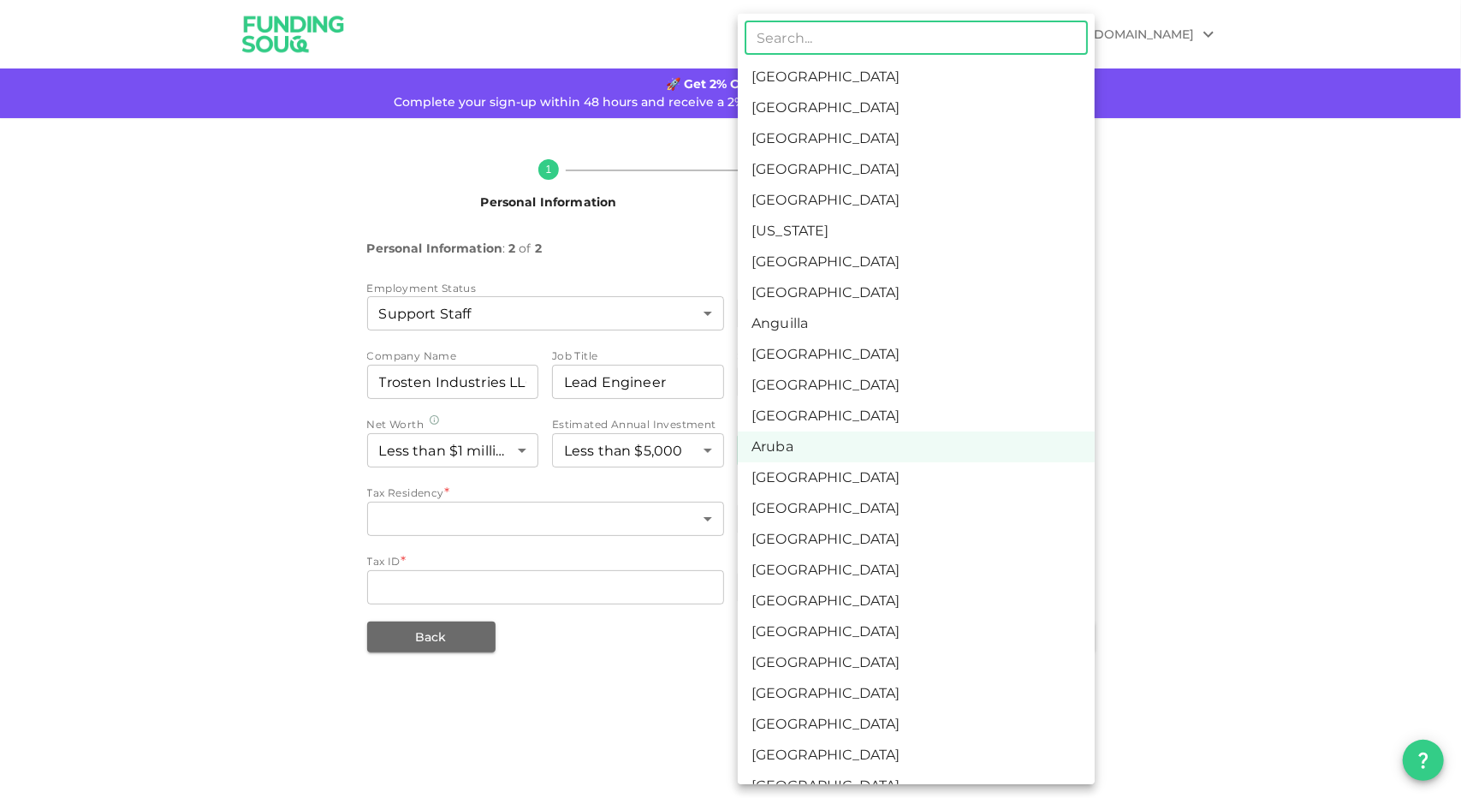
click at [797, 99] on li "United Arab Emirates" at bounding box center [916, 107] width 357 height 31
type input "2"
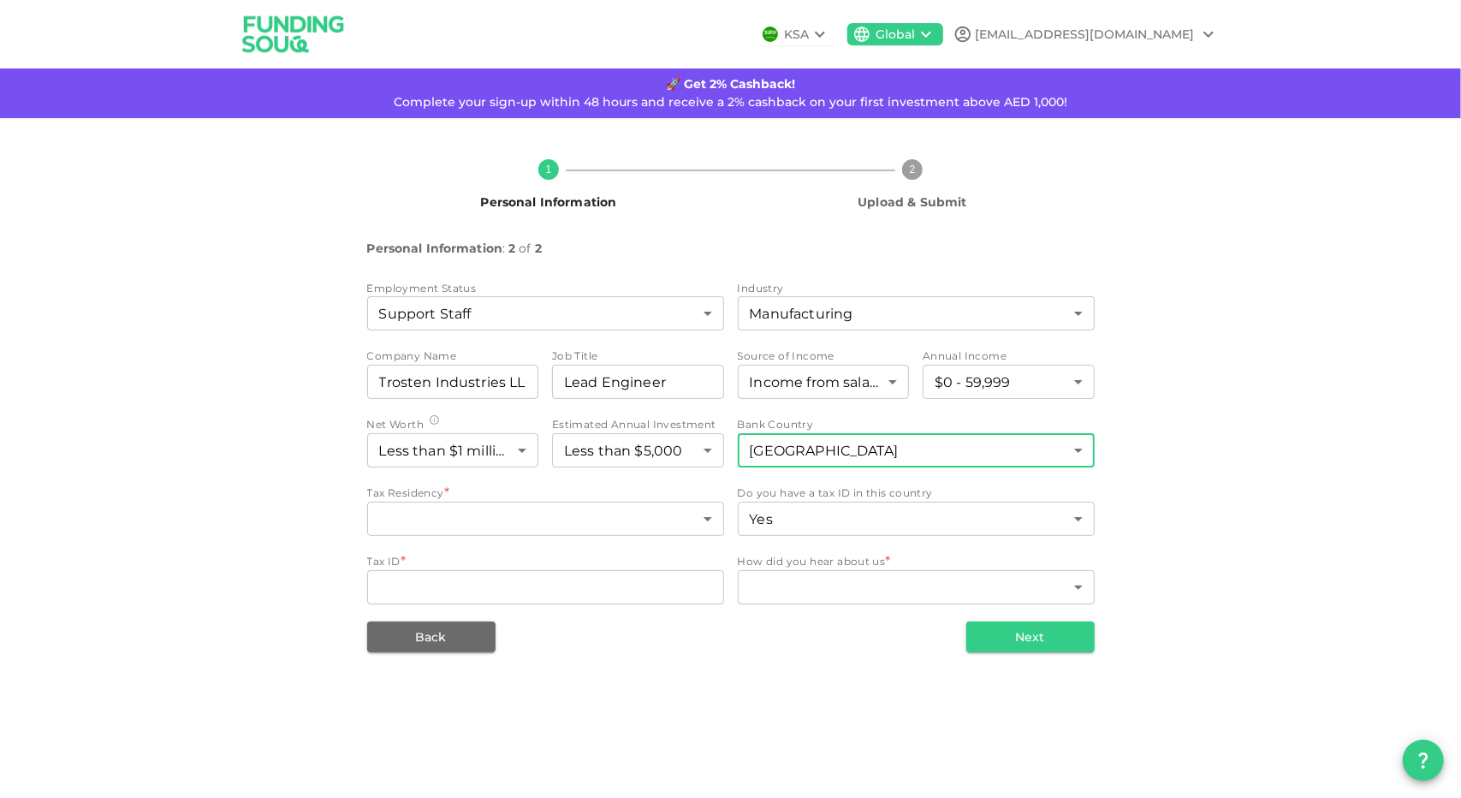
click at [1212, 452] on div "1 Personal Information 2 Upload & Submit Personal Information : 2 of 2 Employme…" at bounding box center [731, 399] width 976 height 507
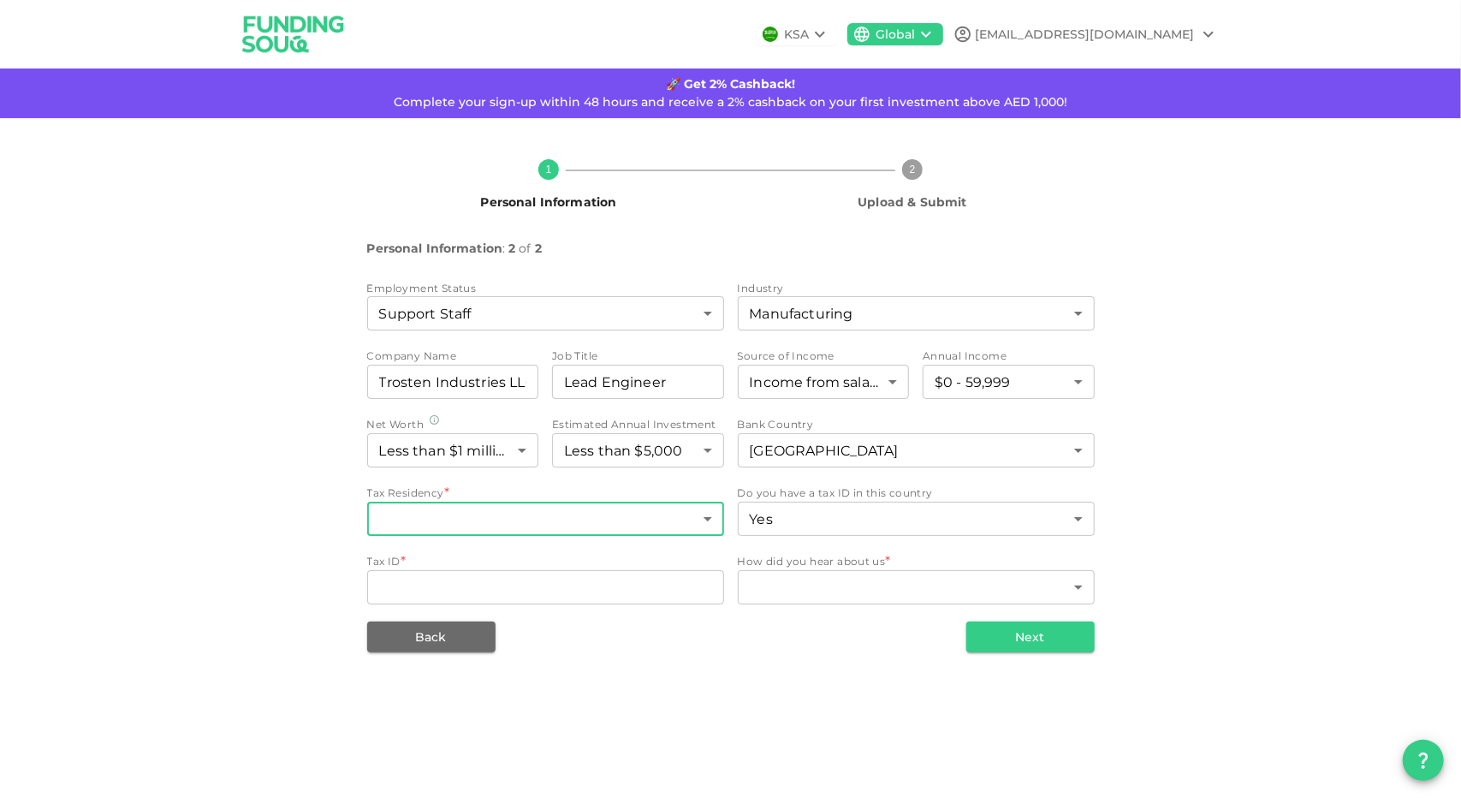
click at [681, 507] on body "KSA Global azim160818@gmail.com 🚀 Get 2% Cashback! Complete your sign-up within…" at bounding box center [730, 399] width 1461 height 798
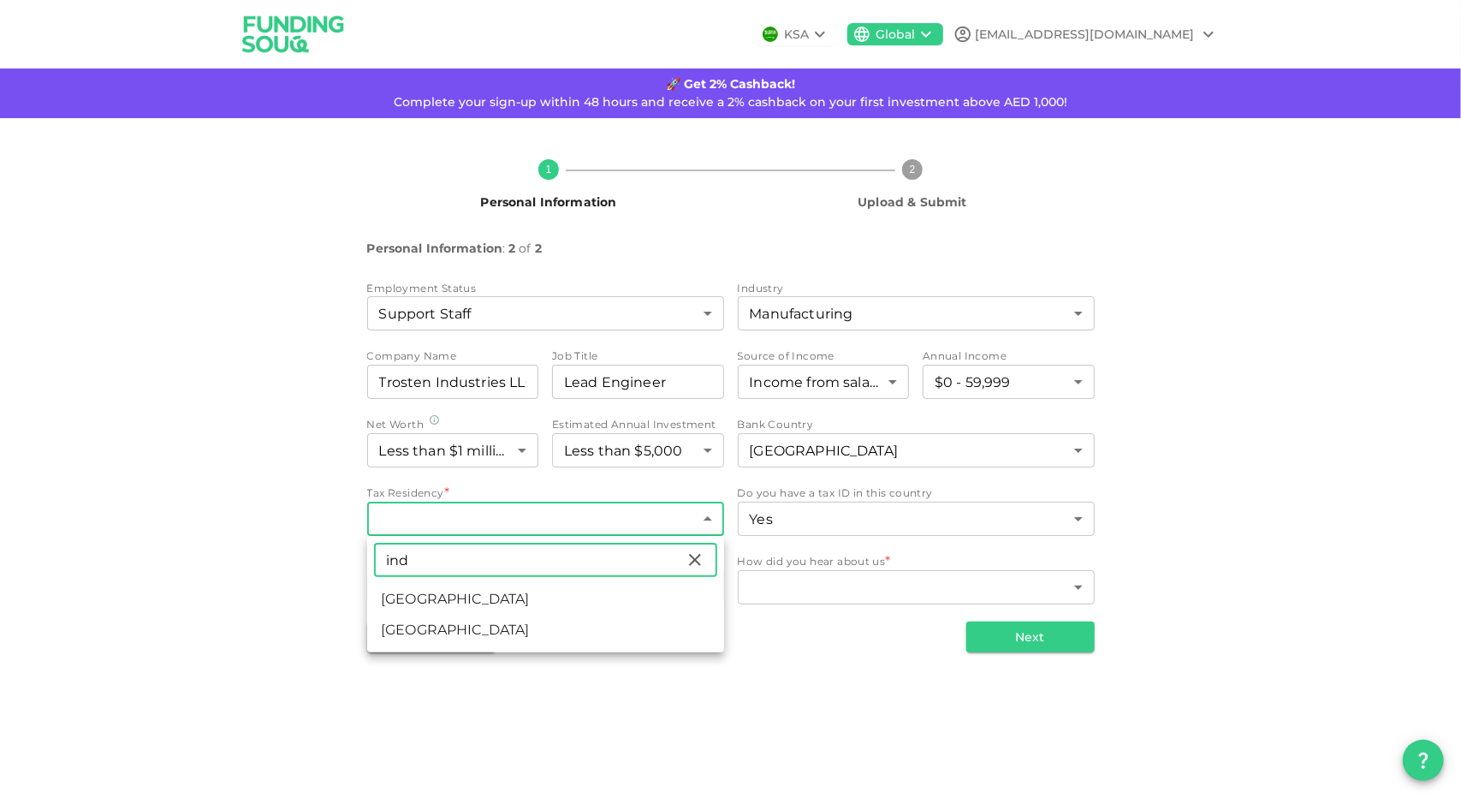
type input "ind"
click at [419, 597] on li "[GEOGRAPHIC_DATA]" at bounding box center [545, 599] width 357 height 31
type input "88"
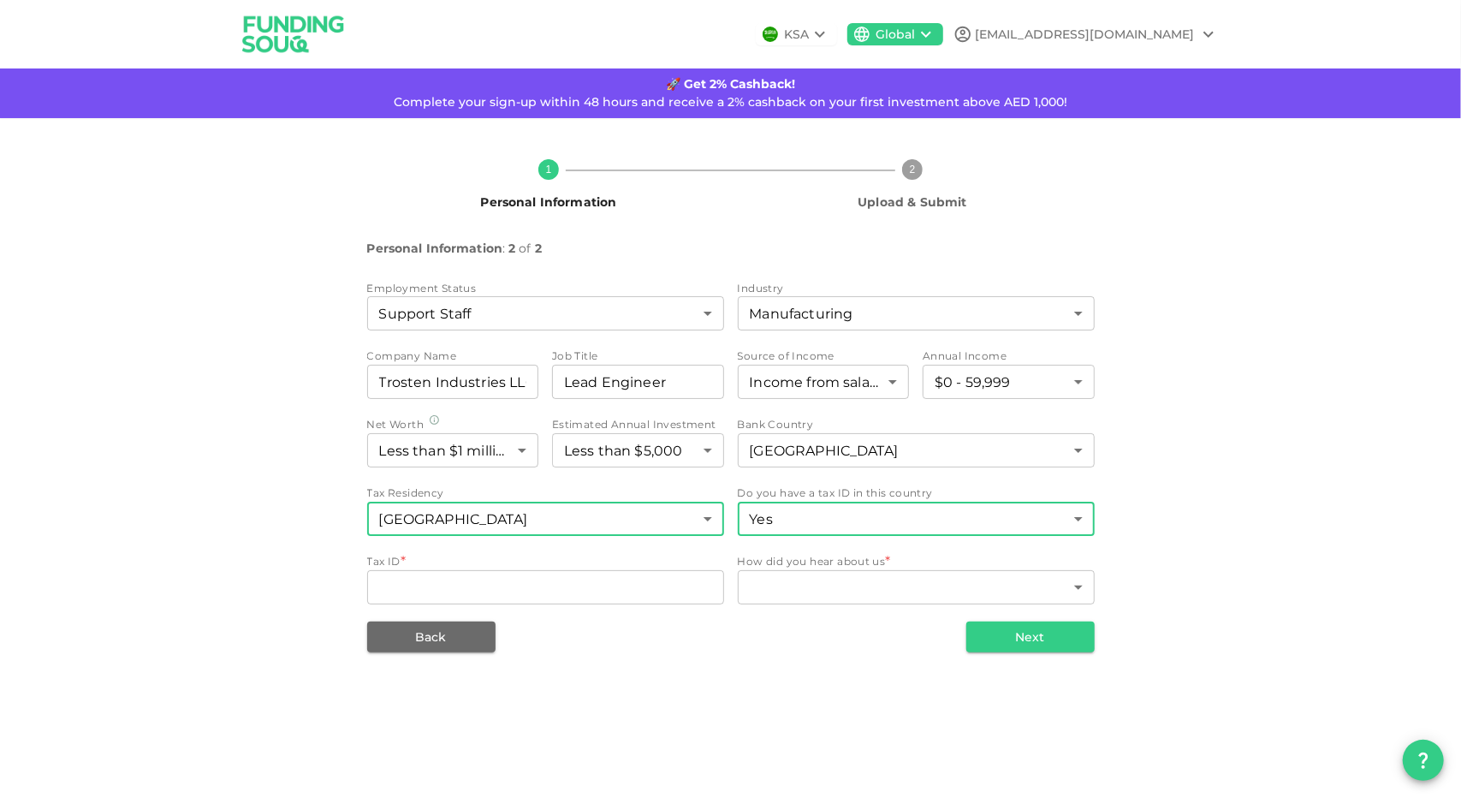
click at [925, 515] on body "KSA Global azim160818@gmail.com 🚀 Get 2% Cashback! Complete your sign-up within…" at bounding box center [730, 399] width 1461 height 798
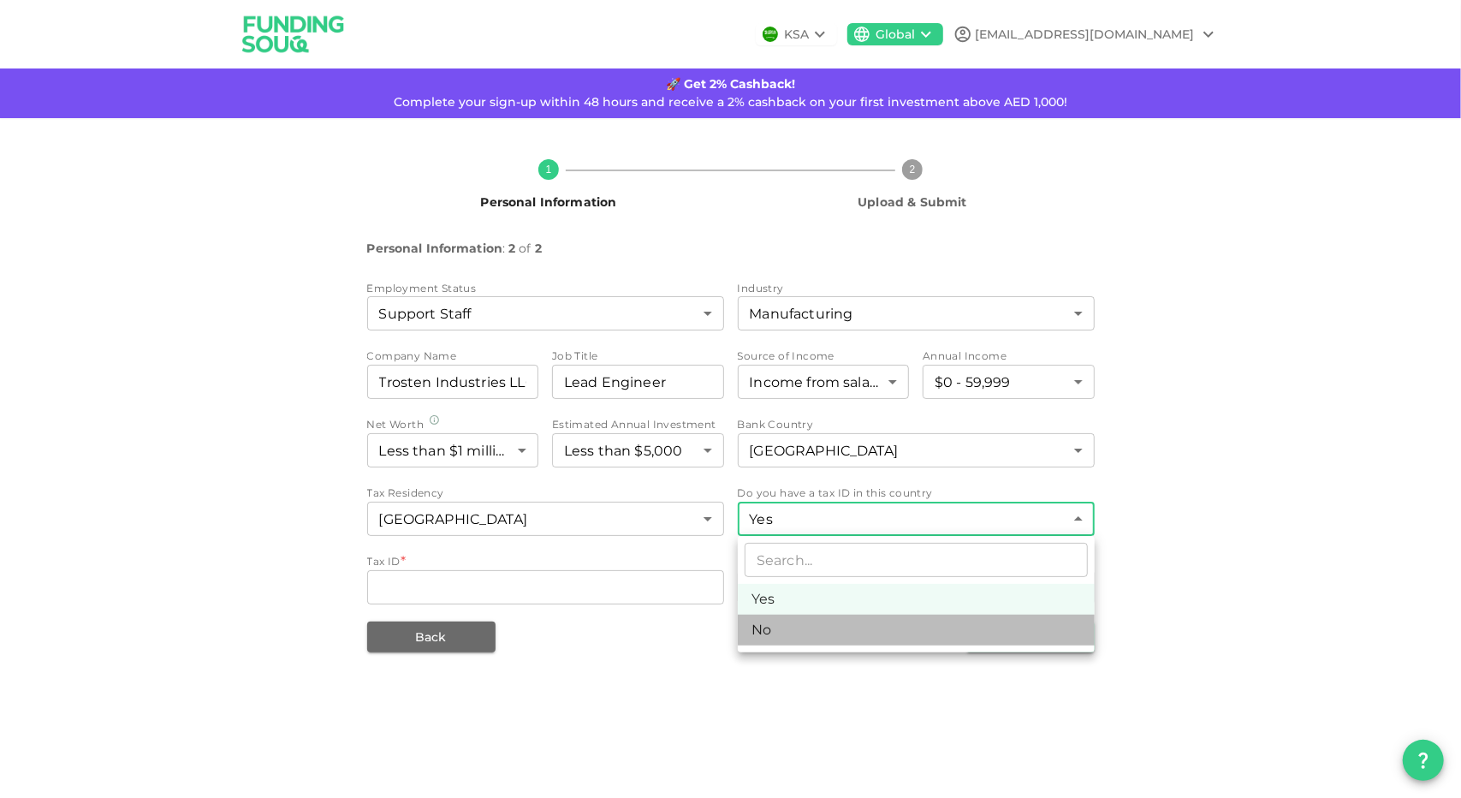
click at [799, 621] on li "No" at bounding box center [916, 630] width 357 height 31
type input "false"
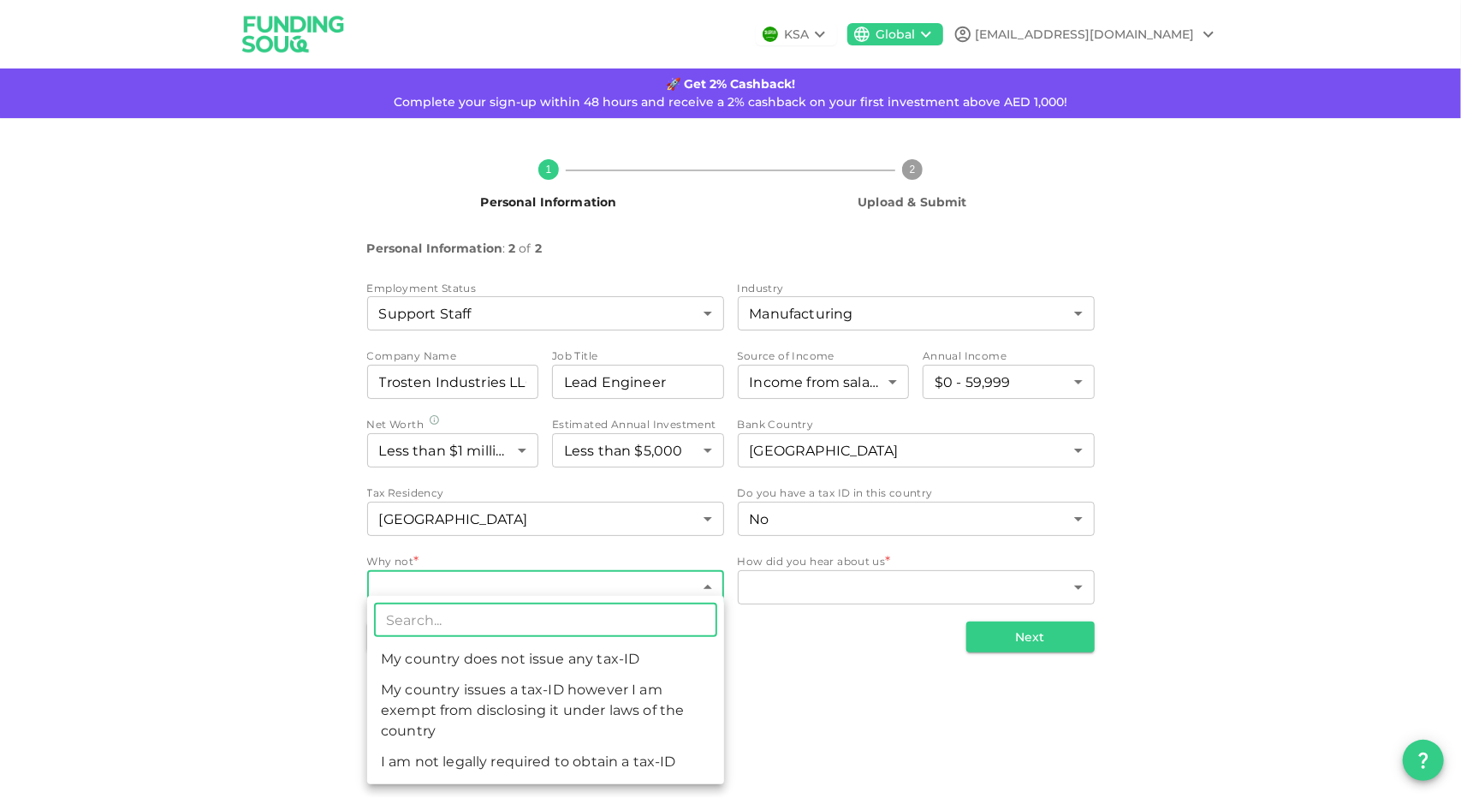
click at [461, 586] on body "KSA Global azim160818@gmail.com 🚀 Get 2% Cashback! Complete your sign-up within…" at bounding box center [730, 399] width 1461 height 798
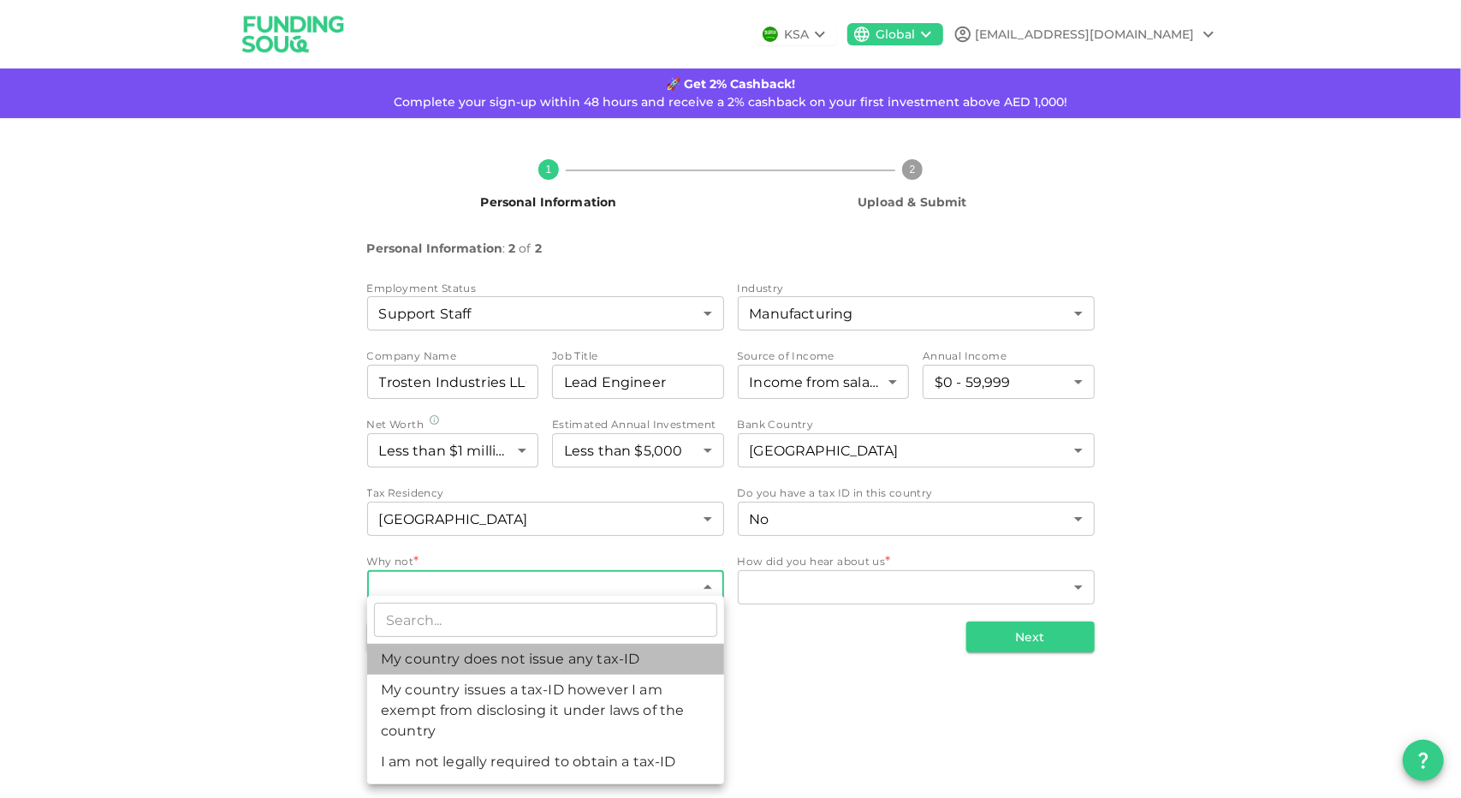
click at [448, 667] on li "My country does not issue any tax-ID" at bounding box center [545, 659] width 357 height 31
type input "1"
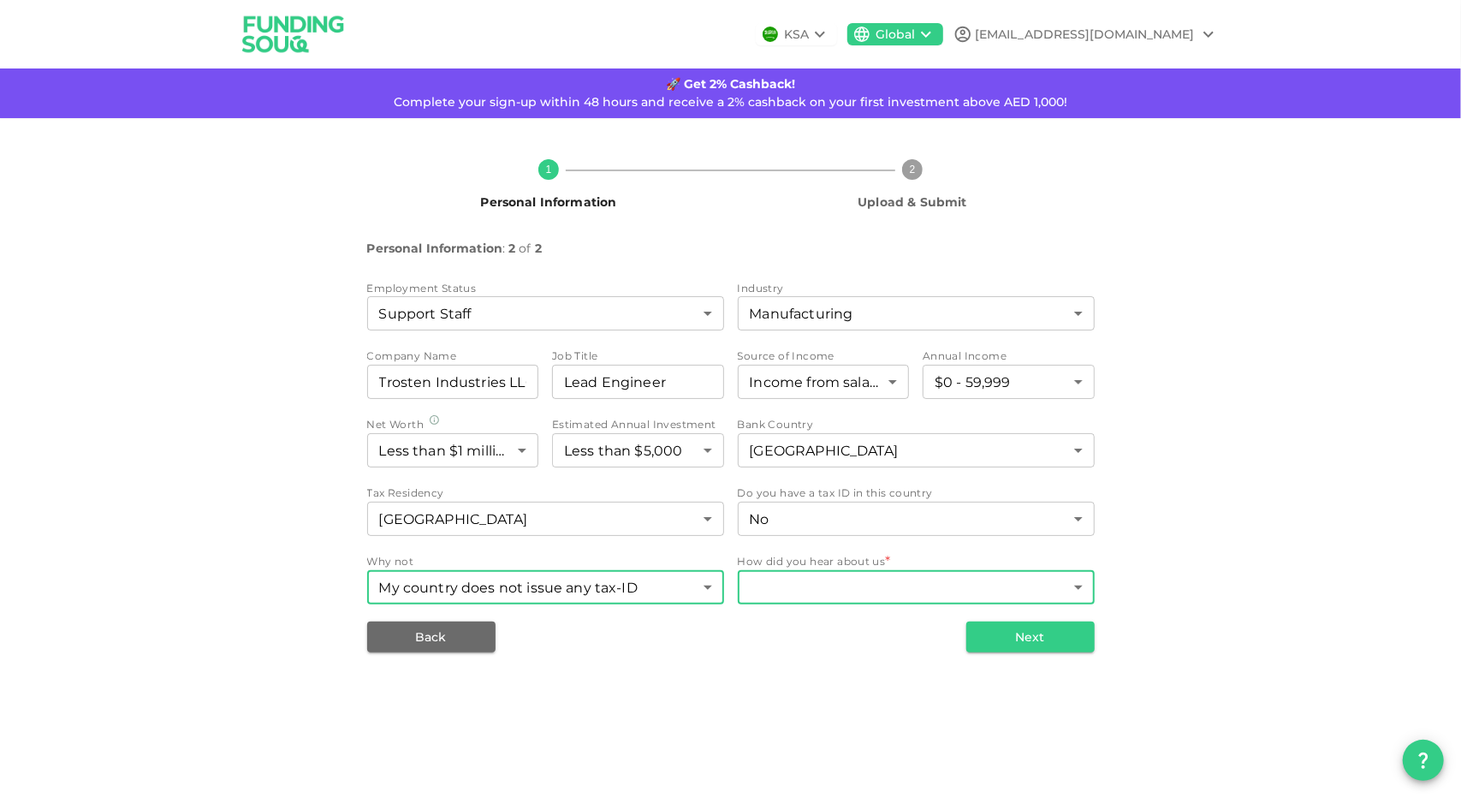
click at [863, 587] on body "KSA Global azim160818@gmail.com 🚀 Get 2% Cashback! Complete your sign-up within…" at bounding box center [730, 399] width 1461 height 798
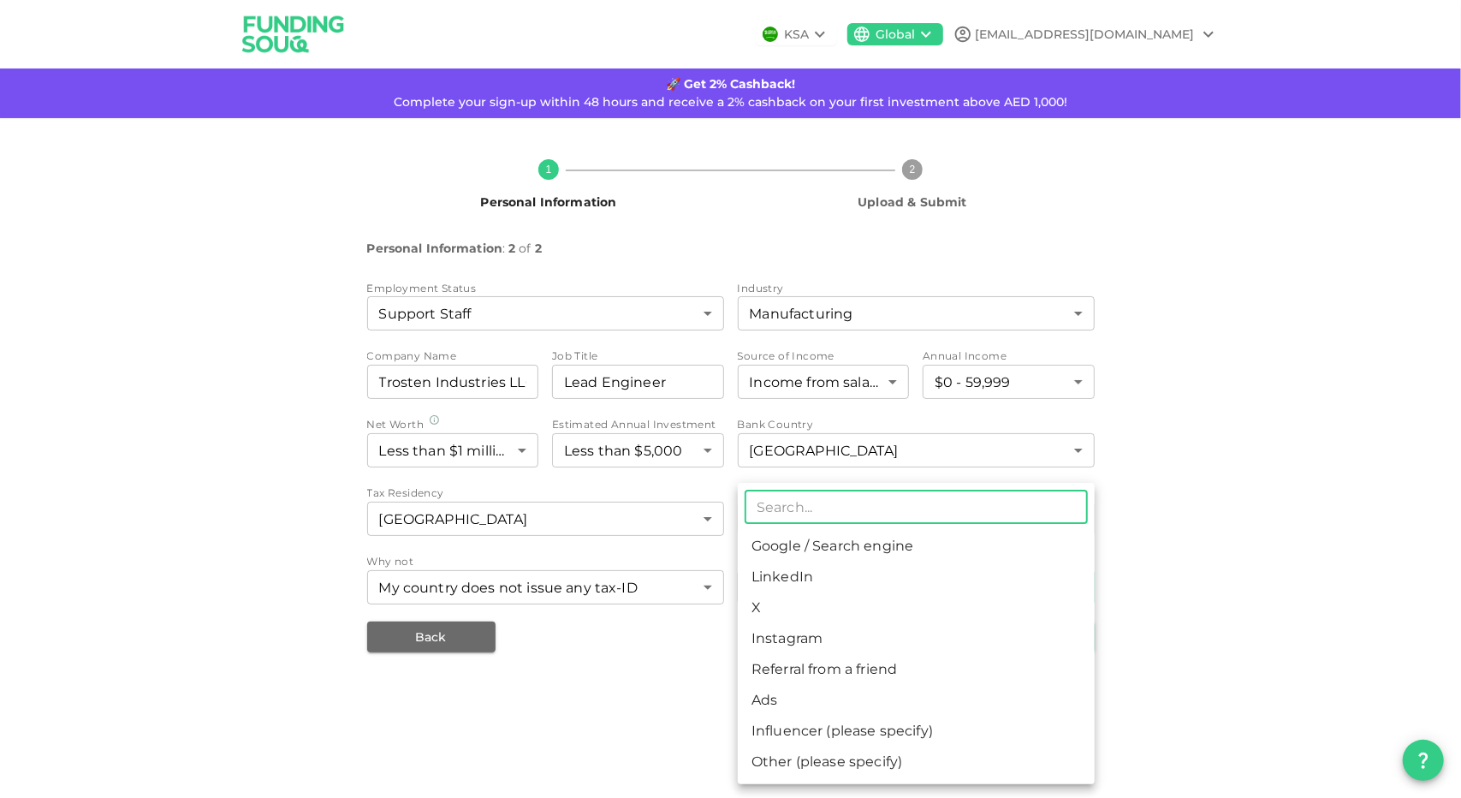
click at [801, 547] on li "Google / Search engine" at bounding box center [916, 546] width 357 height 31
type input "1"
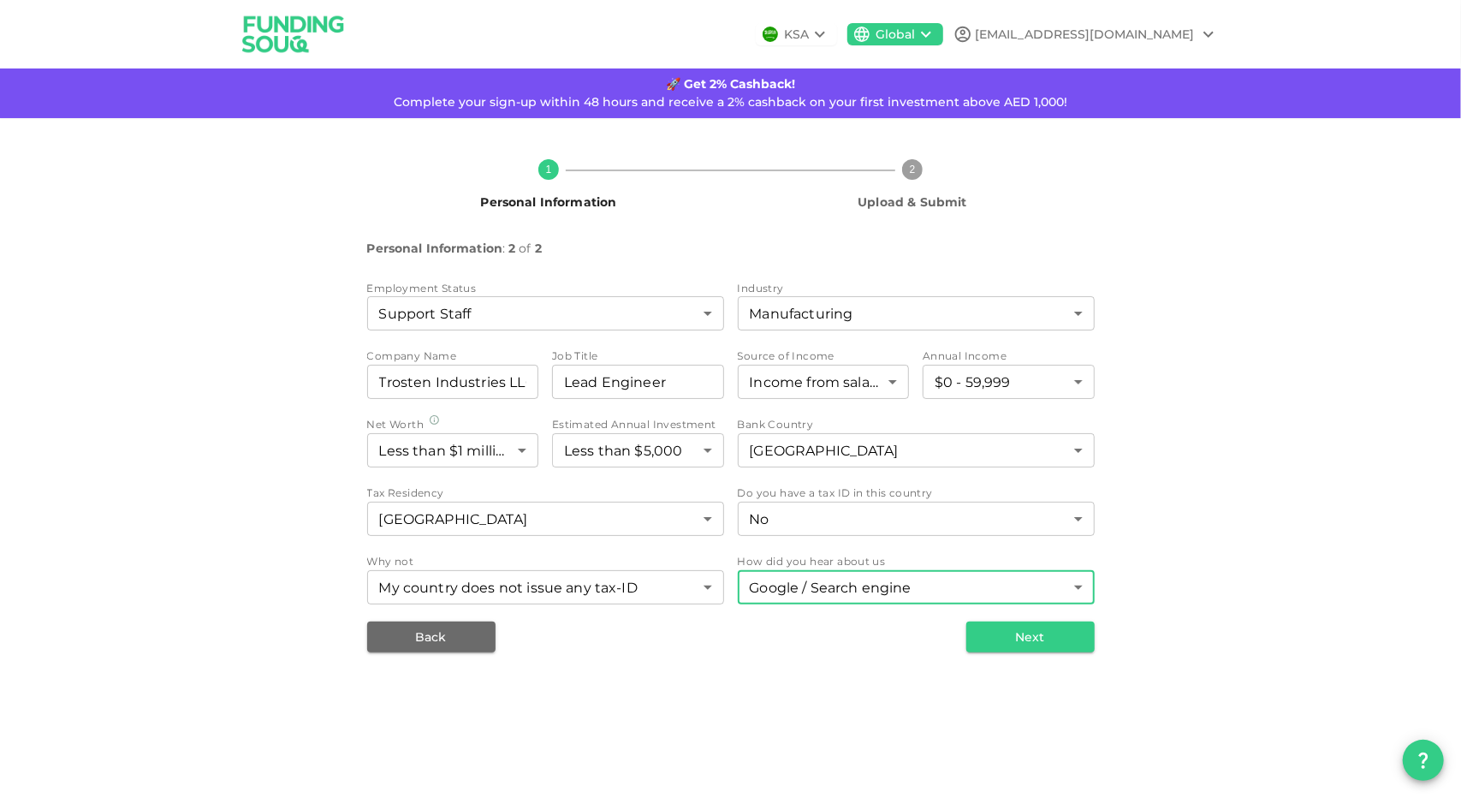
click at [805, 673] on div "1 Personal Information 2 Upload & Submit Personal Information : 2 of 2 Employme…" at bounding box center [730, 399] width 1461 height 562
click at [1015, 641] on button "Next" at bounding box center [1031, 637] width 128 height 31
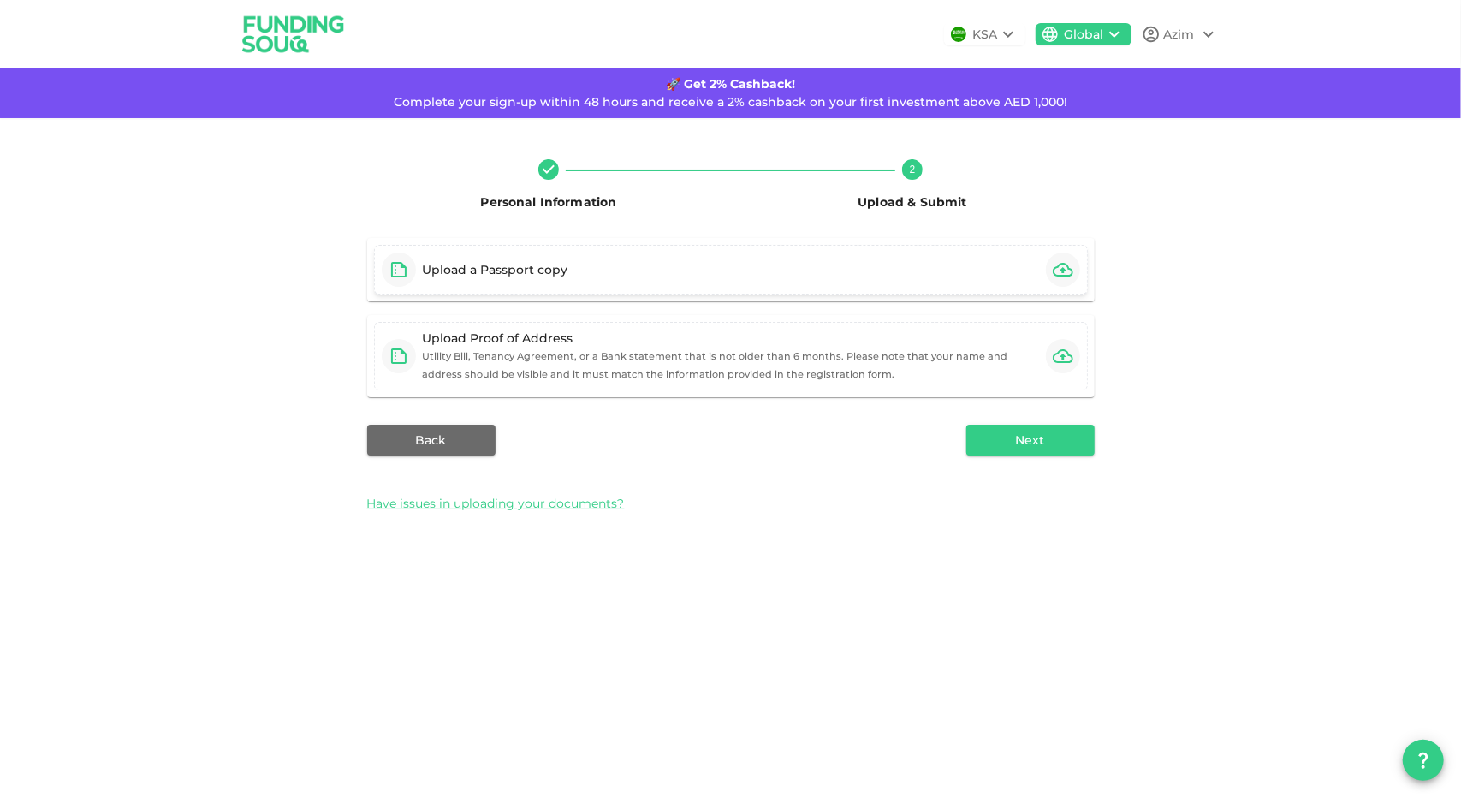
click at [579, 267] on div "Upload a Passport copy" at bounding box center [731, 270] width 714 height 50
click at [993, 456] on div "Upload a Passport copy Upload Proof of Address Utility Bill, Tenancy Agreement,…" at bounding box center [731, 381] width 728 height 286
click at [251, 30] on img at bounding box center [293, 34] width 128 height 68
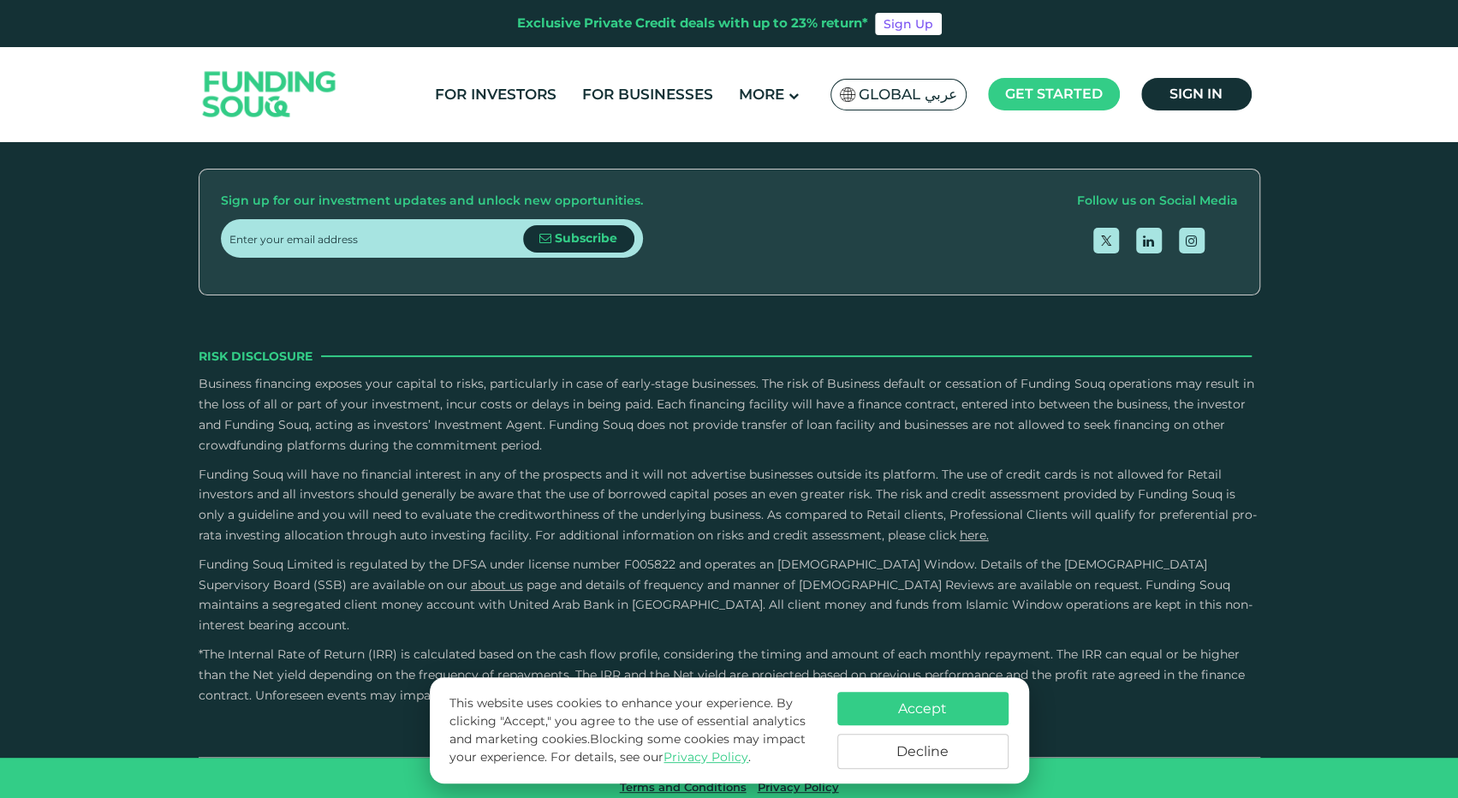
scroll to position [2483, 0]
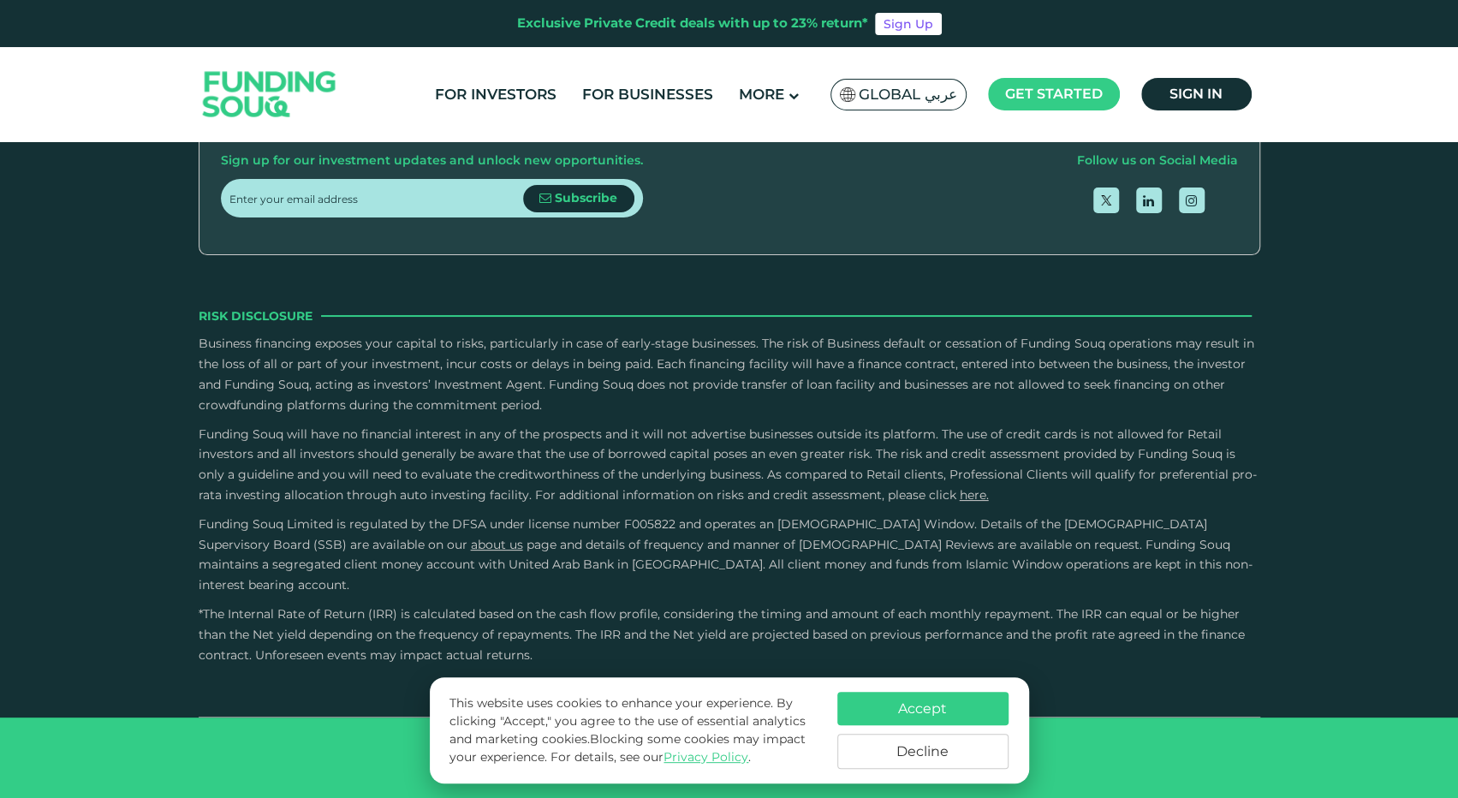
type tc-range-slider "4"
drag, startPoint x: 581, startPoint y: 443, endPoint x: 654, endPoint y: 440, distance: 72.8
drag, startPoint x: 1014, startPoint y: 438, endPoint x: 691, endPoint y: 432, distance: 322.8
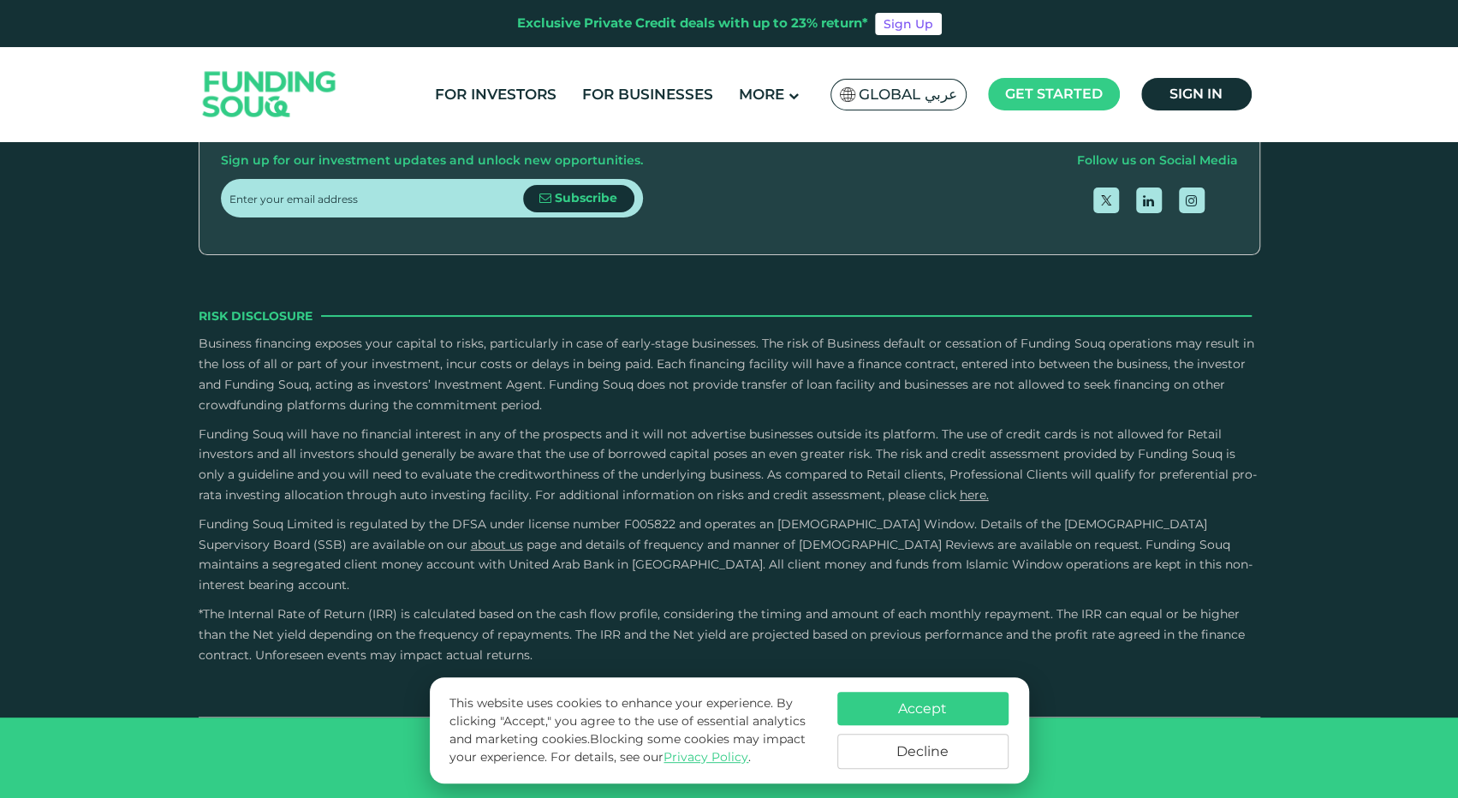
drag, startPoint x: 851, startPoint y: 362, endPoint x: 296, endPoint y: 374, distance: 554.9
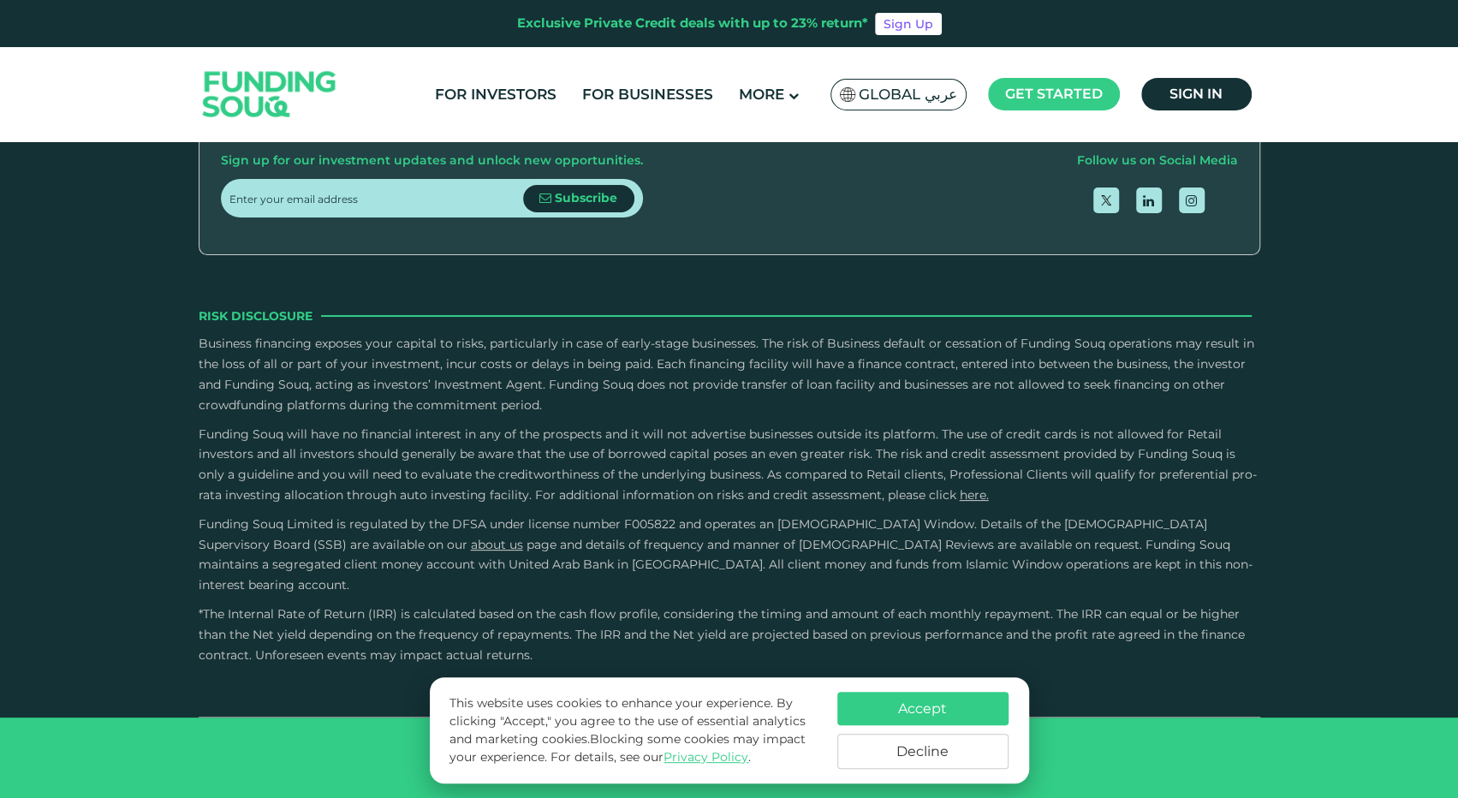
drag, startPoint x: 1067, startPoint y: 363, endPoint x: 369, endPoint y: 398, distance: 698.7
drag, startPoint x: 1030, startPoint y: 378, endPoint x: 664, endPoint y: 365, distance: 365.8
drag, startPoint x: 819, startPoint y: 354, endPoint x: 536, endPoint y: 366, distance: 283.6
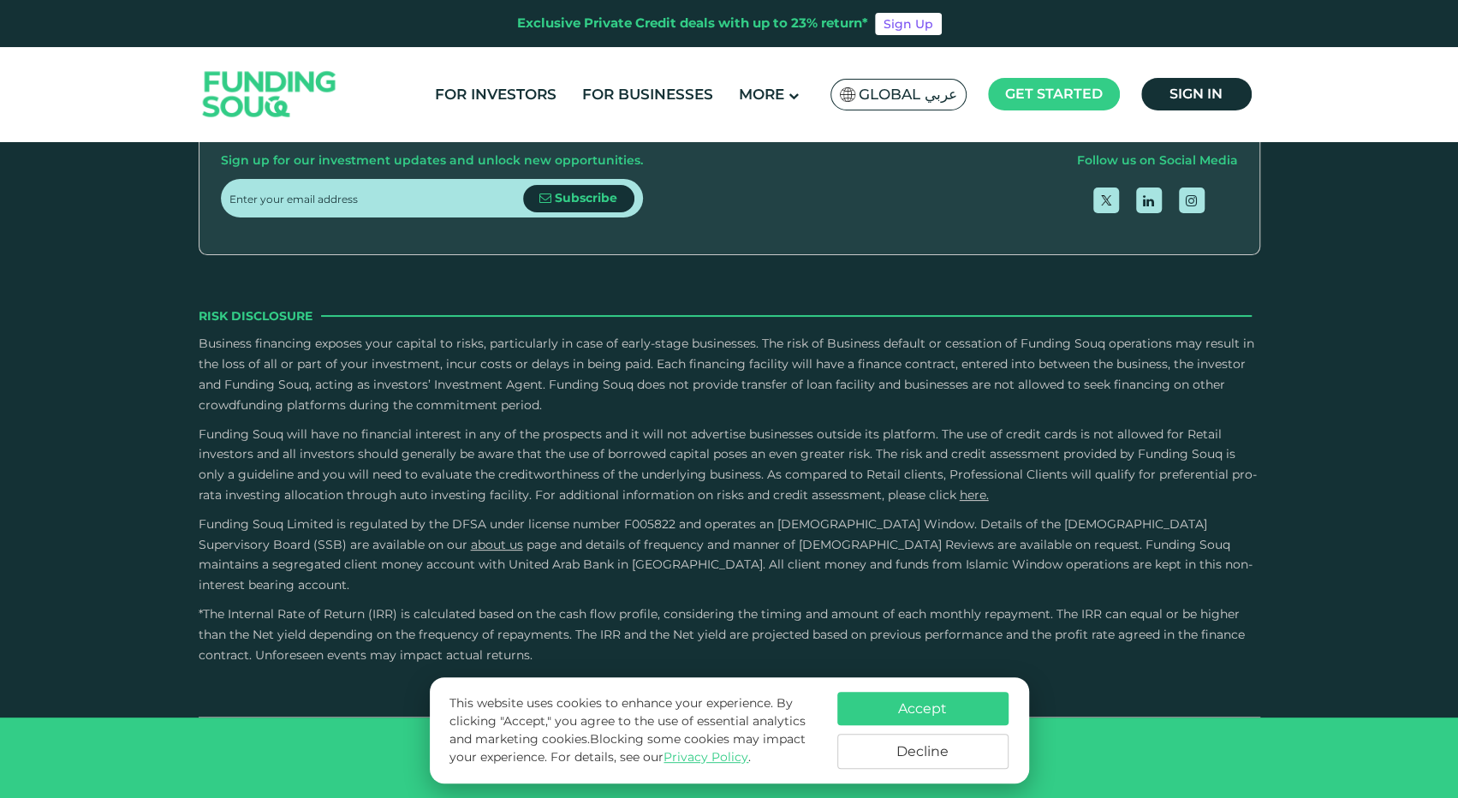
drag, startPoint x: 748, startPoint y: 361, endPoint x: 485, endPoint y: 374, distance: 264.0
click at [933, 754] on button "Decline" at bounding box center [922, 751] width 171 height 35
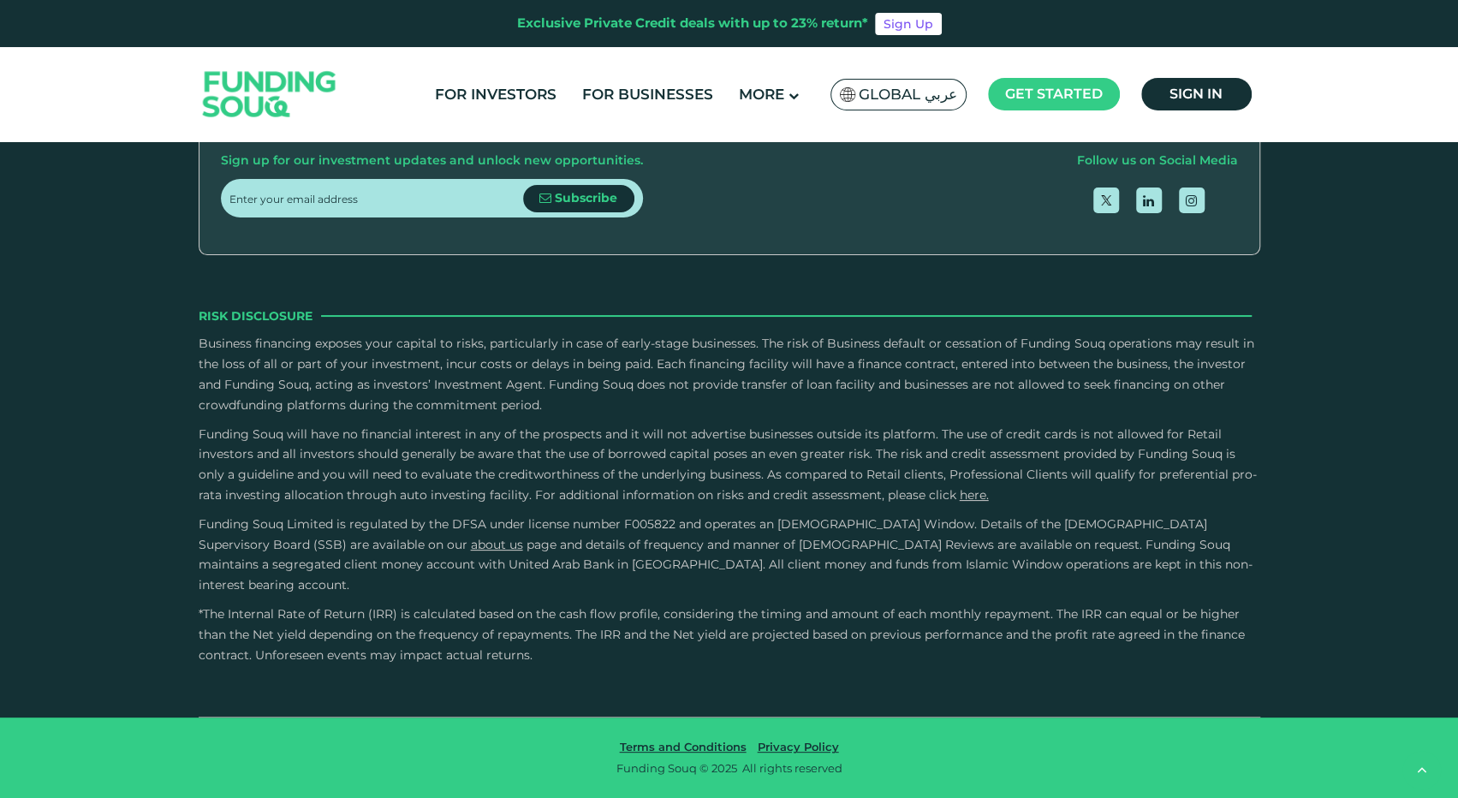
drag, startPoint x: 755, startPoint y: 314, endPoint x: 750, endPoint y: 367, distance: 53.3
drag, startPoint x: 753, startPoint y: 309, endPoint x: 753, endPoint y: 294, distance: 15.4
drag, startPoint x: 403, startPoint y: 298, endPoint x: 1009, endPoint y: 307, distance: 605.4
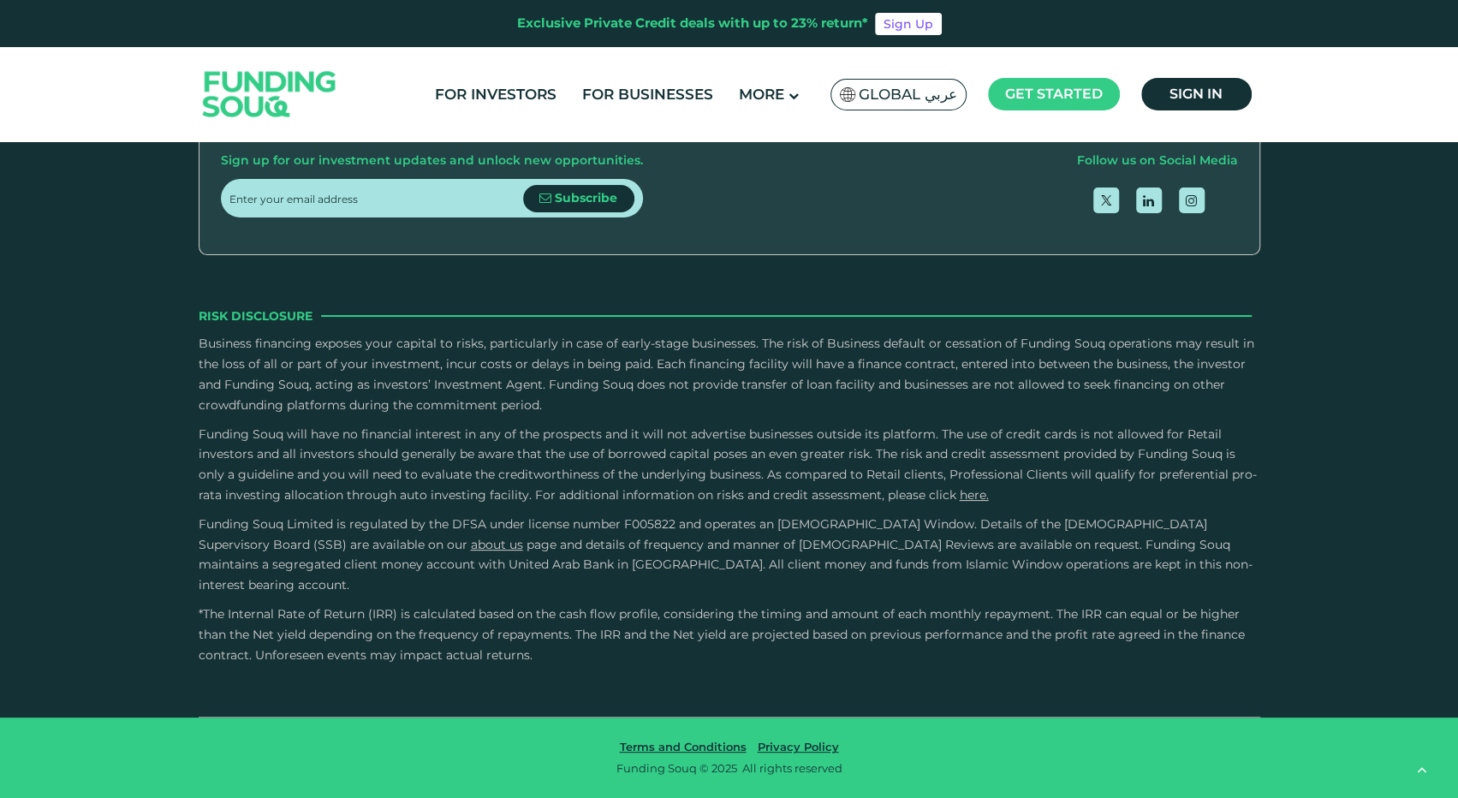
drag, startPoint x: 530, startPoint y: 386, endPoint x: 994, endPoint y: 386, distance: 464.0
drag, startPoint x: 987, startPoint y: 398, endPoint x: 762, endPoint y: 393, distance: 225.2
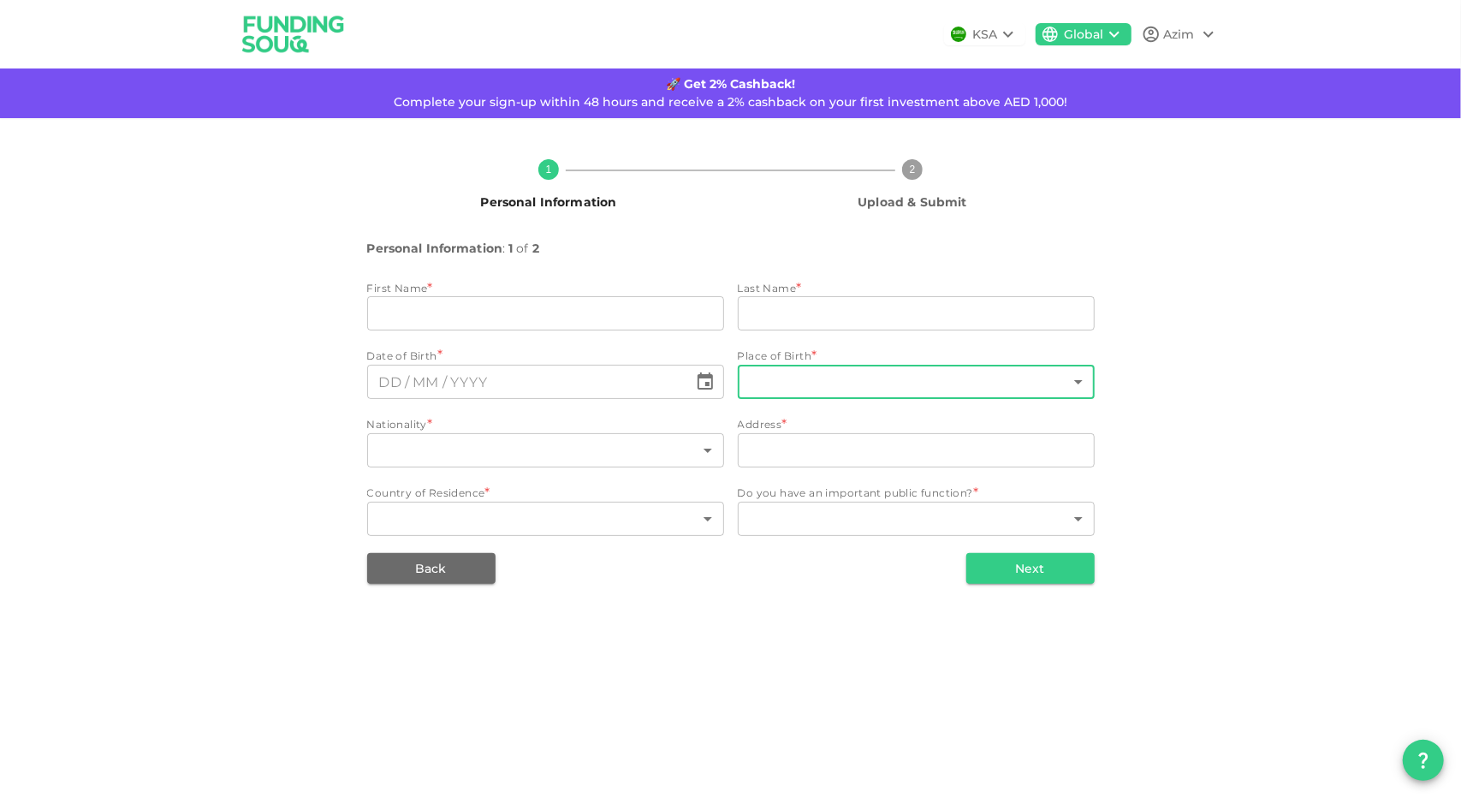
type input "Azim"
type input "Wasta"
type input "88"
type input "[GEOGRAPHIC_DATA], [GEOGRAPHIC_DATA]"
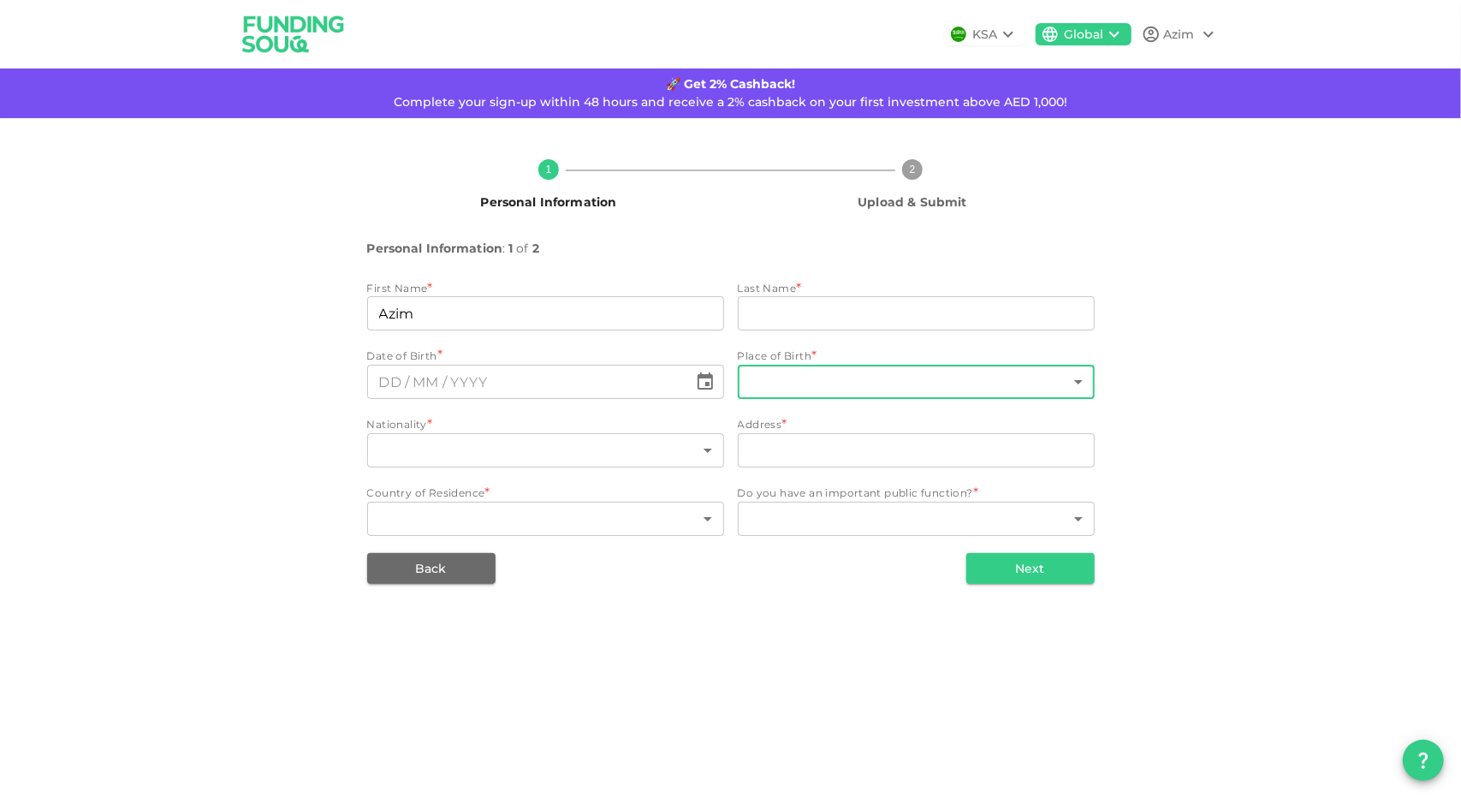
type input "88"
type input "1"
type input "⁦⁨[DATE]⁩⁩"
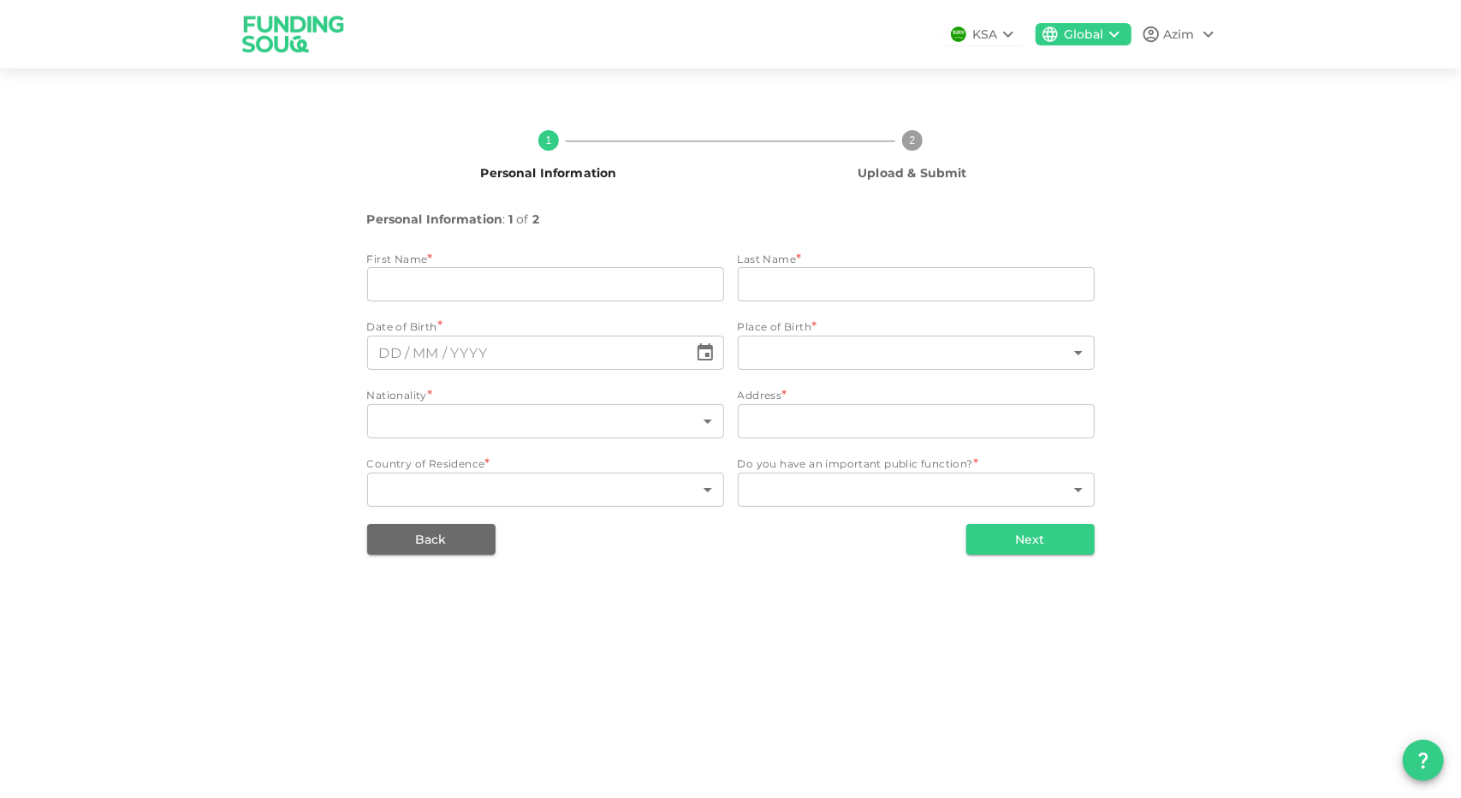
type input "Azim"
type input "Wasta"
type input "88"
type input "[GEOGRAPHIC_DATA], [GEOGRAPHIC_DATA]"
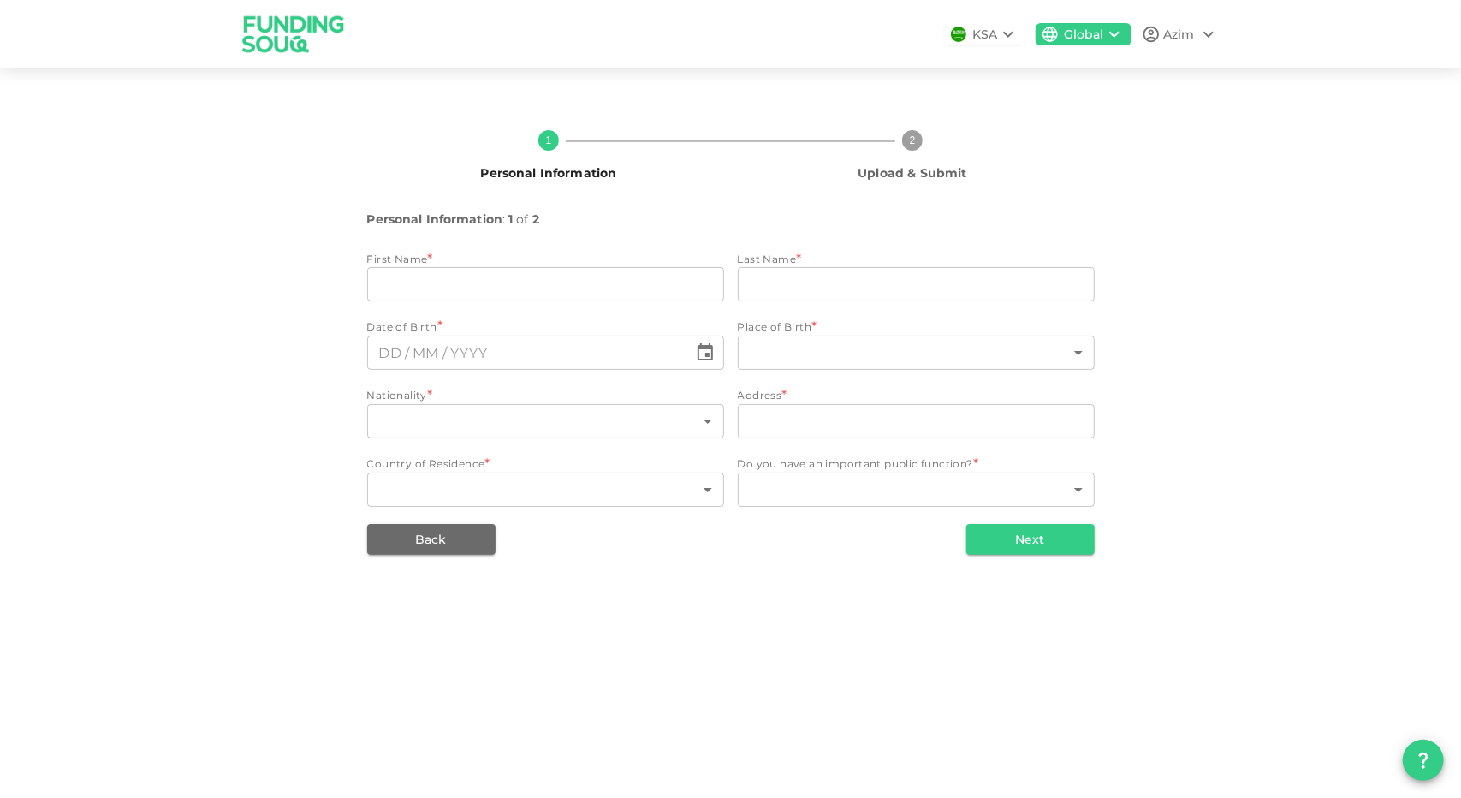
type input "88"
type input "1"
type input "⁦⁨[DATE]⁩⁩"
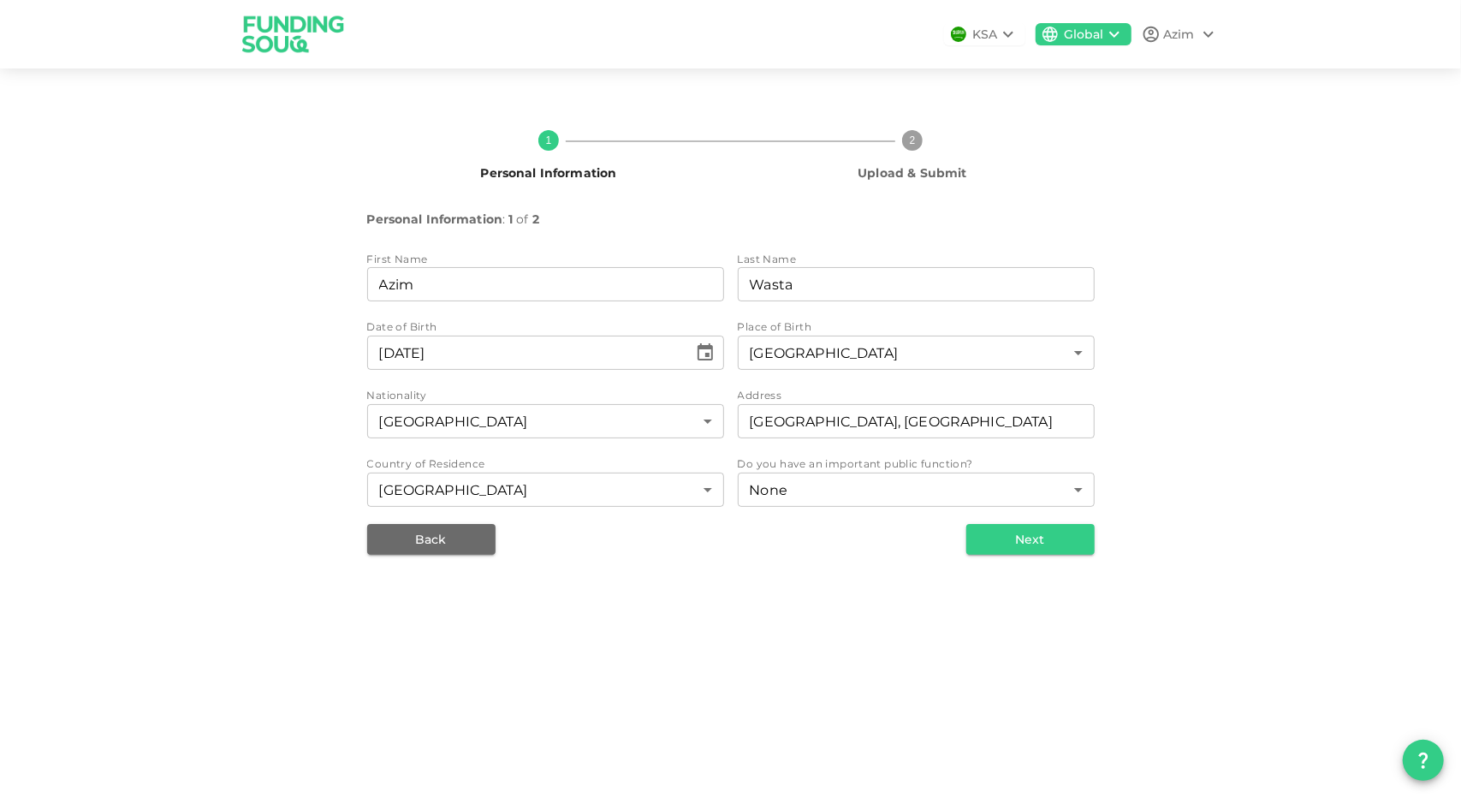
click at [1173, 39] on div "Azim" at bounding box center [1179, 35] width 31 height 18
click at [1123, 69] on div "Sign Out" at bounding box center [1111, 76] width 55 height 17
